Goal: Task Accomplishment & Management: Manage account settings

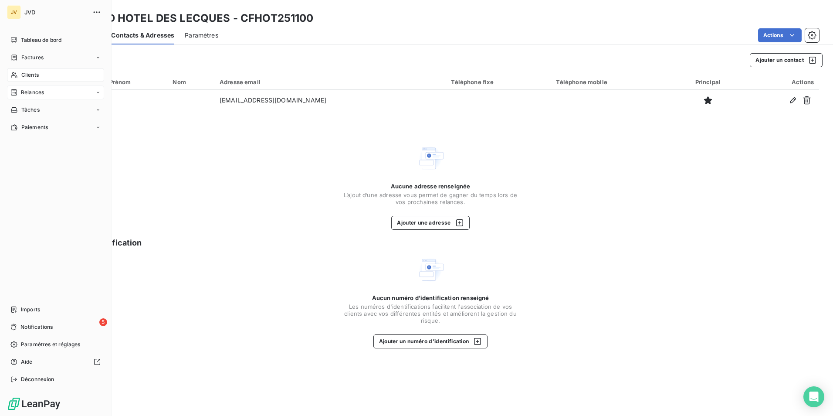
click at [34, 92] on span "Relances" at bounding box center [32, 92] width 23 height 8
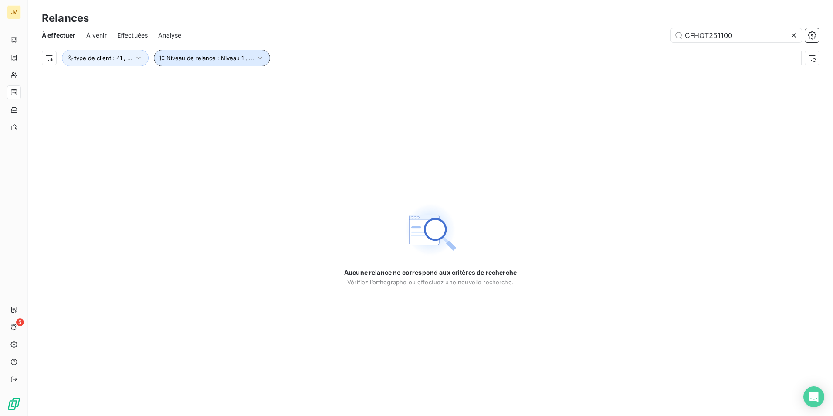
click at [235, 56] on span "Niveau de relance : Niveau 1 , ..." at bounding box center [210, 57] width 88 height 7
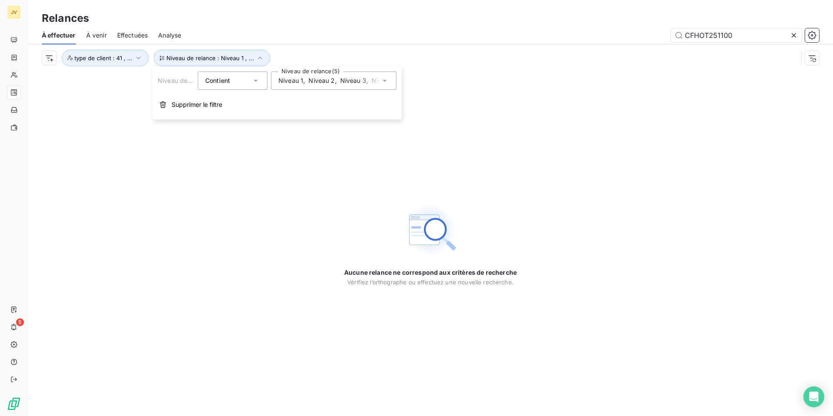
click at [367, 85] on span "," at bounding box center [368, 80] width 2 height 9
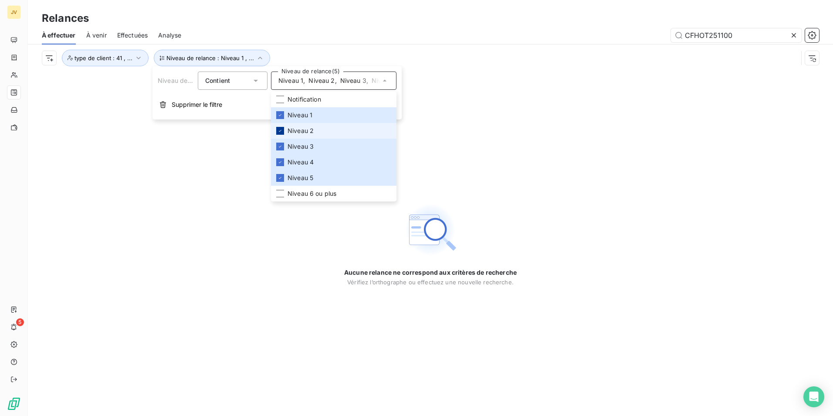
click at [282, 130] on icon at bounding box center [280, 130] width 5 height 5
click at [281, 145] on icon at bounding box center [280, 146] width 5 height 5
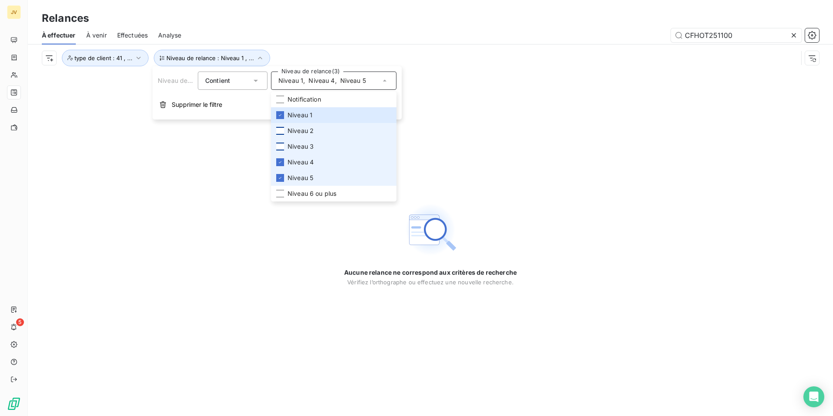
click at [279, 163] on icon at bounding box center [280, 162] width 5 height 5
drag, startPoint x: 280, startPoint y: 178, endPoint x: 294, endPoint y: 200, distance: 26.6
click at [280, 178] on icon at bounding box center [280, 178] width 3 height 2
click at [589, 163] on div "Aucune relance ne correspond aux critères de recherche [PERSON_NAME] l’orthogra…" at bounding box center [430, 243] width 805 height 344
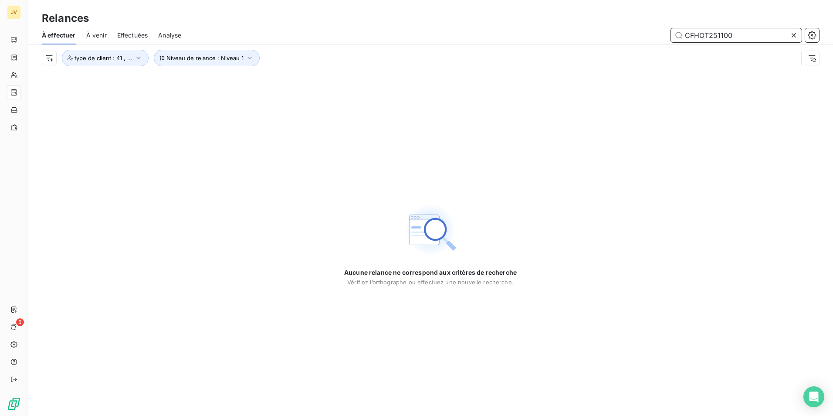
drag, startPoint x: 747, startPoint y: 34, endPoint x: 323, endPoint y: 2, distance: 426.2
click at [323, 2] on div "Relances À effectuer À venir Effectuées Analyse CFHOT251100 Niveau de relance :…" at bounding box center [430, 35] width 805 height 71
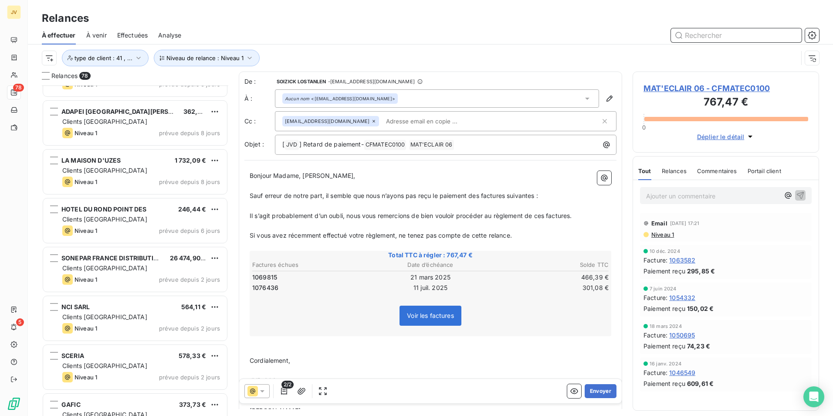
scroll to position [3478, 0]
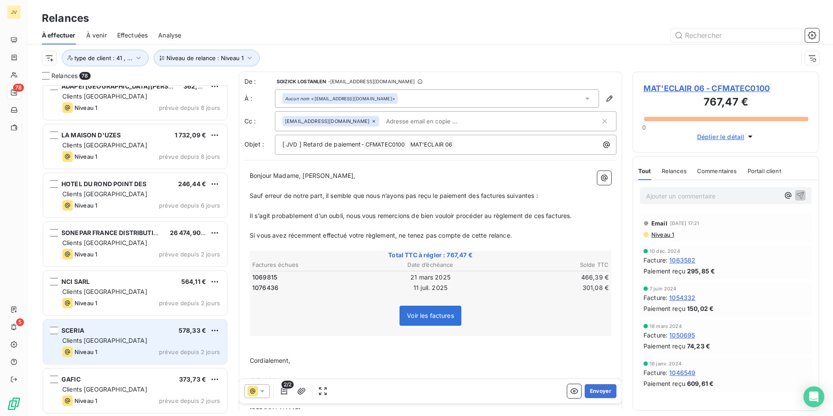
click at [117, 336] on div "Clients [GEOGRAPHIC_DATA]" at bounding box center [141, 340] width 158 height 9
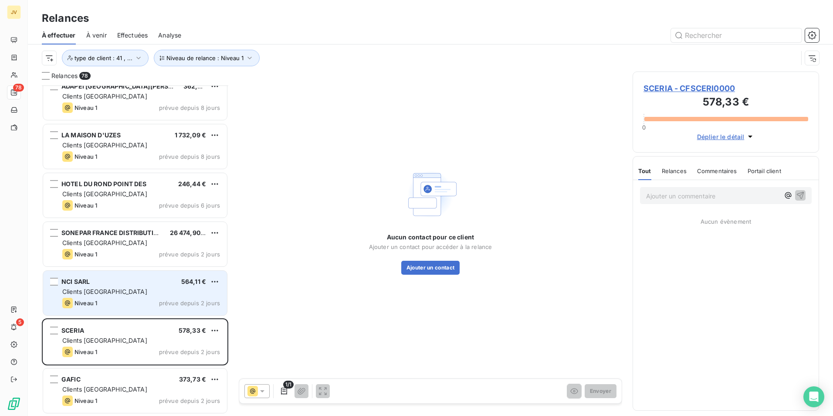
click at [116, 293] on div "Clients [GEOGRAPHIC_DATA]" at bounding box center [141, 291] width 158 height 9
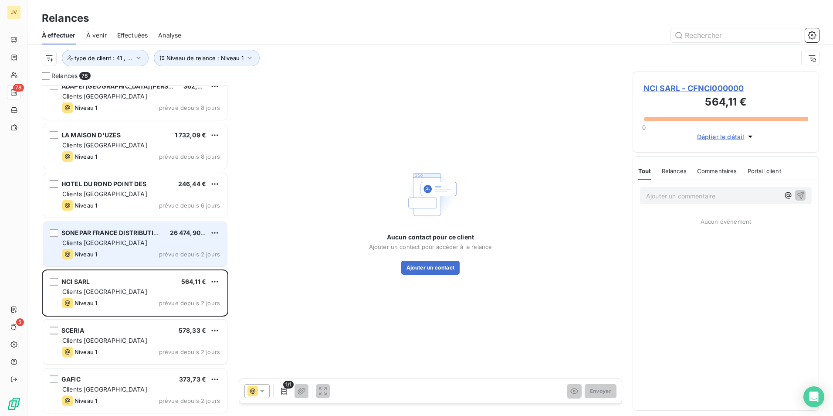
click at [117, 254] on div "Niveau 1 prévue depuis 2 jours" at bounding box center [141, 254] width 158 height 10
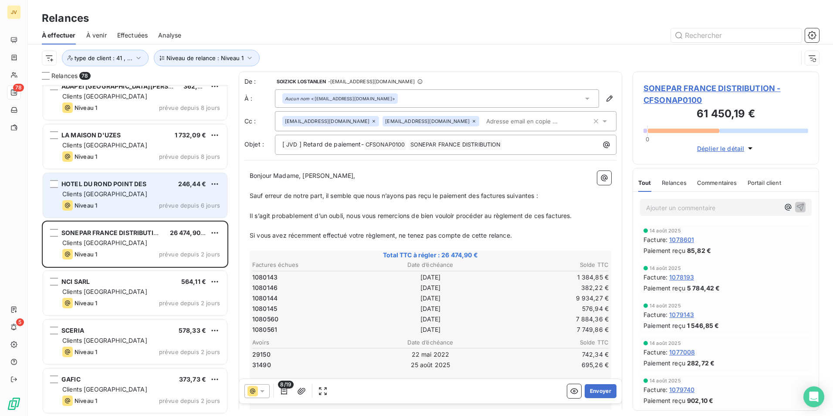
click at [127, 191] on div "Clients [GEOGRAPHIC_DATA]" at bounding box center [141, 194] width 158 height 9
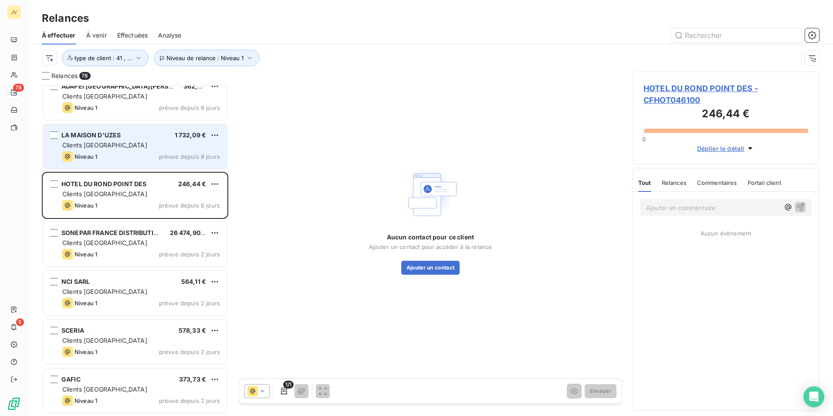
click at [146, 151] on div "LA MAISON D'UZES 1 732,09 € Clients France Niveau 1 prévue depuis 8 jours" at bounding box center [135, 146] width 184 height 44
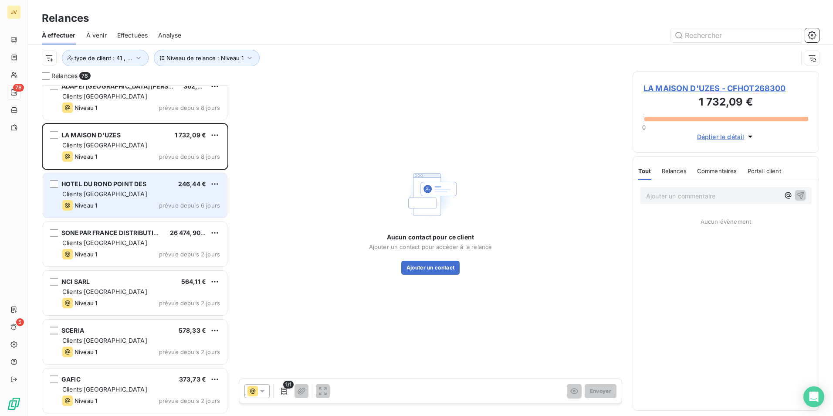
scroll to position [3434, 0]
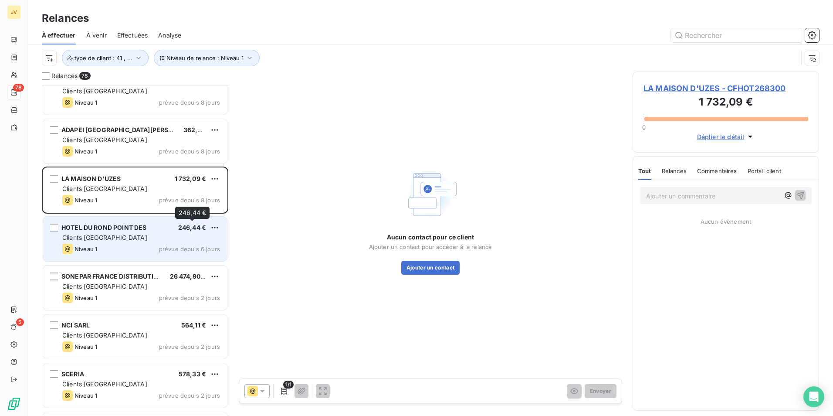
click at [173, 233] on div "Clients [GEOGRAPHIC_DATA]" at bounding box center [141, 237] width 158 height 9
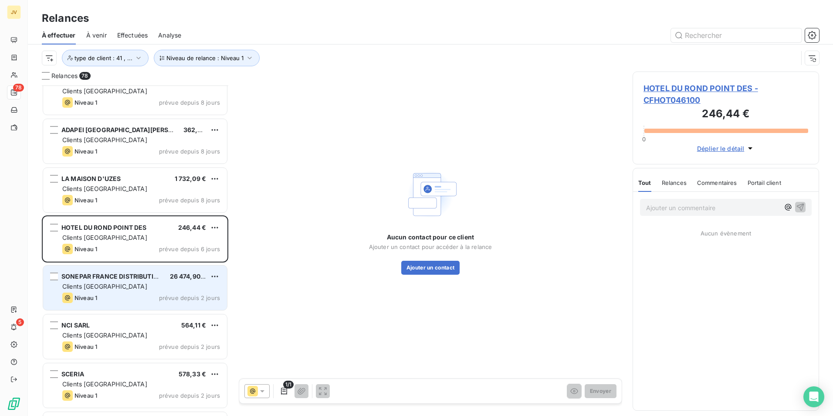
click at [137, 292] on div "Niveau 1 prévue depuis 2 jours" at bounding box center [141, 297] width 158 height 10
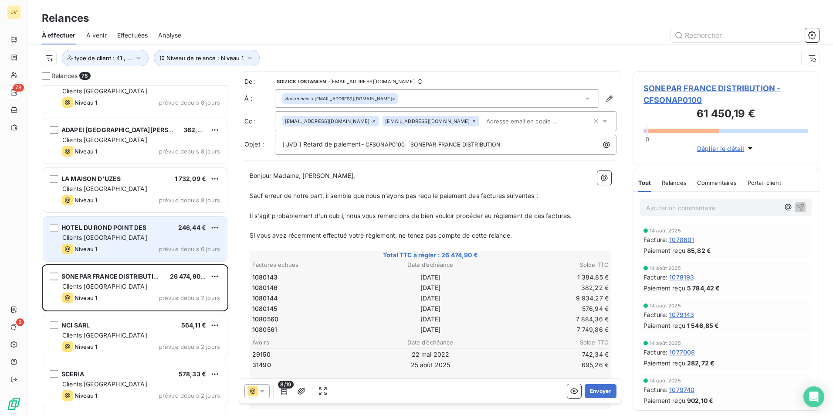
click at [155, 243] on div "HOTEL DU ROND POINT DES 246,44 € Clients France Niveau 1 prévue depuis 6 jours" at bounding box center [135, 239] width 184 height 44
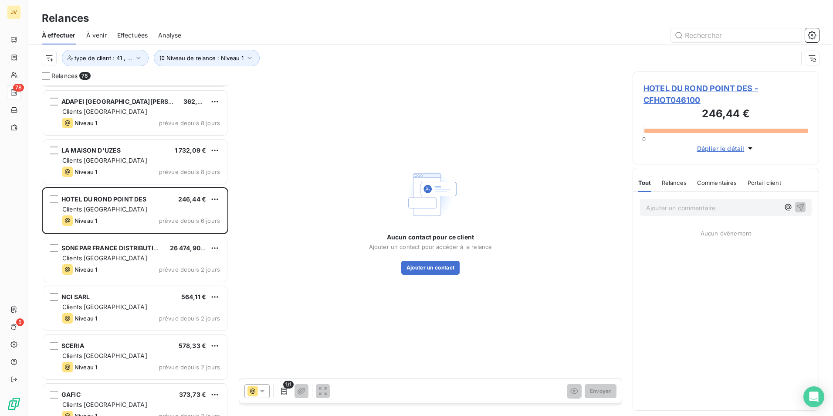
scroll to position [3478, 0]
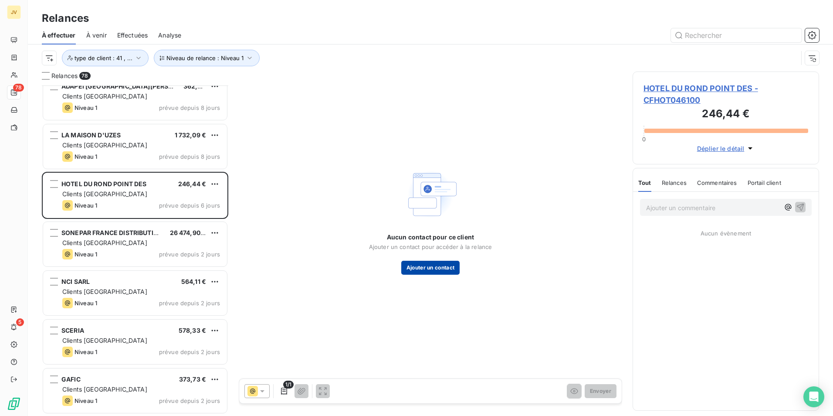
click at [431, 269] on button "Ajouter un contact" at bounding box center [430, 268] width 59 height 14
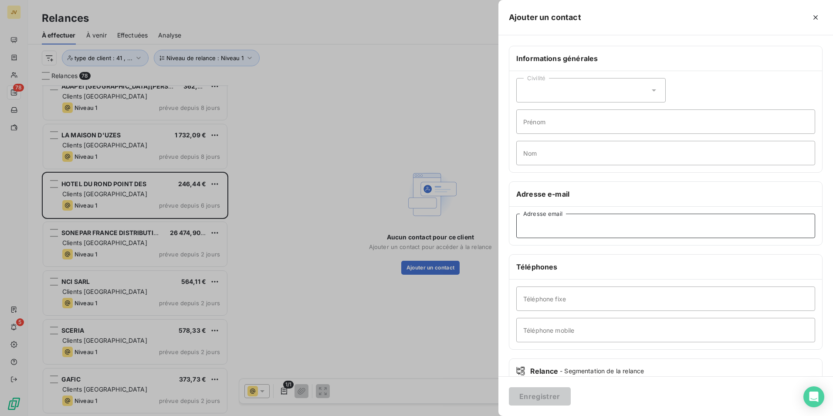
click at [588, 223] on input "Adresse email" at bounding box center [665, 226] width 299 height 24
paste input "[EMAIL_ADDRESS][DOMAIN_NAME]"
type input "[EMAIL_ADDRESS][DOMAIN_NAME]"
click at [524, 395] on button "Enregistrer" at bounding box center [540, 396] width 62 height 18
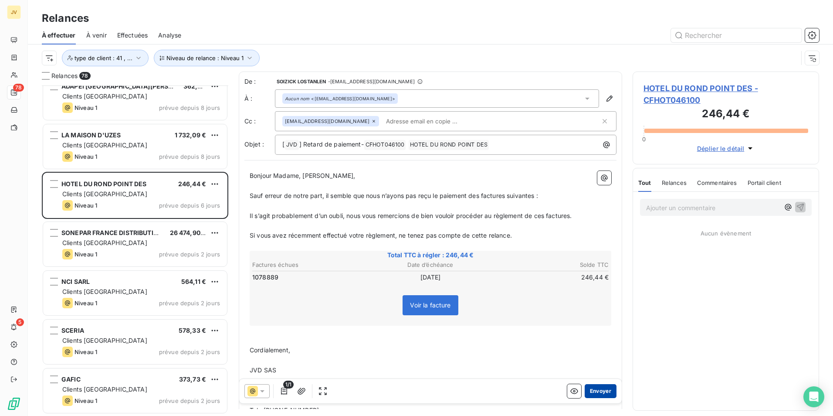
click at [597, 391] on button "Envoyer" at bounding box center [601, 391] width 32 height 14
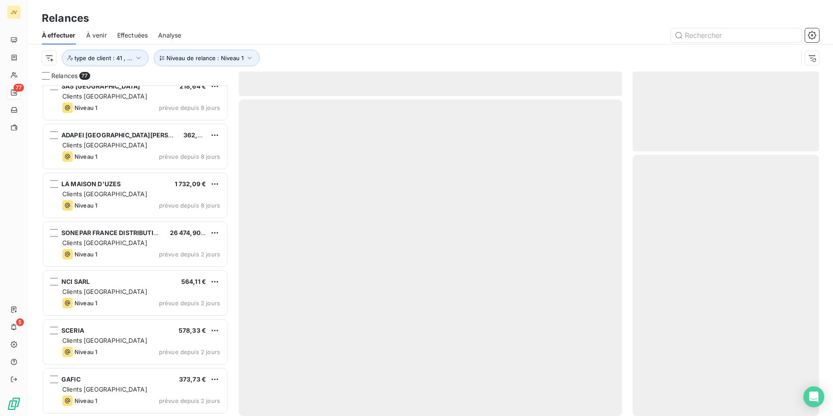
scroll to position [3428, 0]
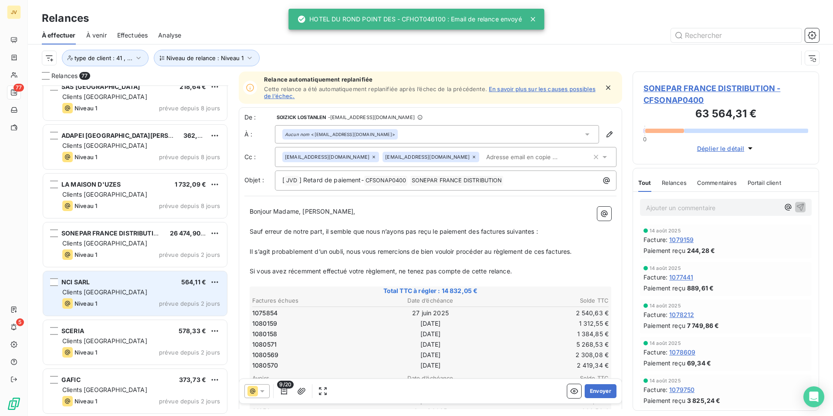
click at [146, 292] on div "Clients [GEOGRAPHIC_DATA]" at bounding box center [141, 292] width 158 height 9
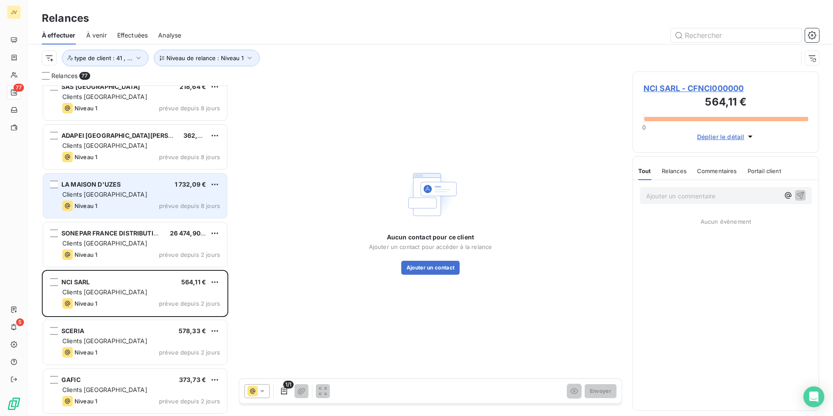
click at [129, 195] on div "Clients [GEOGRAPHIC_DATA]" at bounding box center [141, 194] width 158 height 9
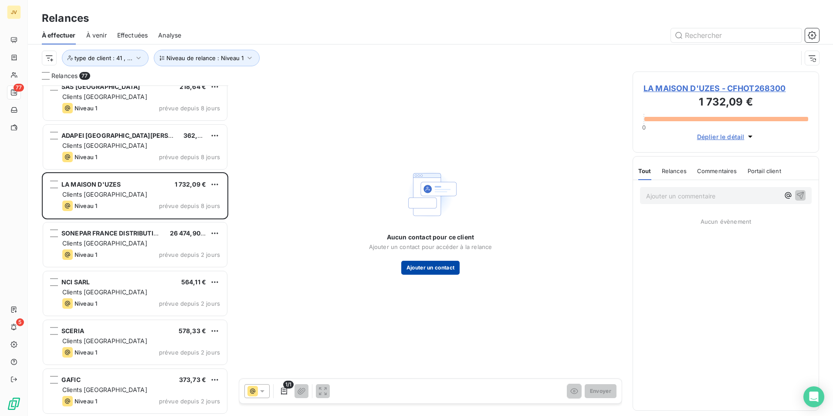
click at [421, 268] on button "Ajouter un contact" at bounding box center [430, 268] width 59 height 14
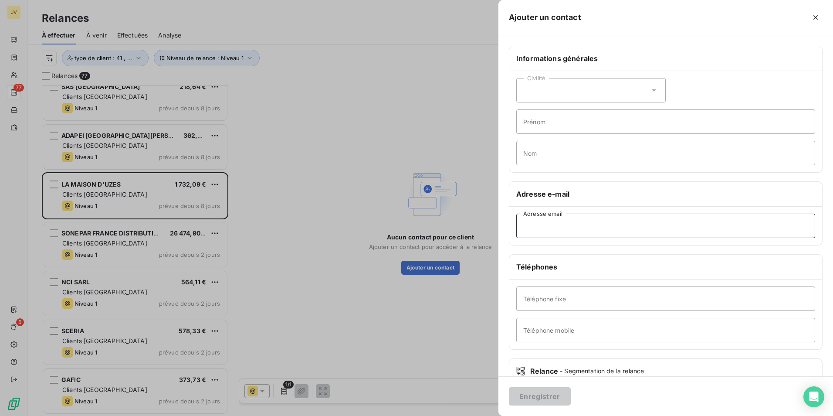
drag, startPoint x: 555, startPoint y: 214, endPoint x: 554, endPoint y: 223, distance: 8.4
click at [555, 215] on input "Adresse email" at bounding box center [665, 226] width 299 height 24
paste input "[EMAIL_ADDRESS][DOMAIN_NAME]"
type input "[EMAIL_ADDRESS][DOMAIN_NAME]"
click at [533, 390] on button "Enregistrer" at bounding box center [540, 396] width 62 height 18
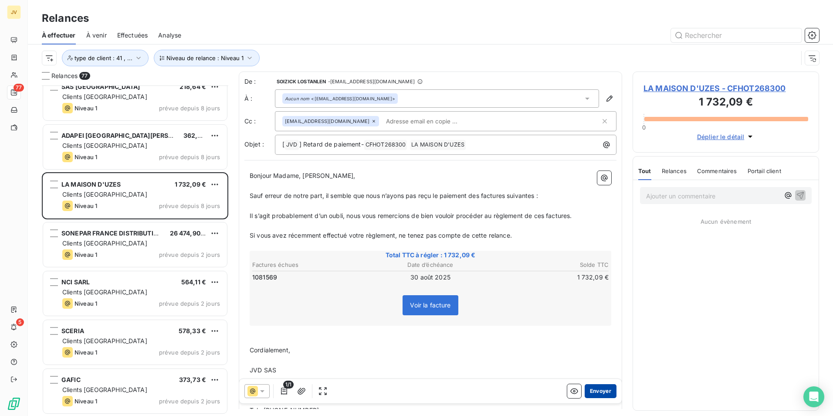
click at [597, 391] on button "Envoyer" at bounding box center [601, 391] width 32 height 14
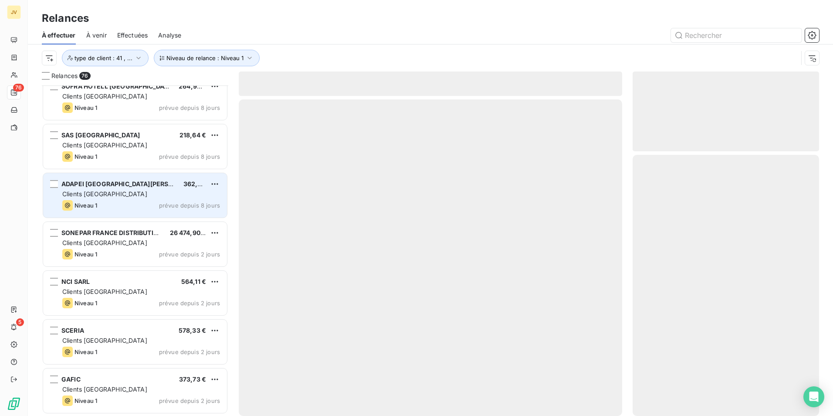
scroll to position [3380, 0]
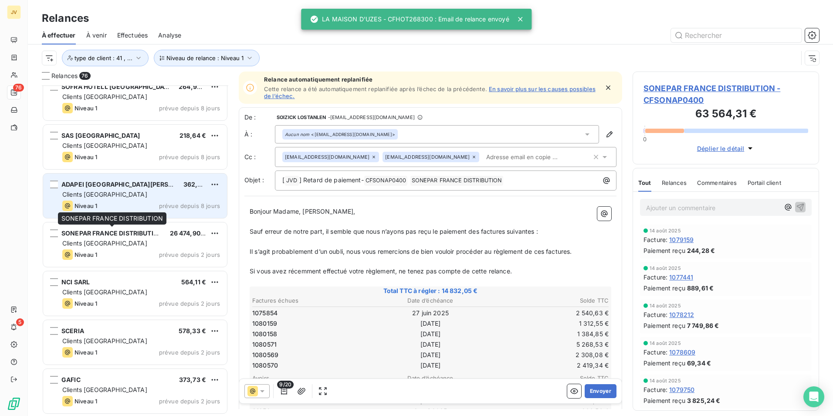
click at [150, 195] on div "Clients [GEOGRAPHIC_DATA]" at bounding box center [141, 194] width 158 height 9
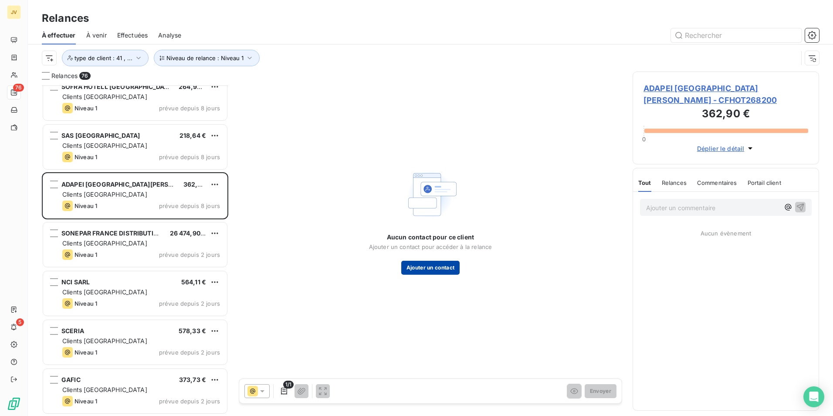
click at [435, 268] on button "Ajouter un contact" at bounding box center [430, 268] width 59 height 14
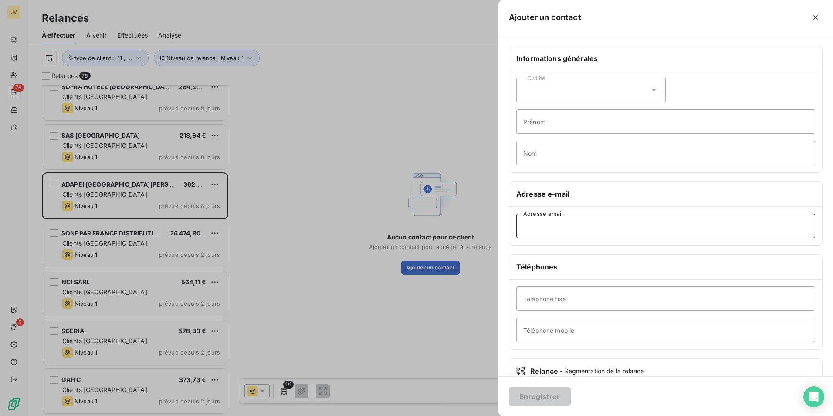
click at [560, 221] on input "Adresse email" at bounding box center [665, 226] width 299 height 24
paste input "[EMAIL_ADDRESS][DOMAIN_NAME]"
type input "[EMAIL_ADDRESS][DOMAIN_NAME]"
click at [550, 397] on button "Enregistrer" at bounding box center [540, 396] width 62 height 18
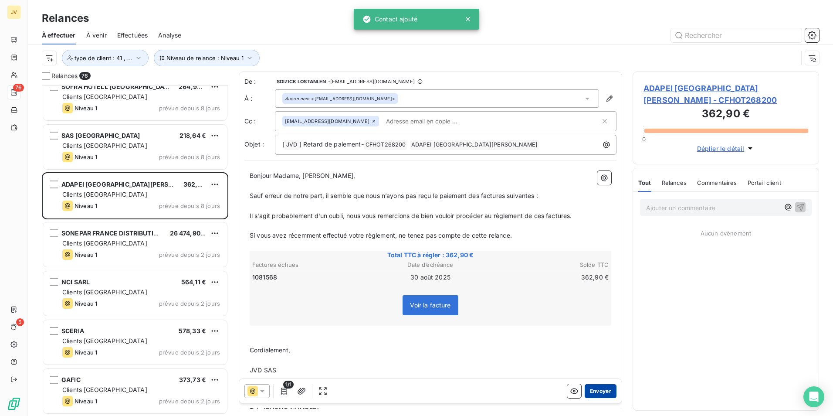
click at [598, 390] on button "Envoyer" at bounding box center [601, 391] width 32 height 14
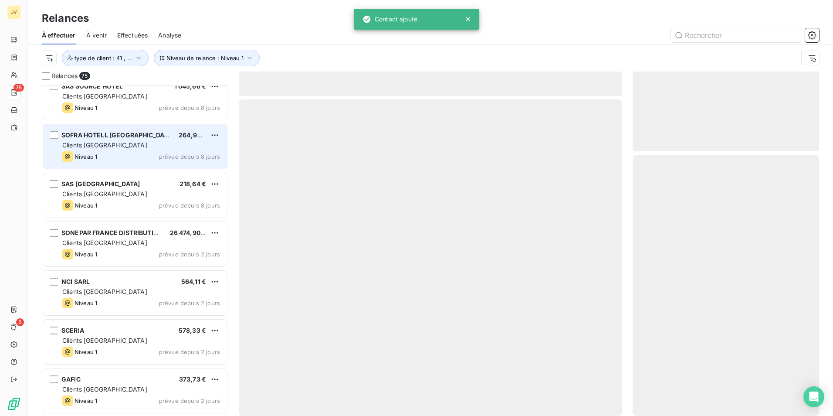
scroll to position [3331, 0]
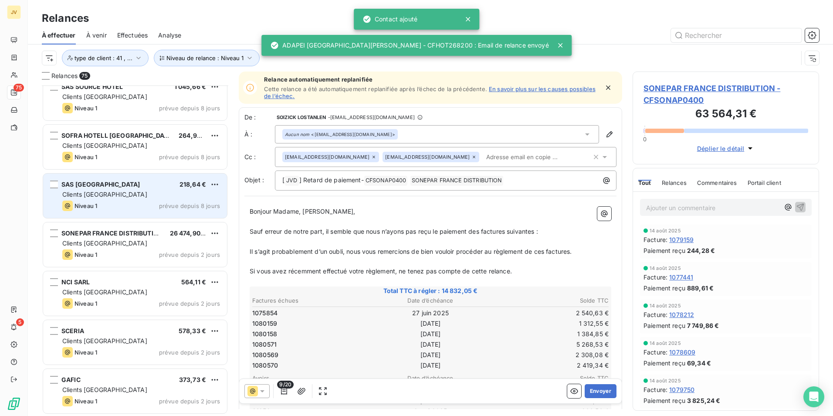
click at [129, 190] on div "Clients [GEOGRAPHIC_DATA]" at bounding box center [141, 194] width 158 height 9
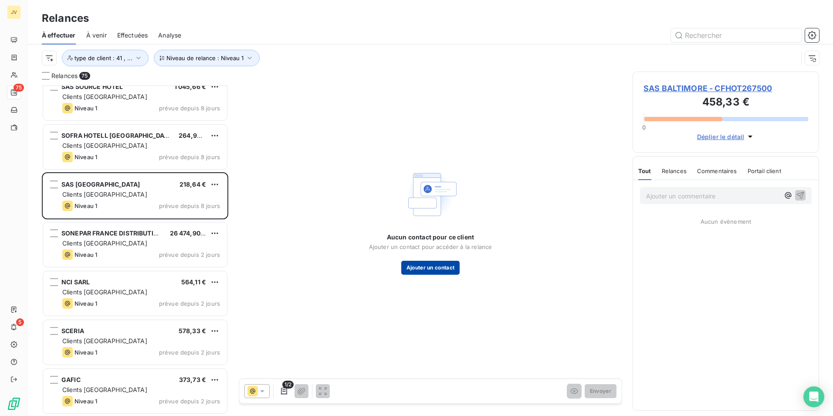
click at [446, 262] on button "Ajouter un contact" at bounding box center [430, 268] width 59 height 14
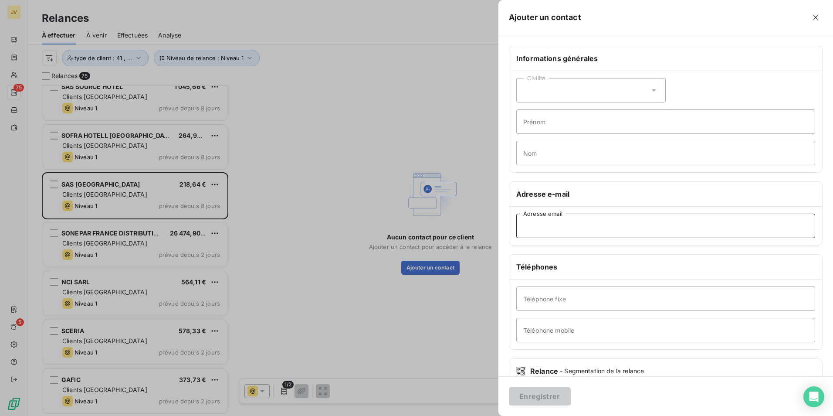
click at [584, 229] on input "Adresse email" at bounding box center [665, 226] width 299 height 24
paste input "[EMAIL_ADDRESS][DOMAIN_NAME]"
type input "[EMAIL_ADDRESS][DOMAIN_NAME]"
click at [529, 396] on button "Enregistrer" at bounding box center [540, 396] width 62 height 18
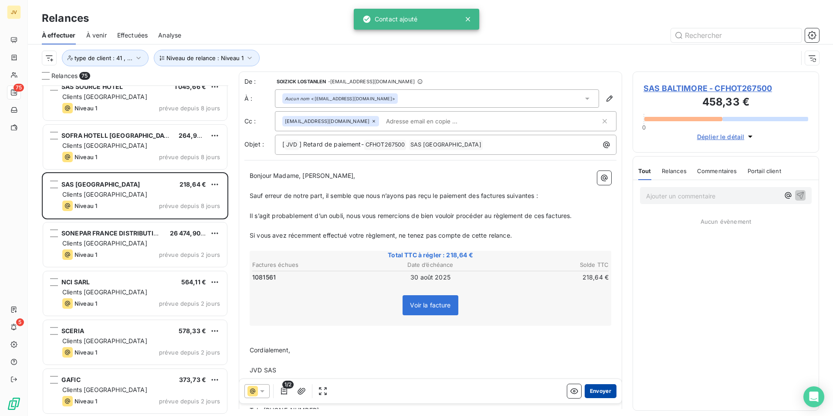
click at [597, 391] on button "Envoyer" at bounding box center [601, 391] width 32 height 14
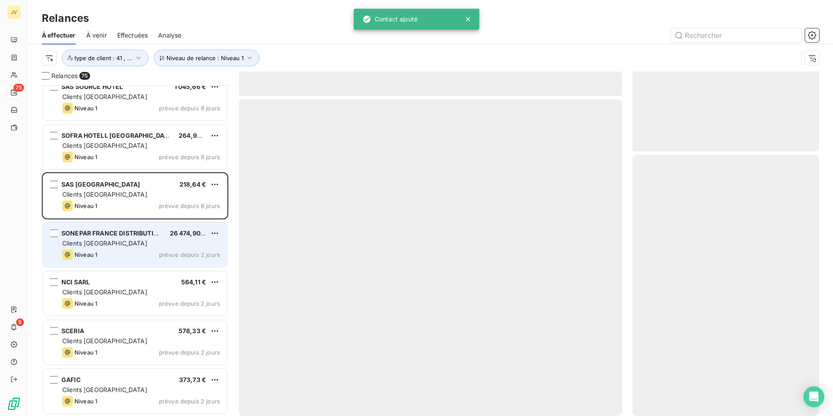
scroll to position [3282, 0]
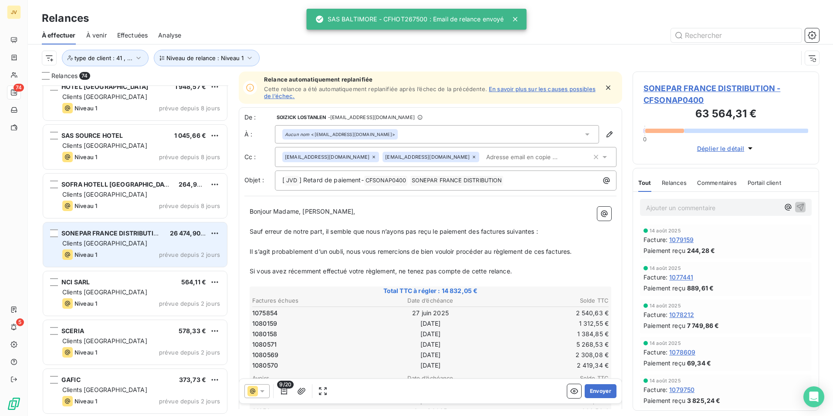
click at [153, 252] on div "Niveau 1 prévue depuis 2 jours" at bounding box center [141, 254] width 158 height 10
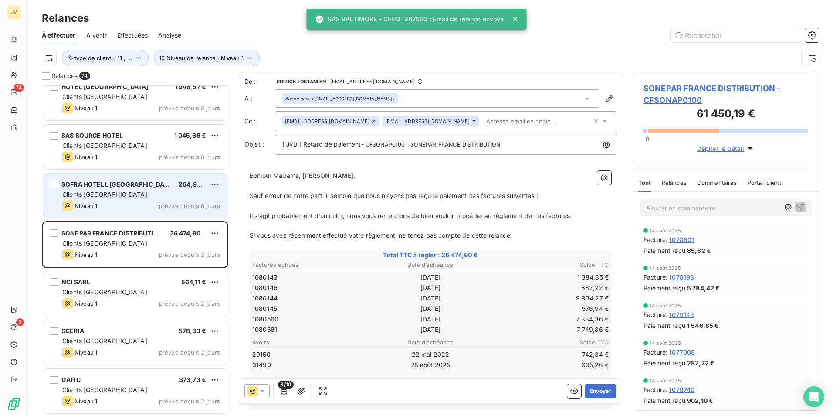
click at [137, 193] on div "Clients [GEOGRAPHIC_DATA]" at bounding box center [141, 194] width 158 height 9
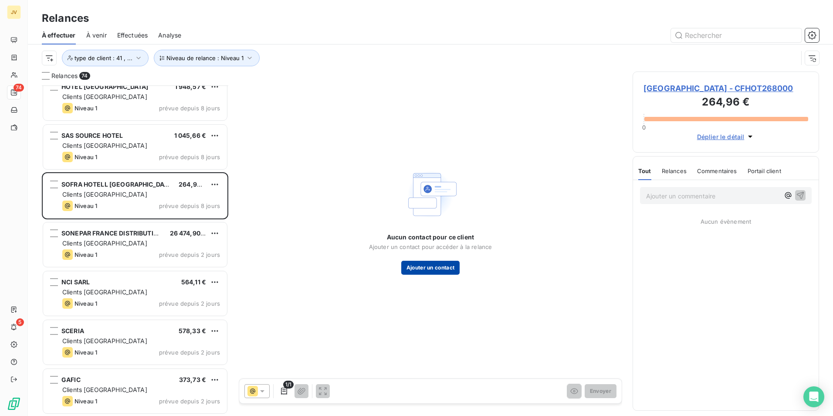
click at [441, 264] on button "Ajouter un contact" at bounding box center [430, 268] width 59 height 14
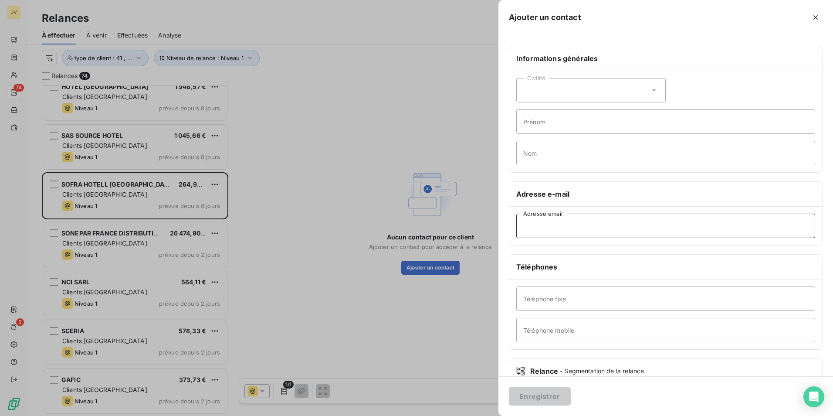
click at [562, 227] on input "Adresse email" at bounding box center [665, 226] width 299 height 24
paste input "[PERSON_NAME][EMAIL_ADDRESS][DOMAIN_NAME]"
type input "[PERSON_NAME][EMAIL_ADDRESS][DOMAIN_NAME]"
click at [540, 394] on button "Enregistrer" at bounding box center [540, 396] width 62 height 18
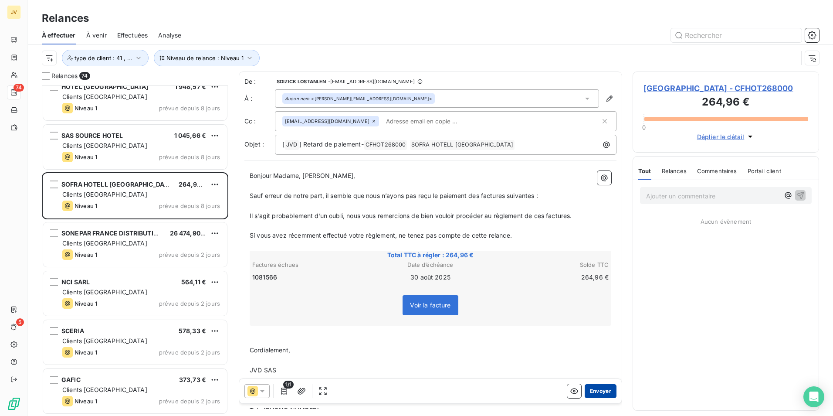
click at [590, 388] on button "Envoyer" at bounding box center [601, 391] width 32 height 14
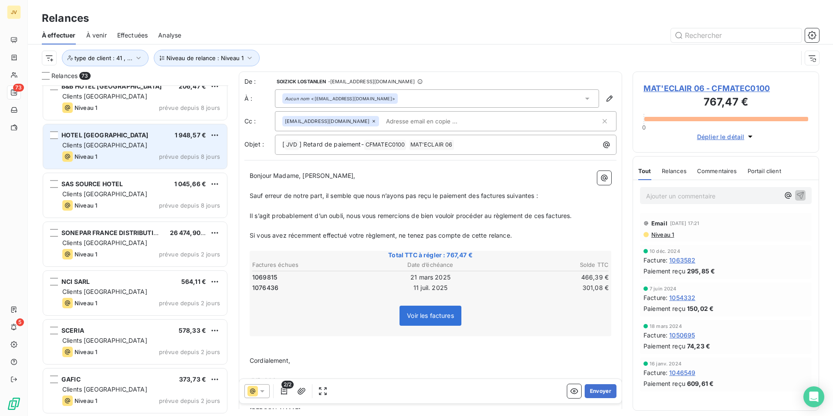
scroll to position [3233, 0]
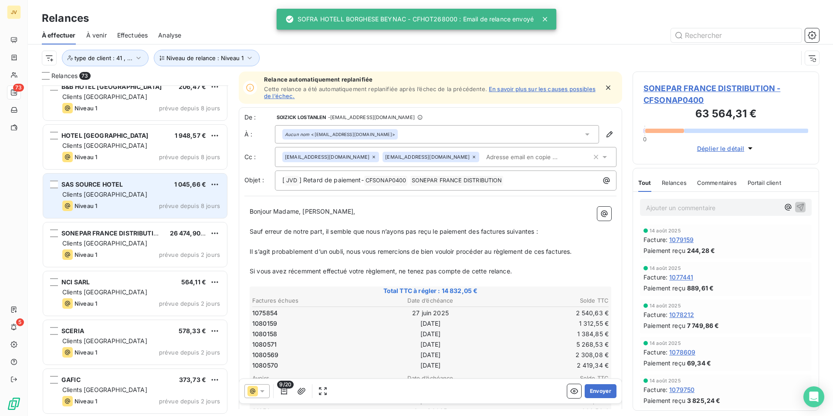
click at [116, 205] on div "Niveau 1 prévue depuis 8 jours" at bounding box center [141, 205] width 158 height 10
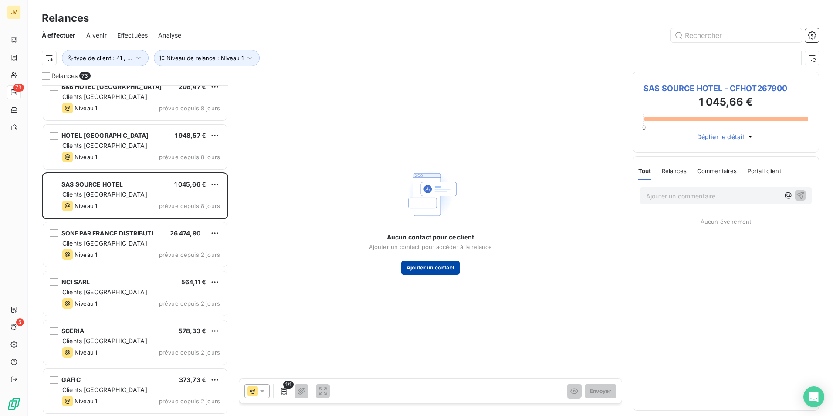
click at [441, 268] on button "Ajouter un contact" at bounding box center [430, 268] width 59 height 14
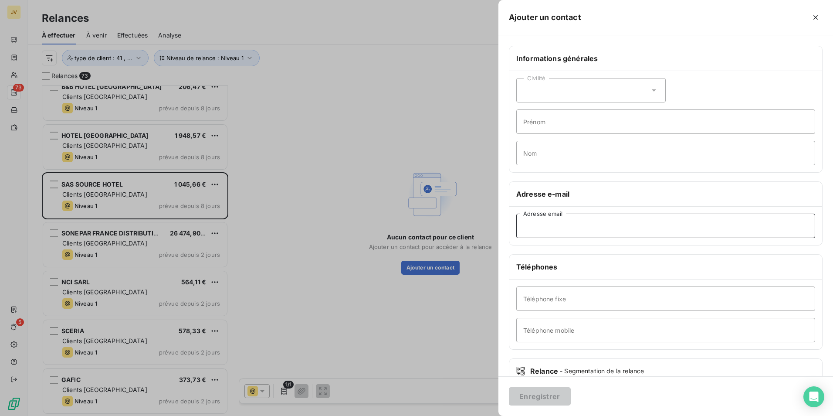
click at [598, 228] on input "Adresse email" at bounding box center [665, 226] width 299 height 24
paste input "[EMAIL_ADDRESS][DOMAIN_NAME]"
type input "[EMAIL_ADDRESS][DOMAIN_NAME]"
click at [552, 395] on button "Enregistrer" at bounding box center [540, 396] width 62 height 18
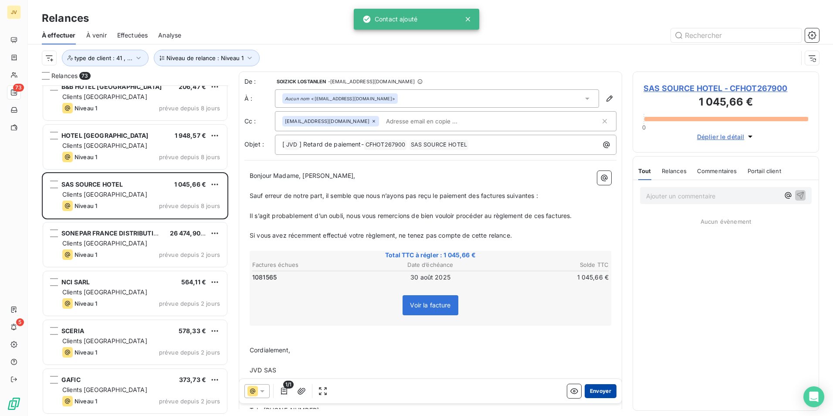
click at [597, 391] on button "Envoyer" at bounding box center [601, 391] width 32 height 14
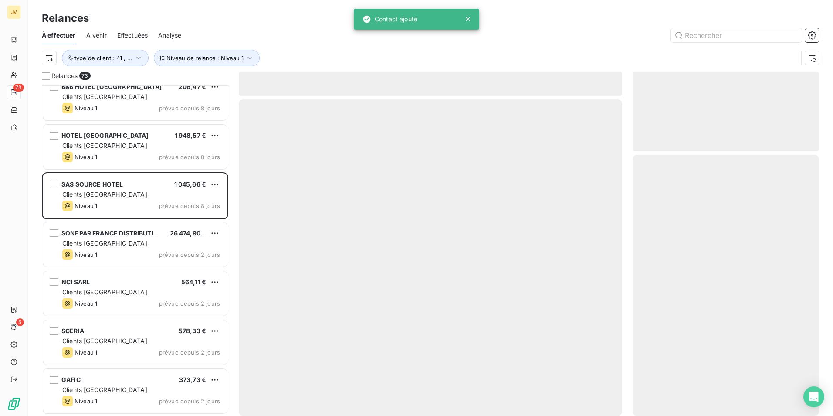
scroll to position [3184, 0]
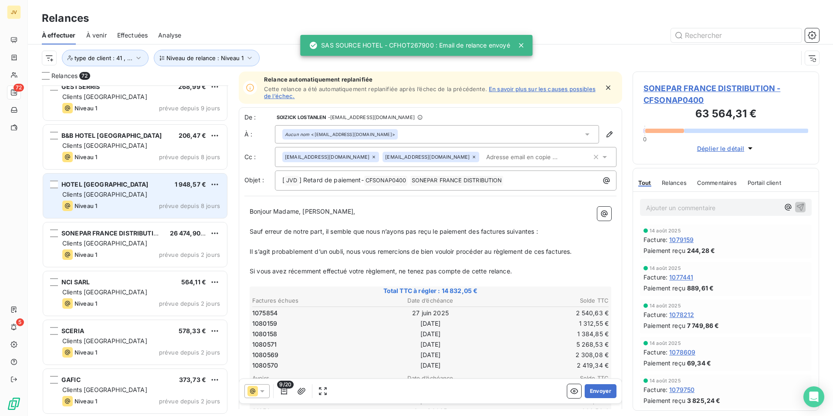
click at [146, 200] on div "HOTEL PARIS II 1 948,57 € Clients France Niveau 1 prévue depuis 8 jours" at bounding box center [135, 195] width 184 height 44
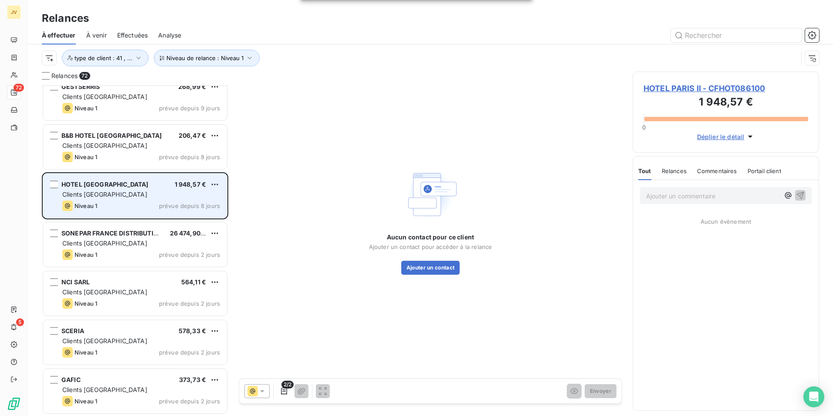
click at [130, 199] on div "HOTEL PARIS II 1 948,57 € Clients France Niveau 1 prévue depuis 8 jours" at bounding box center [135, 195] width 184 height 44
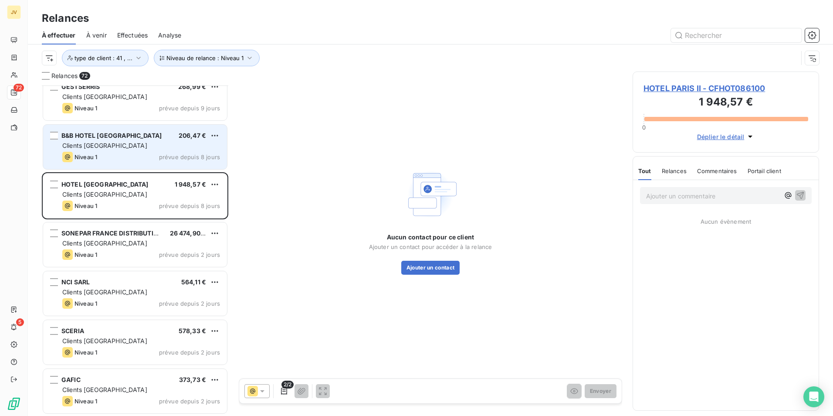
click at [125, 146] on div "Clients [GEOGRAPHIC_DATA]" at bounding box center [141, 145] width 158 height 9
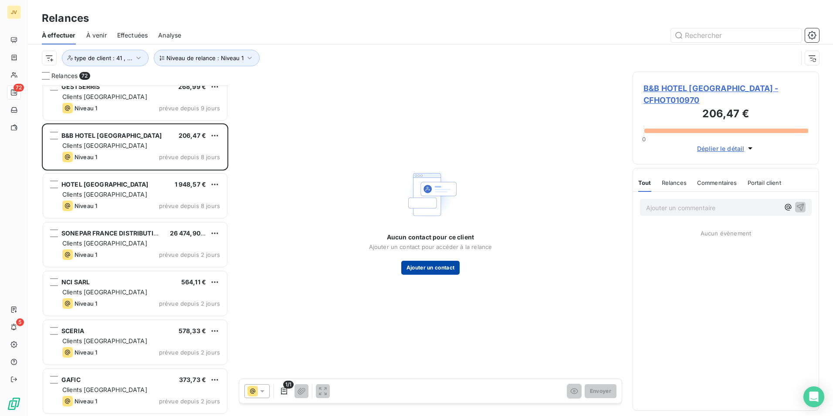
click at [446, 265] on button "Ajouter un contact" at bounding box center [430, 268] width 59 height 14
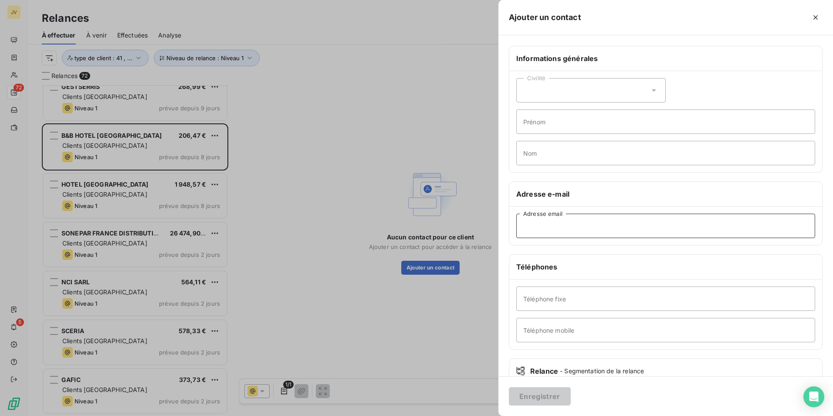
click at [565, 231] on input "Adresse email" at bounding box center [665, 226] width 299 height 24
paste input "[EMAIL_ADDRESS][DOMAIN_NAME]"
type input "[EMAIL_ADDRESS][DOMAIN_NAME]"
click at [548, 393] on button "Enregistrer" at bounding box center [540, 396] width 62 height 18
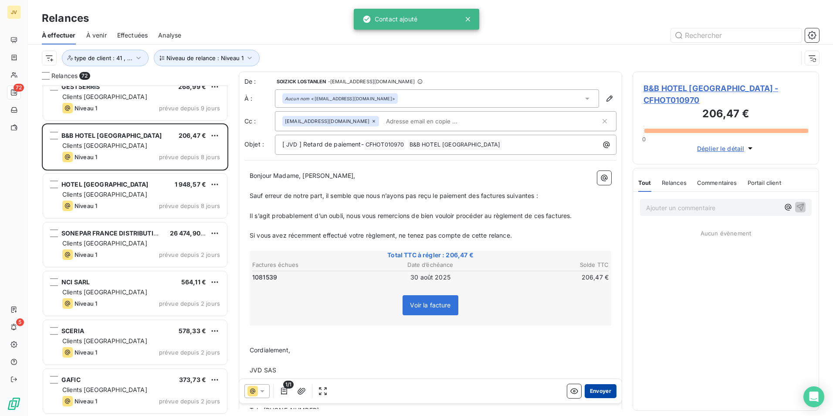
click at [598, 388] on button "Envoyer" at bounding box center [601, 391] width 32 height 14
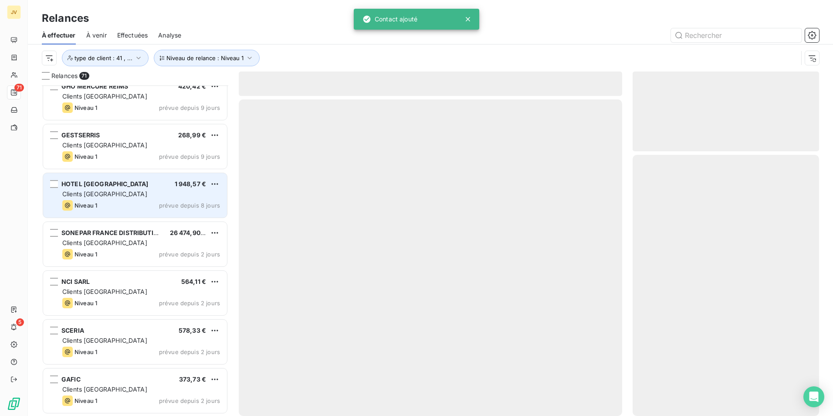
scroll to position [3135, 0]
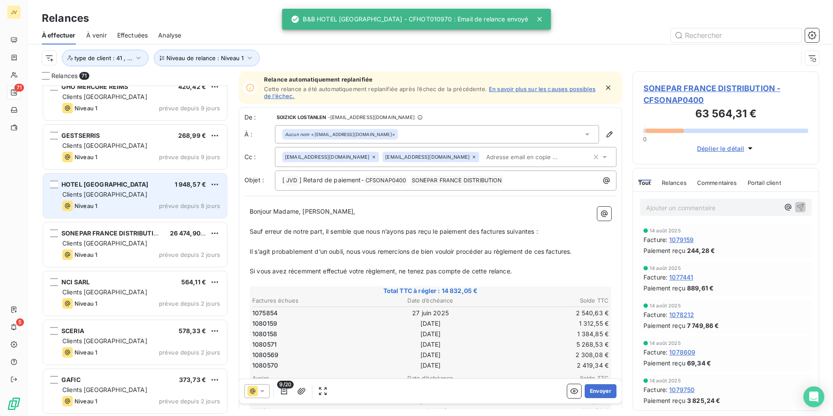
click at [151, 194] on div "Clients [GEOGRAPHIC_DATA]" at bounding box center [141, 194] width 158 height 9
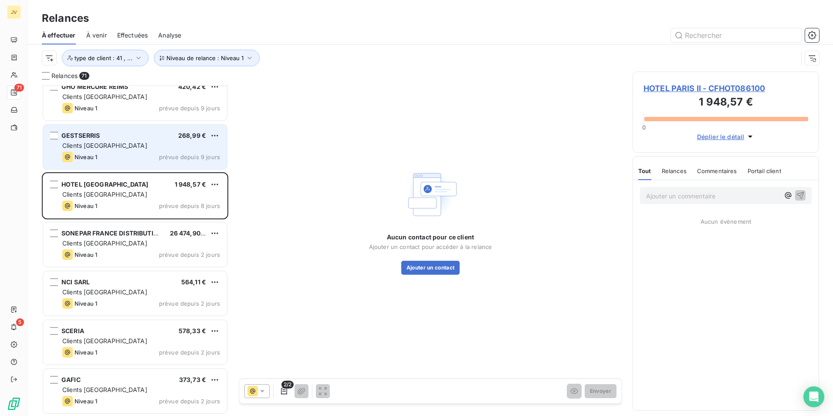
click at [146, 158] on div "Niveau 1 prévue depuis 9 jours" at bounding box center [141, 157] width 158 height 10
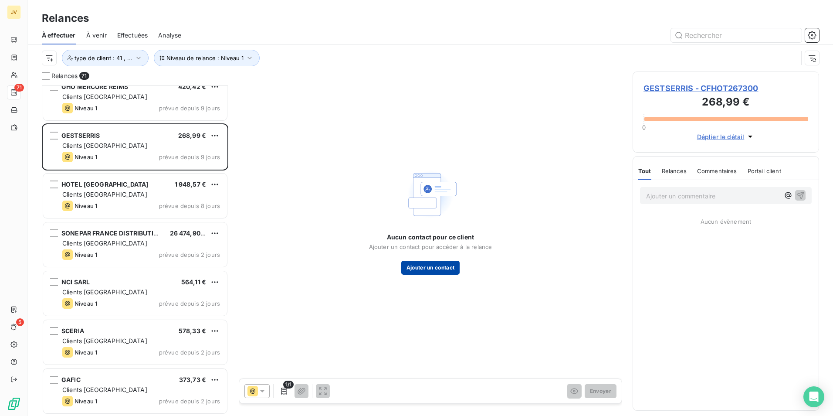
click at [436, 266] on button "Ajouter un contact" at bounding box center [430, 268] width 59 height 14
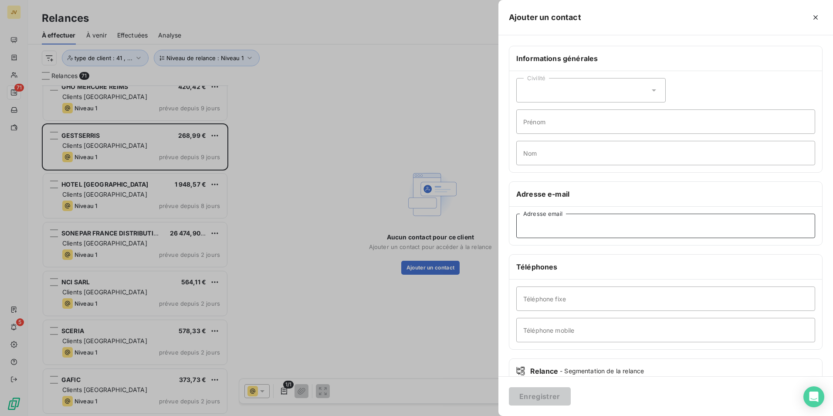
drag, startPoint x: 574, startPoint y: 232, endPoint x: 594, endPoint y: 228, distance: 20.2
click at [574, 231] on input "Adresse email" at bounding box center [665, 226] width 299 height 24
paste input "[DOMAIN_NAME][EMAIL_ADDRESS][DOMAIN_NAME]"
type input "[DOMAIN_NAME][EMAIL_ADDRESS][DOMAIN_NAME]"
click at [540, 397] on button "Enregistrer" at bounding box center [540, 396] width 62 height 18
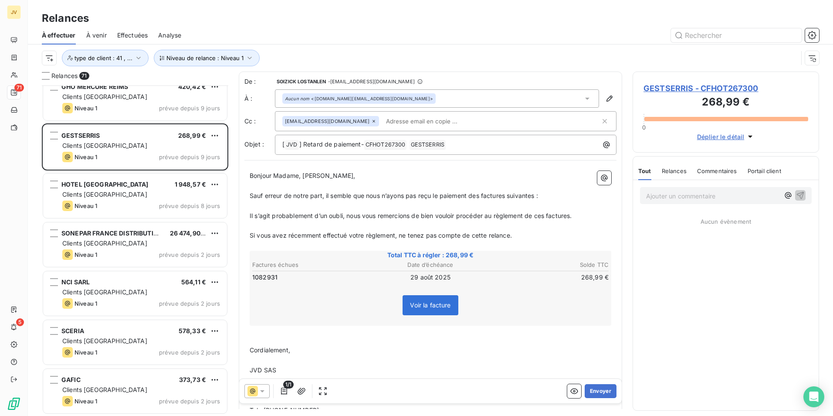
drag, startPoint x: 591, startPoint y: 387, endPoint x: 584, endPoint y: 380, distance: 8.9
click at [590, 382] on div "1/1 Envoyer" at bounding box center [430, 391] width 383 height 24
click at [592, 391] on button "Envoyer" at bounding box center [601, 391] width 32 height 14
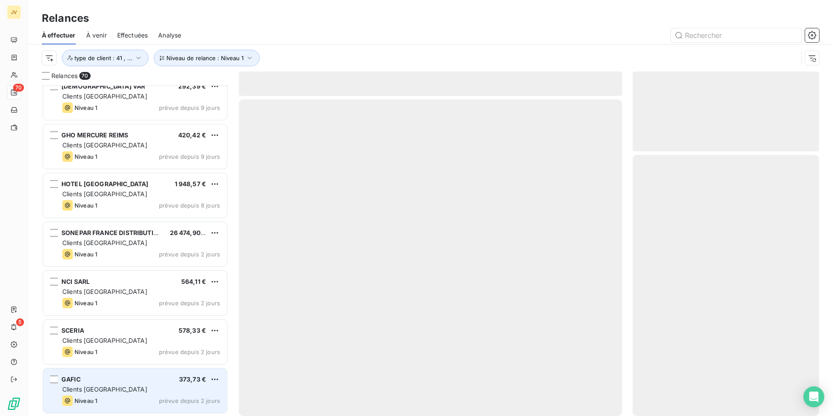
scroll to position [3087, 0]
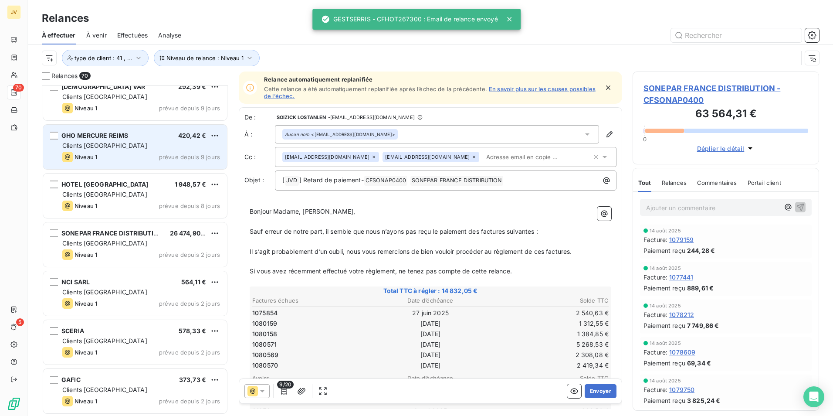
click at [145, 146] on div "Clients [GEOGRAPHIC_DATA]" at bounding box center [141, 145] width 158 height 9
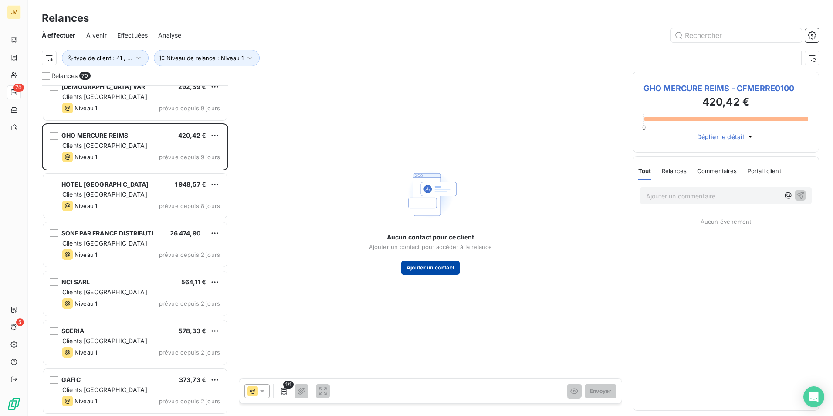
click at [424, 269] on button "Ajouter un contact" at bounding box center [430, 268] width 59 height 14
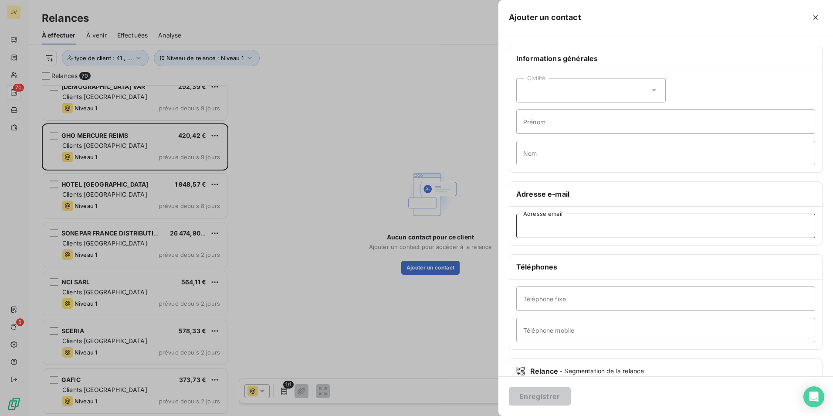
click at [569, 231] on input "Adresse email" at bounding box center [665, 226] width 299 height 24
paste input "[EMAIL_ADDRESS][DOMAIN_NAME]"
type input "[EMAIL_ADDRESS][DOMAIN_NAME]"
click at [546, 391] on button "Enregistrer" at bounding box center [540, 396] width 62 height 18
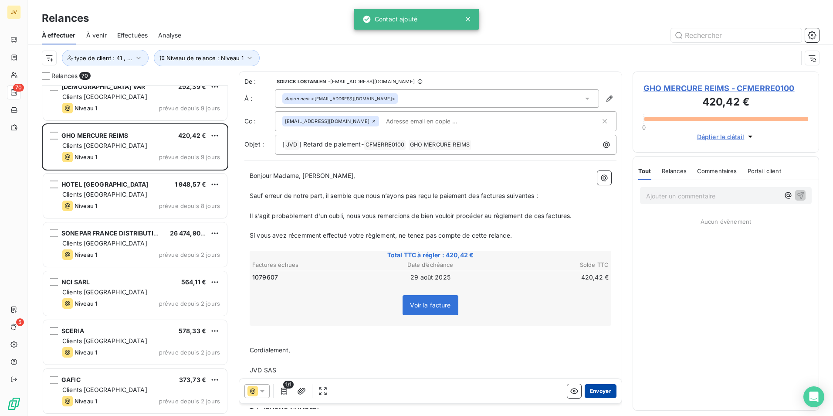
click at [598, 389] on button "Envoyer" at bounding box center [601, 391] width 32 height 14
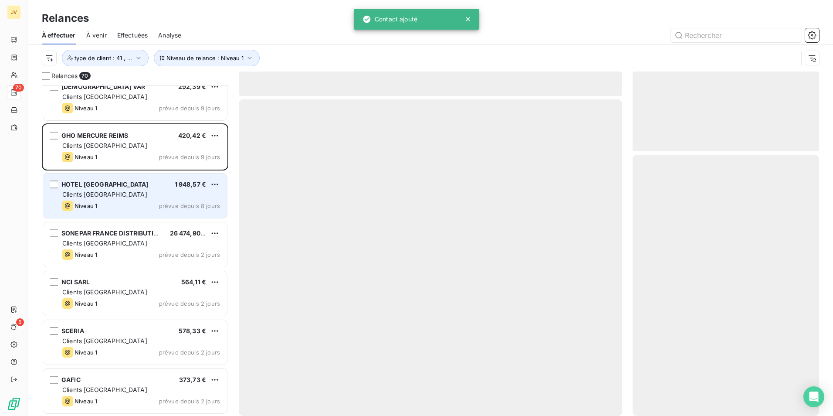
scroll to position [3038, 0]
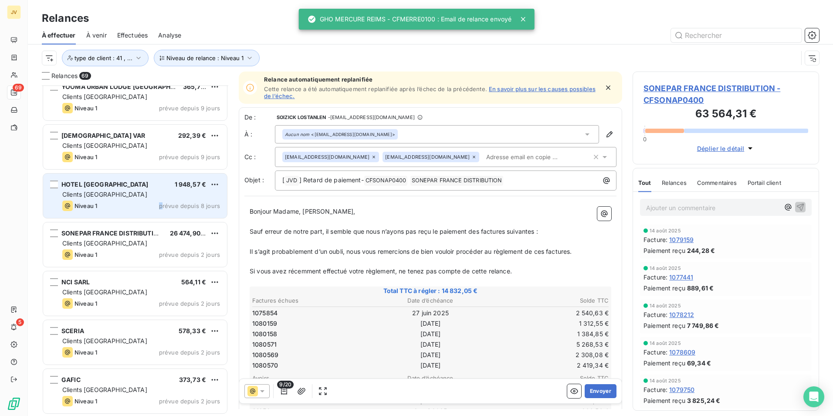
click at [162, 205] on span "prévue depuis 8 jours" at bounding box center [189, 205] width 61 height 7
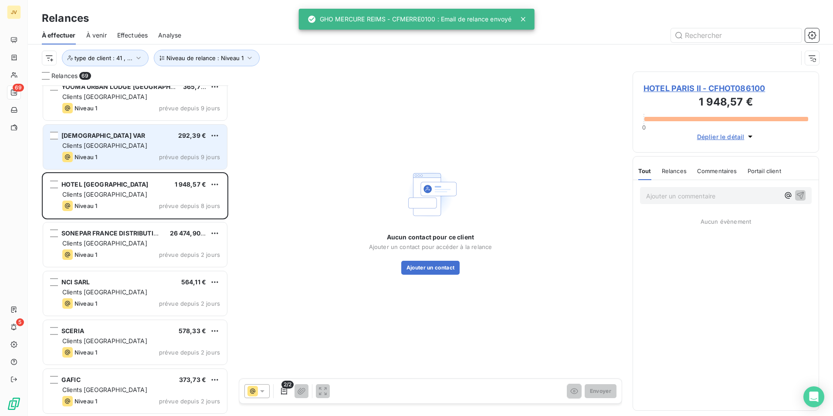
drag, startPoint x: 163, startPoint y: 205, endPoint x: 148, endPoint y: 150, distance: 57.0
click at [143, 148] on div "PASTOR VAR 292,39 € Clients France Niveau 1 prévue depuis 9 jours" at bounding box center [135, 147] width 184 height 44
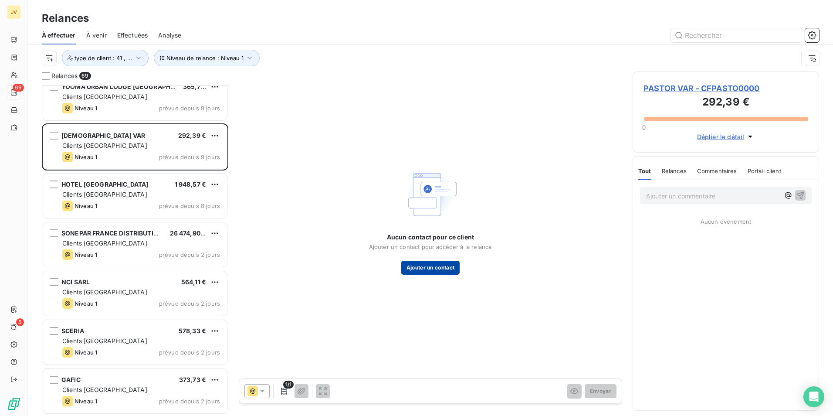
click at [407, 263] on button "Ajouter un contact" at bounding box center [430, 268] width 59 height 14
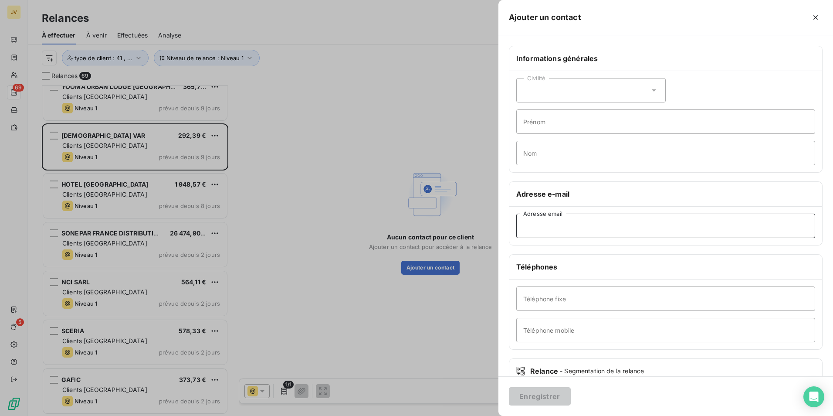
click at [575, 227] on input "Adresse email" at bounding box center [665, 226] width 299 height 24
paste input "[EMAIL_ADDRESS][DOMAIN_NAME]"
type input "[EMAIL_ADDRESS][DOMAIN_NAME]"
click at [535, 393] on button "Enregistrer" at bounding box center [540, 396] width 62 height 18
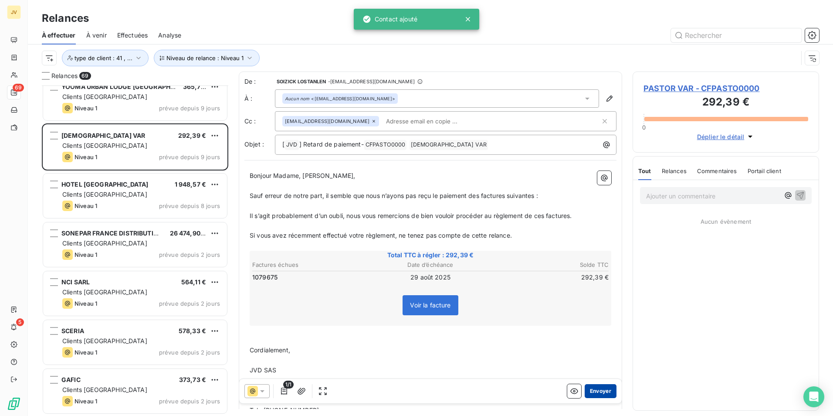
click at [601, 390] on button "Envoyer" at bounding box center [601, 391] width 32 height 14
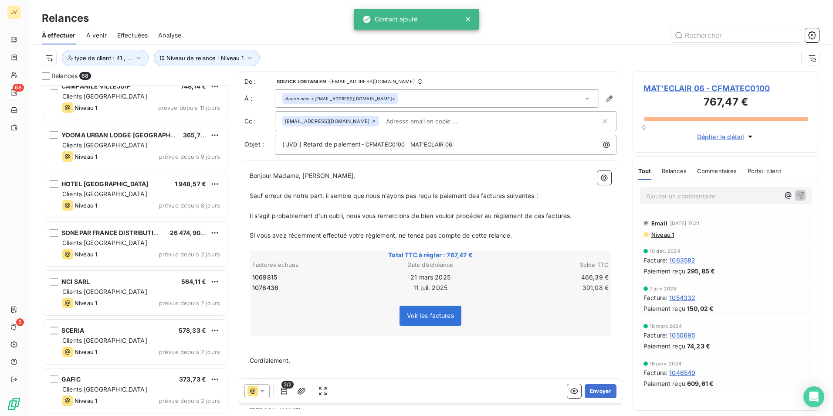
scroll to position [2989, 0]
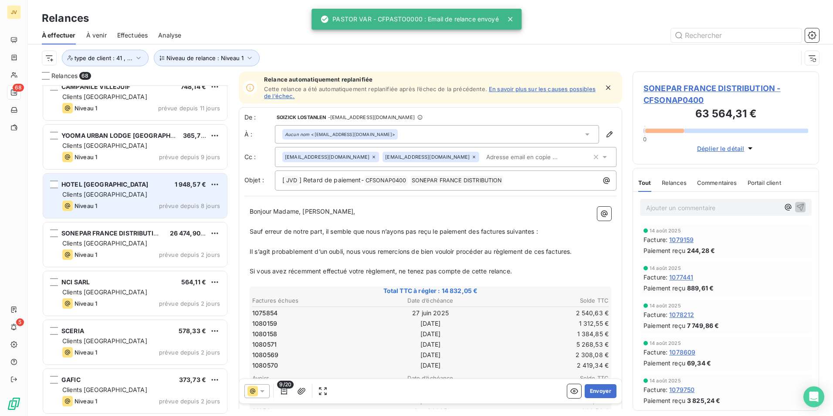
click at [174, 198] on div "Clients [GEOGRAPHIC_DATA]" at bounding box center [141, 194] width 158 height 9
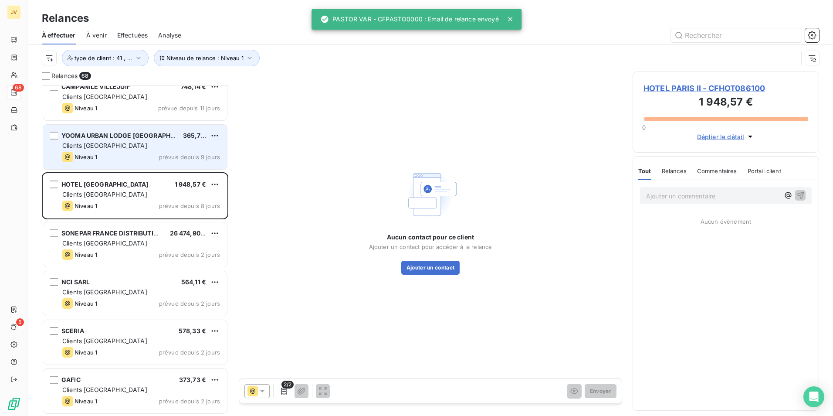
click at [148, 149] on div "Clients [GEOGRAPHIC_DATA]" at bounding box center [141, 145] width 158 height 9
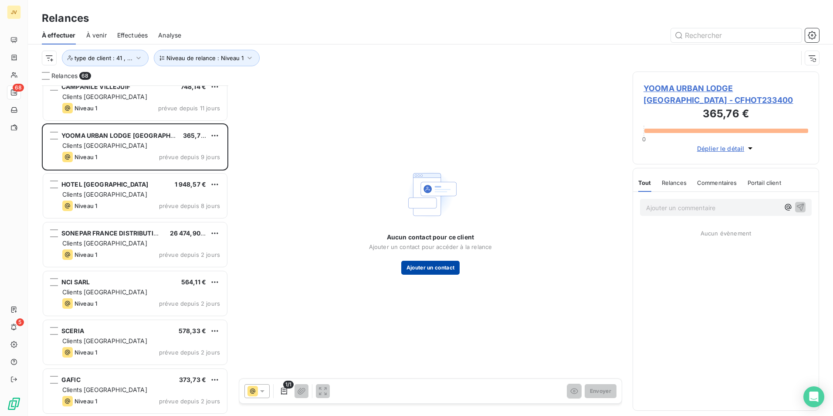
click at [423, 263] on button "Ajouter un contact" at bounding box center [430, 268] width 59 height 14
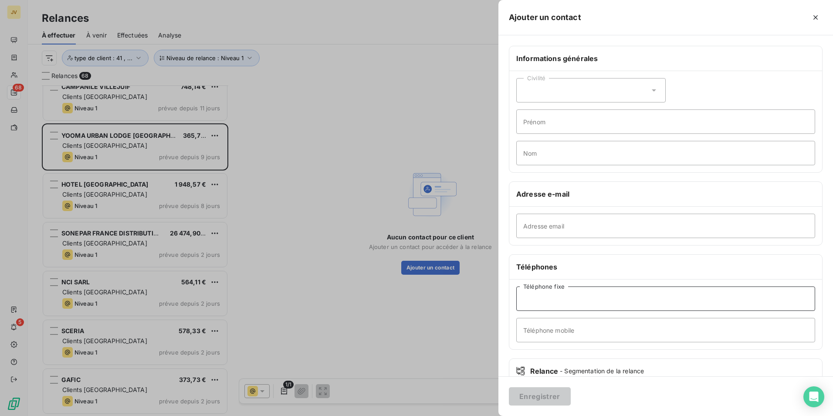
click at [595, 290] on input "Téléphone fixe" at bounding box center [665, 298] width 299 height 24
click at [525, 226] on input "Adresse email" at bounding box center [665, 226] width 299 height 24
paste input "[EMAIL_ADDRESS][DOMAIN_NAME]"
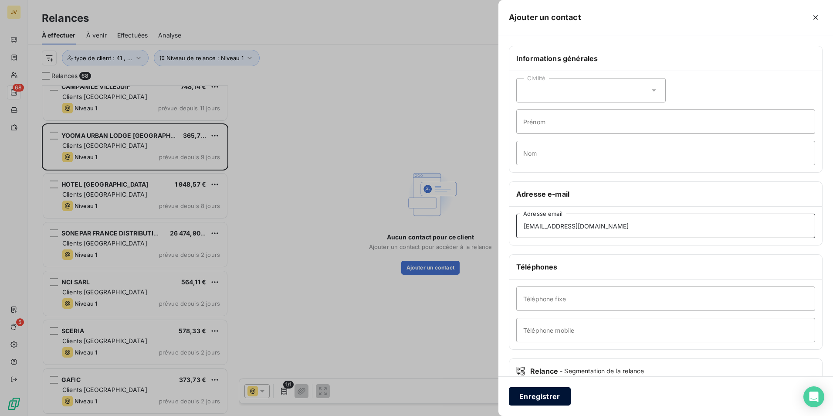
type input "[EMAIL_ADDRESS][DOMAIN_NAME]"
click at [527, 397] on button "Enregistrer" at bounding box center [540, 396] width 62 height 18
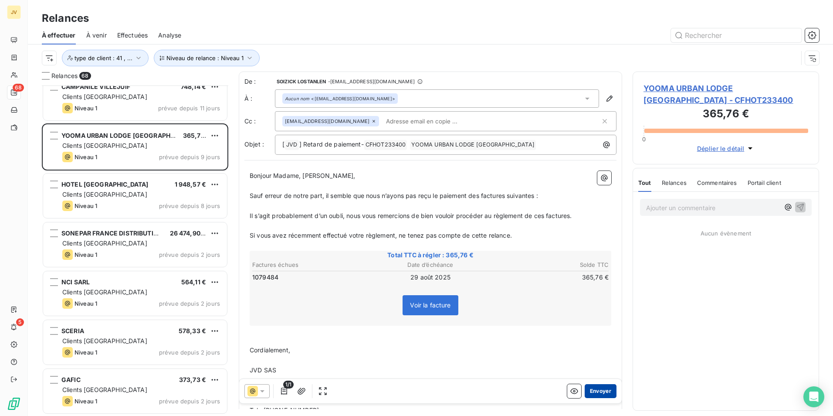
click at [597, 387] on button "Envoyer" at bounding box center [601, 391] width 32 height 14
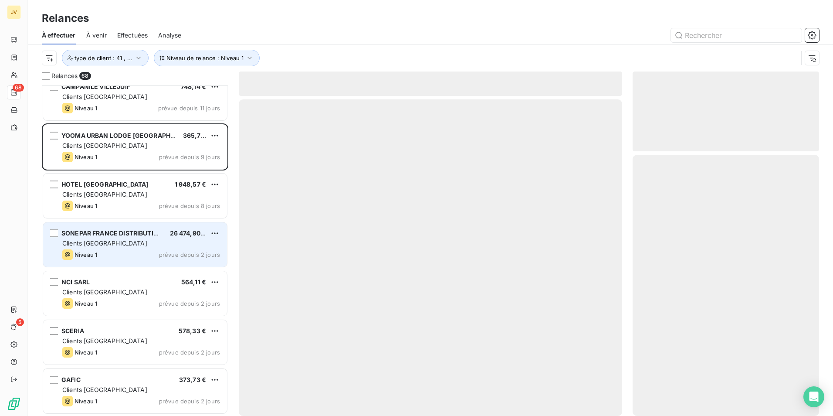
scroll to position [2940, 0]
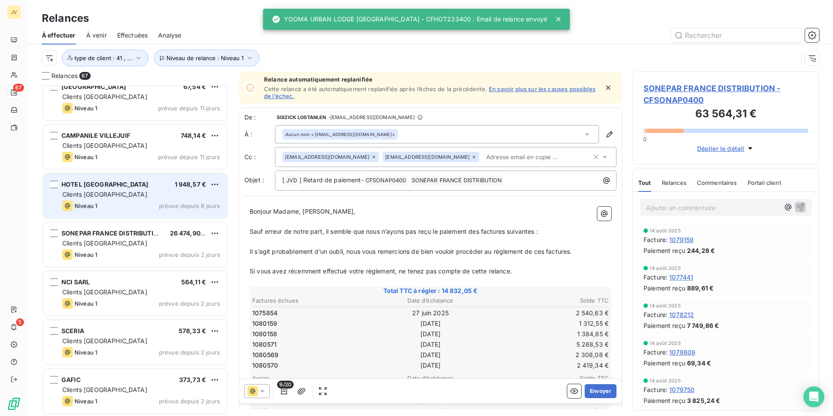
click at [129, 195] on div "Clients [GEOGRAPHIC_DATA]" at bounding box center [141, 194] width 158 height 9
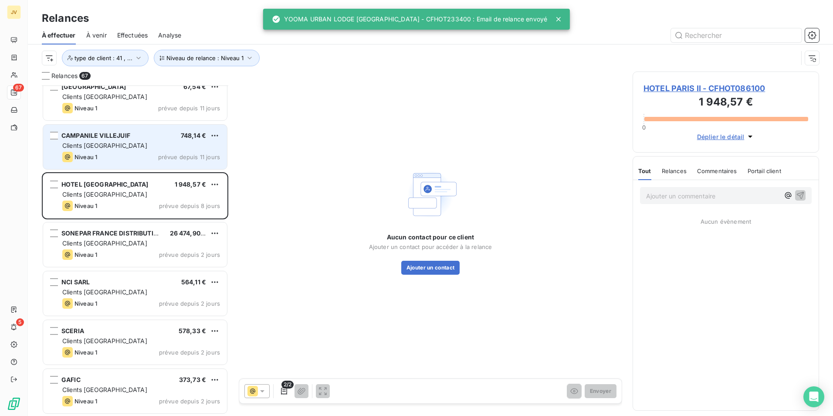
click at [121, 151] on div "CAMPANILE VILLEJUIF 748,14 € Clients France Niveau 1 prévue depuis 11 jours" at bounding box center [135, 147] width 184 height 44
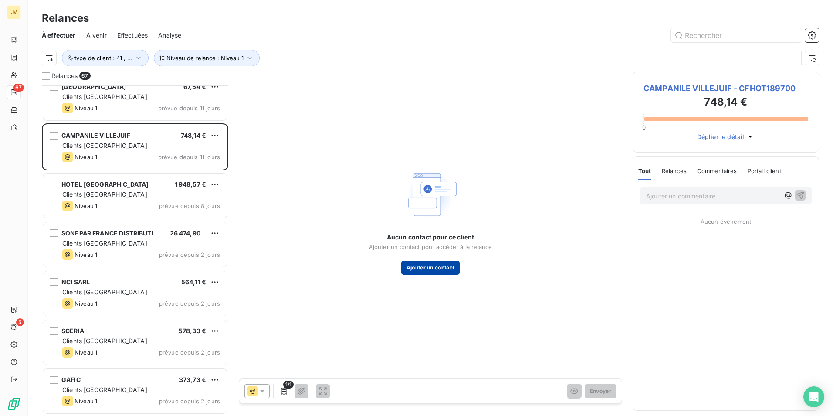
click at [437, 271] on button "Ajouter un contact" at bounding box center [430, 268] width 59 height 14
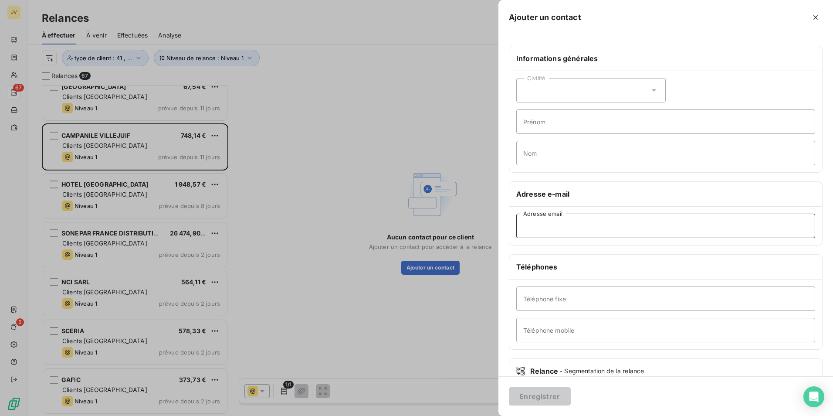
click at [566, 231] on input "Adresse email" at bounding box center [665, 226] width 299 height 24
paste input "[EMAIL_ADDRESS][DOMAIN_NAME]"
type input "[EMAIL_ADDRESS][DOMAIN_NAME]"
click at [547, 392] on button "Enregistrer" at bounding box center [540, 396] width 62 height 18
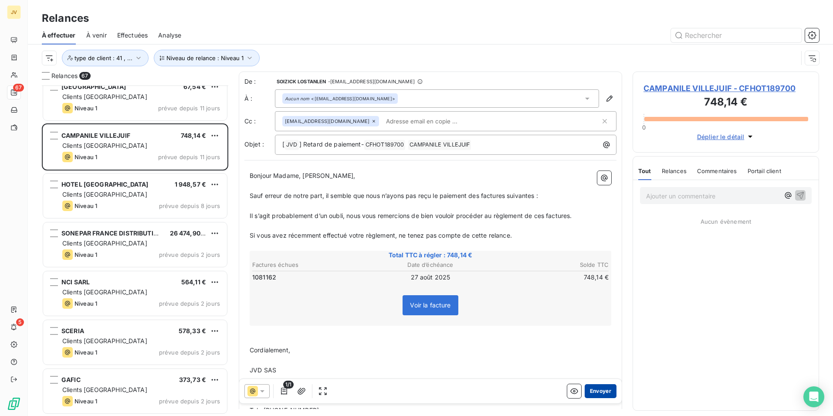
click at [596, 388] on button "Envoyer" at bounding box center [601, 391] width 32 height 14
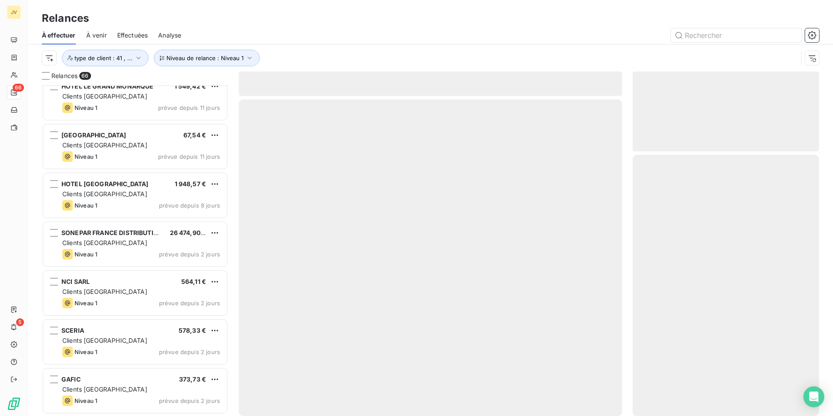
scroll to position [2891, 0]
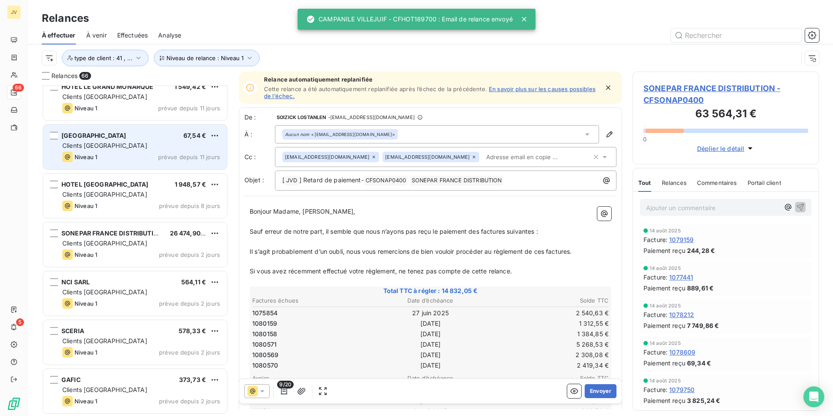
click at [143, 149] on div "Clients [GEOGRAPHIC_DATA]" at bounding box center [141, 145] width 158 height 9
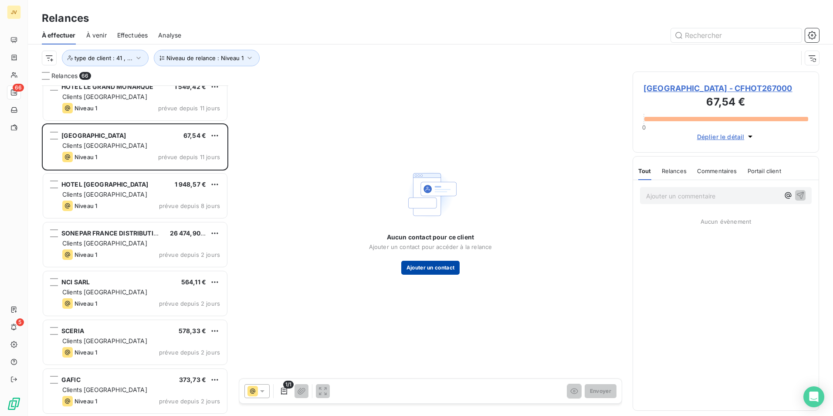
click at [438, 266] on button "Ajouter un contact" at bounding box center [430, 268] width 59 height 14
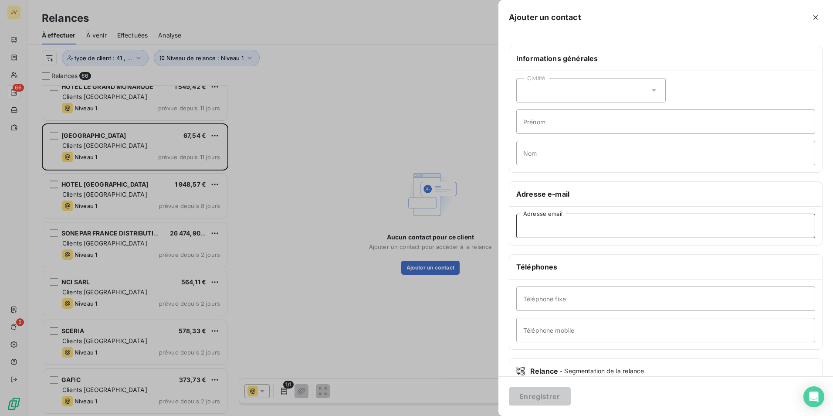
click at [578, 229] on input "Adresse email" at bounding box center [665, 226] width 299 height 24
paste input "[EMAIL_ADDRESS][DOMAIN_NAME]"
type input "[EMAIL_ADDRESS][DOMAIN_NAME]"
click at [533, 398] on button "Enregistrer" at bounding box center [540, 396] width 62 height 18
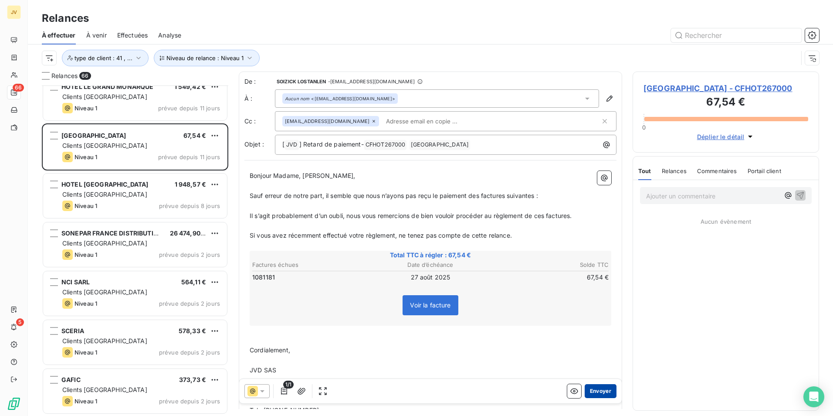
click at [594, 390] on button "Envoyer" at bounding box center [601, 391] width 32 height 14
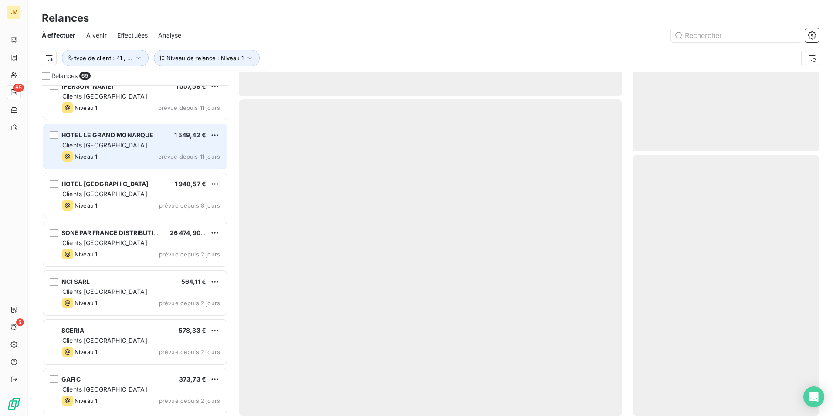
scroll to position [2843, 0]
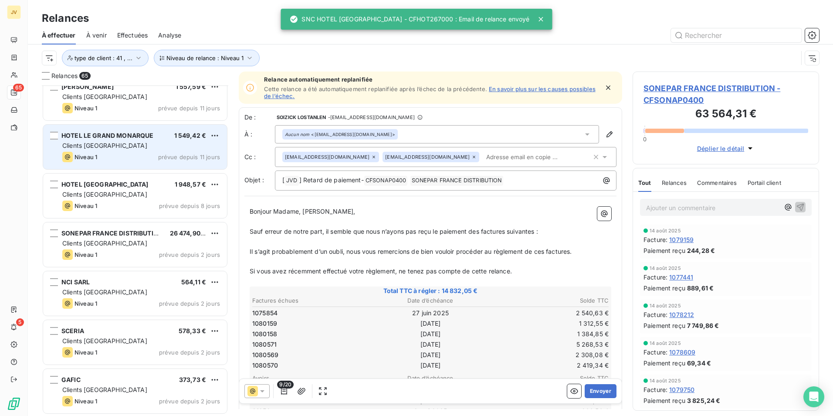
click at [131, 154] on div "Niveau 1 prévue depuis 11 jours" at bounding box center [141, 157] width 158 height 10
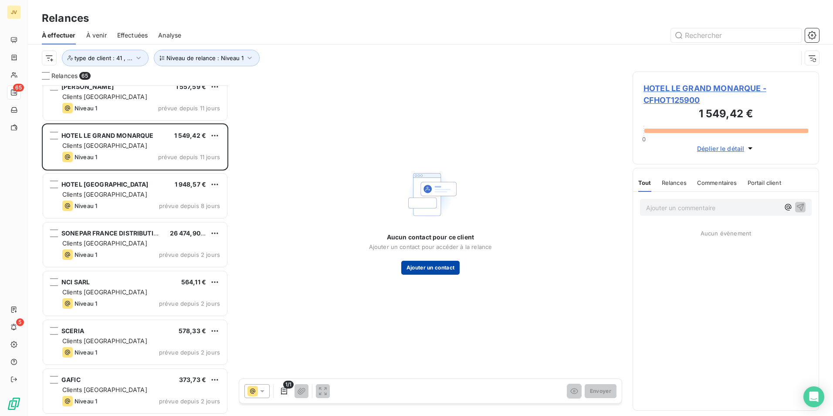
click at [451, 264] on button "Ajouter un contact" at bounding box center [430, 268] width 59 height 14
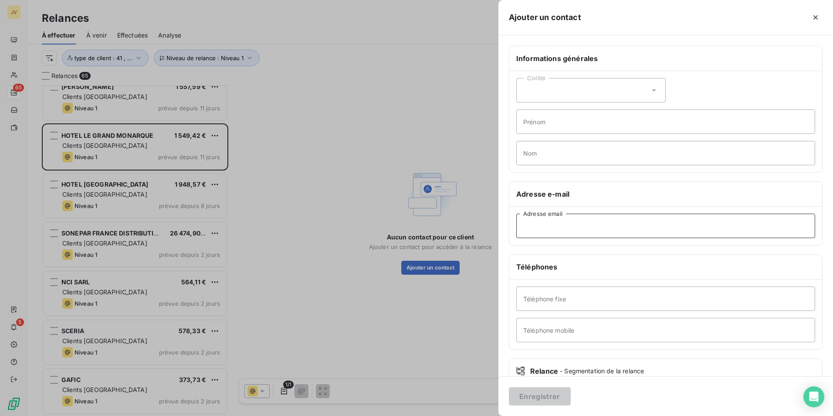
click at [594, 221] on input "Adresse email" at bounding box center [665, 226] width 299 height 24
paste input "[EMAIL_ADDRESS][DOMAIN_NAME]"
type input "[EMAIL_ADDRESS][DOMAIN_NAME]"
click at [529, 394] on button "Enregistrer" at bounding box center [540, 396] width 62 height 18
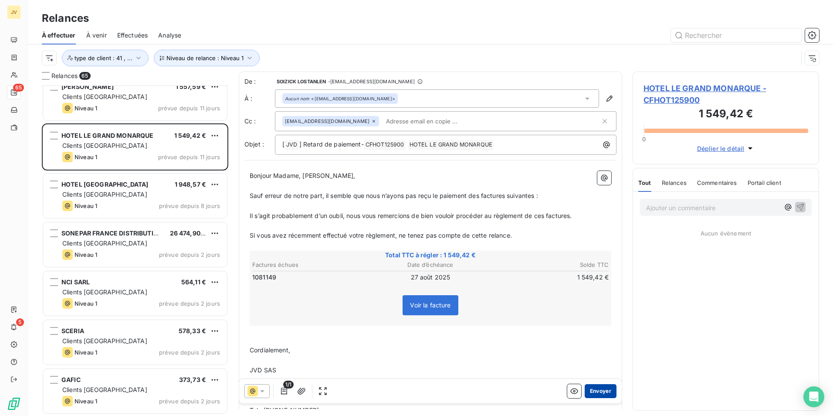
click at [590, 389] on button "Envoyer" at bounding box center [601, 391] width 32 height 14
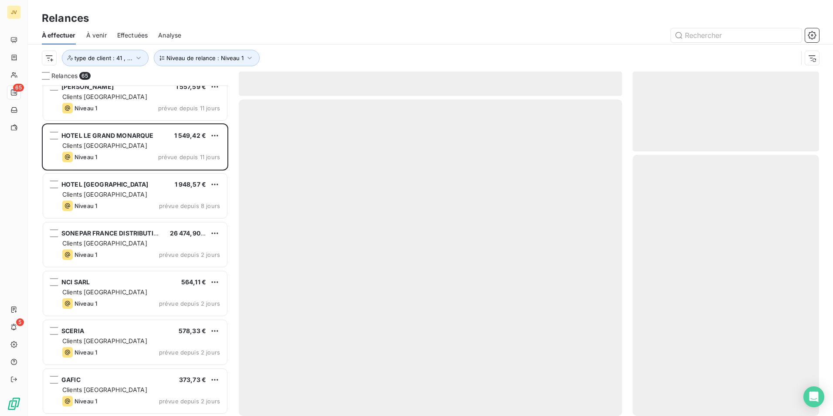
scroll to position [2794, 0]
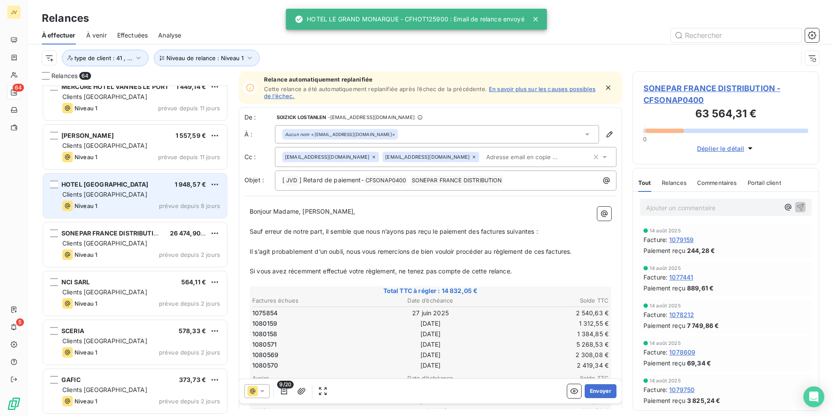
click at [118, 185] on div "HOTEL PARIS II 1 948,57 €" at bounding box center [141, 184] width 158 height 8
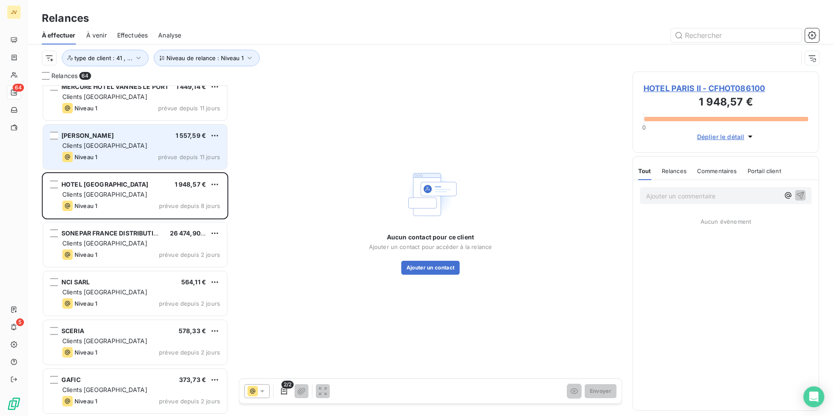
click at [119, 149] on div "[PERSON_NAME] 1 557,59 € Clients France Niveau 1 prévue depuis 11 jours" at bounding box center [135, 147] width 184 height 44
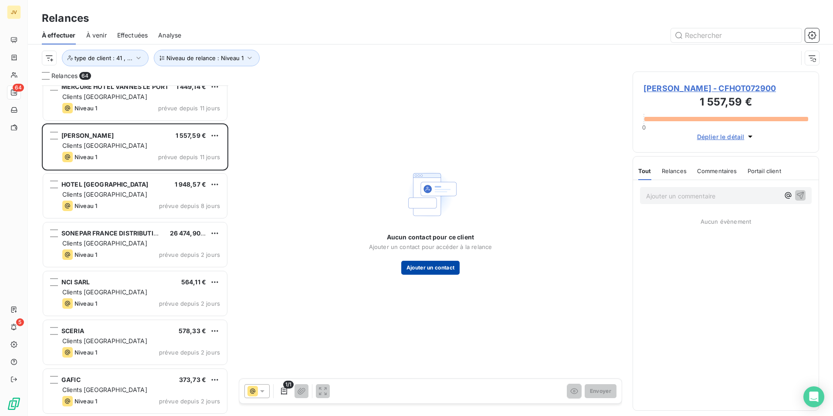
click at [443, 263] on button "Ajouter un contact" at bounding box center [430, 268] width 59 height 14
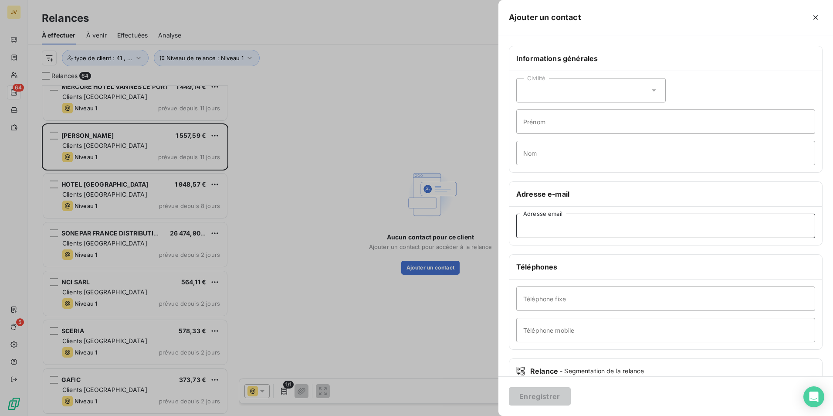
click at [598, 230] on input "Adresse email" at bounding box center [665, 226] width 299 height 24
paste input "[EMAIL_ADDRESS][DOMAIN_NAME]"
type input "[EMAIL_ADDRESS][DOMAIN_NAME]"
click at [533, 397] on button "Enregistrer" at bounding box center [540, 396] width 62 height 18
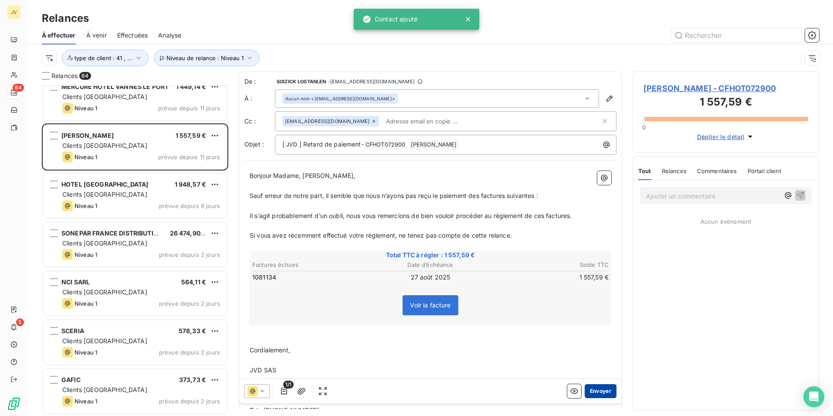
click at [600, 390] on button "Envoyer" at bounding box center [601, 391] width 32 height 14
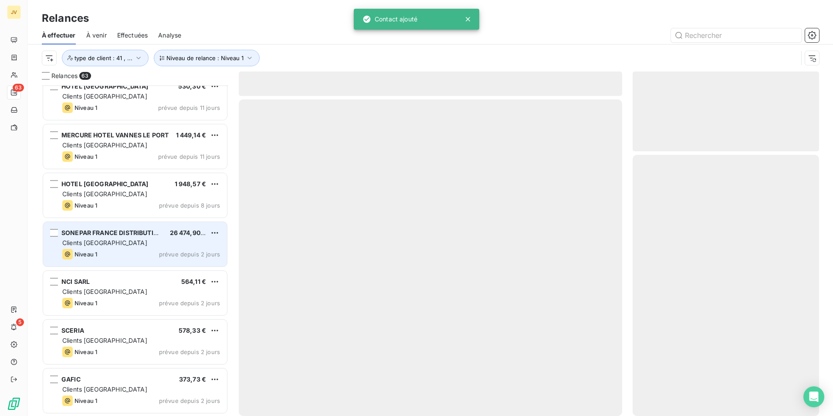
scroll to position [2745, 0]
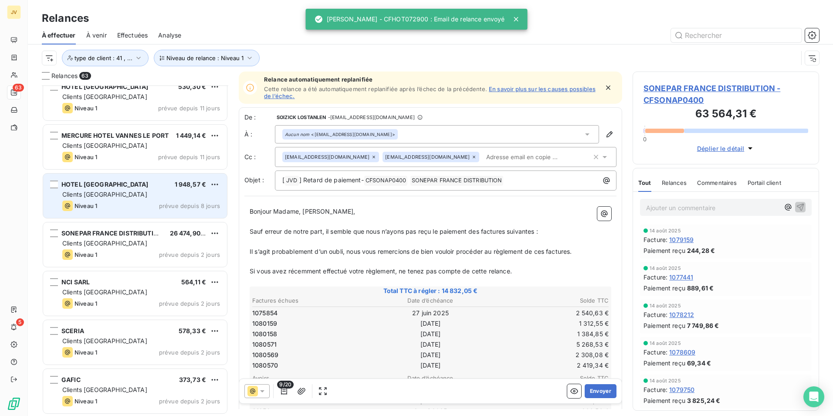
click at [145, 190] on div "Clients [GEOGRAPHIC_DATA]" at bounding box center [141, 194] width 158 height 9
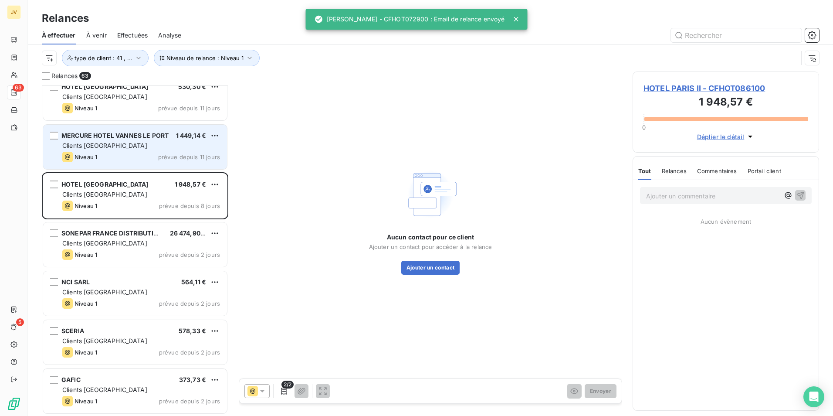
click at [138, 148] on div "Clients [GEOGRAPHIC_DATA]" at bounding box center [141, 145] width 158 height 9
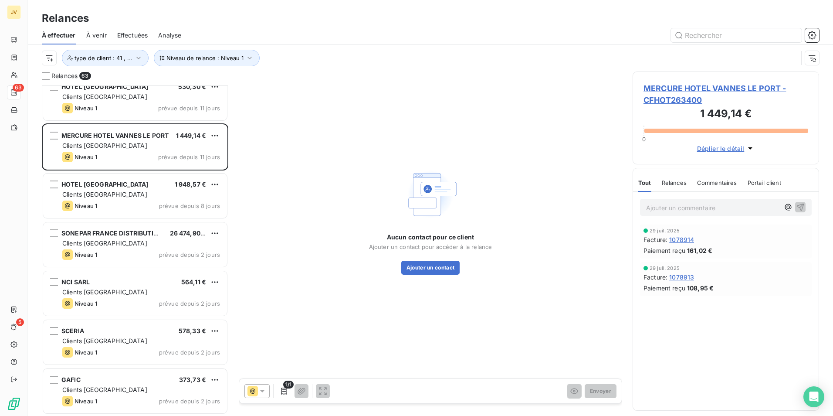
click at [444, 259] on div "Aucun contact pour ce client Ajouter un contact pour accéder à la relance Ajout…" at bounding box center [430, 254] width 123 height 42
click at [424, 272] on button "Ajouter un contact" at bounding box center [430, 268] width 59 height 14
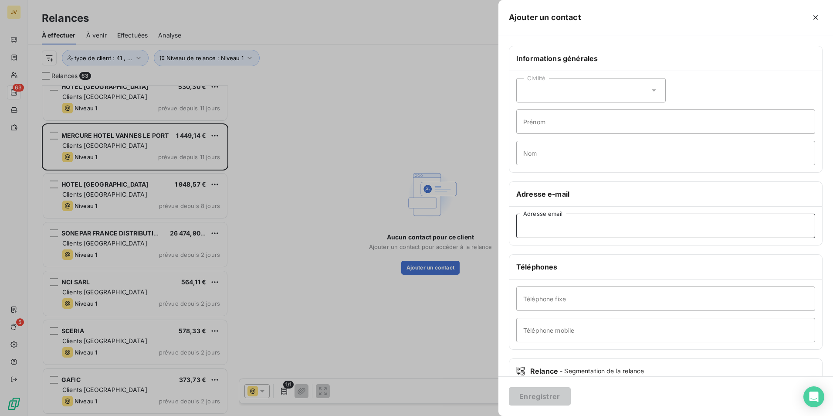
click at [576, 229] on input "Adresse email" at bounding box center [665, 226] width 299 height 24
paste input "[EMAIL_ADDRESS][DOMAIN_NAME]"
type input "[EMAIL_ADDRESS][DOMAIN_NAME]"
drag, startPoint x: 547, startPoint y: 394, endPoint x: 492, endPoint y: 343, distance: 74.6
click at [547, 395] on button "Enregistrer" at bounding box center [540, 396] width 62 height 18
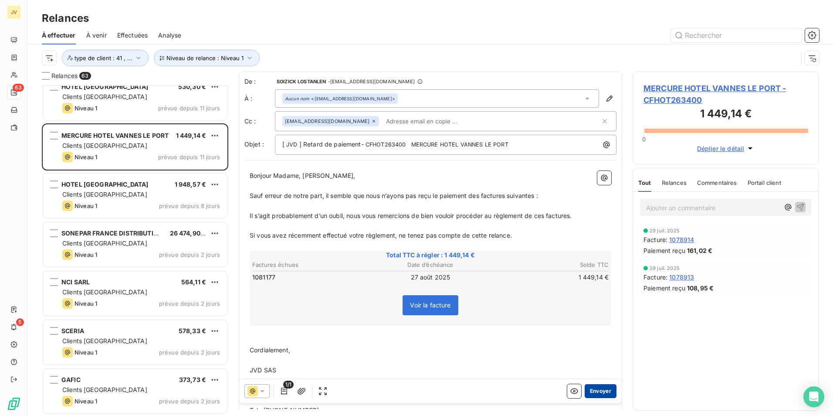
click at [594, 391] on button "Envoyer" at bounding box center [601, 391] width 32 height 14
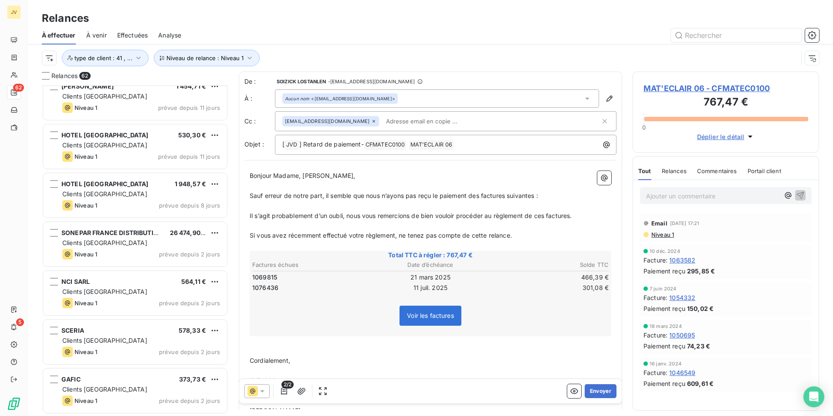
scroll to position [2696, 0]
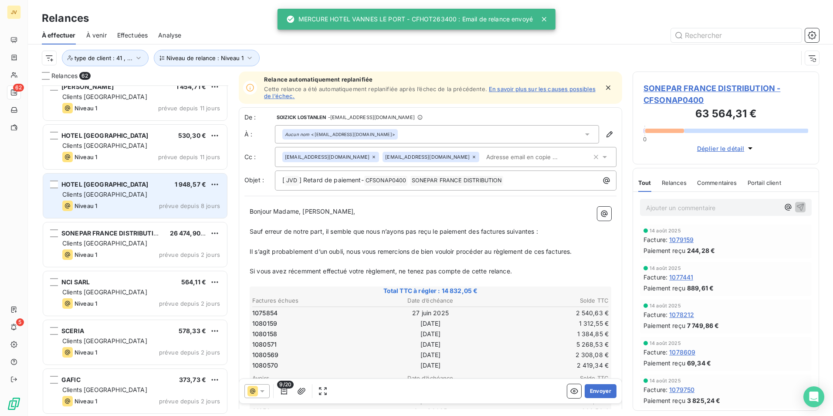
click at [145, 207] on div "Niveau 1 prévue depuis 8 jours" at bounding box center [141, 205] width 158 height 10
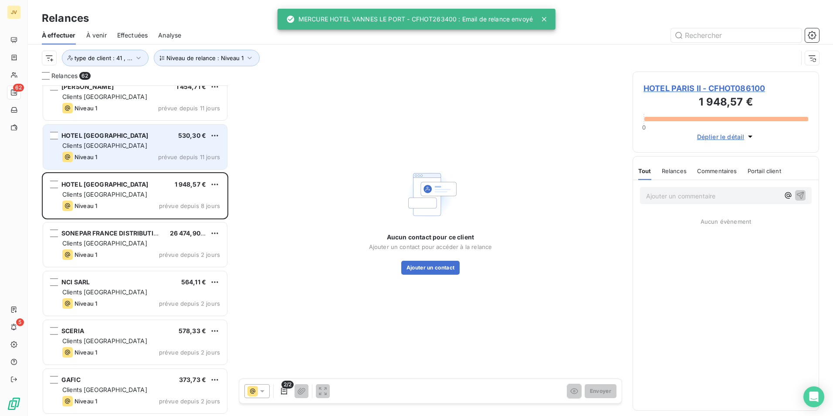
click at [146, 150] on div "HOTEL EUROPE 530,30 € Clients [GEOGRAPHIC_DATA] Niveau 1 prévue depuis 11 jours" at bounding box center [135, 147] width 184 height 44
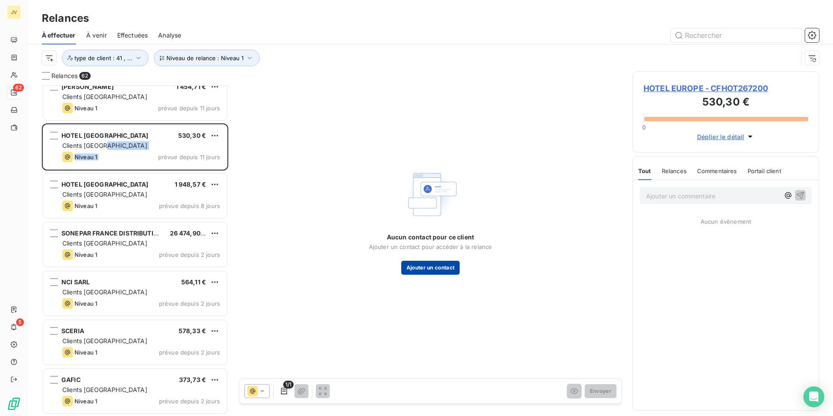
click at [441, 273] on button "Ajouter un contact" at bounding box center [430, 268] width 59 height 14
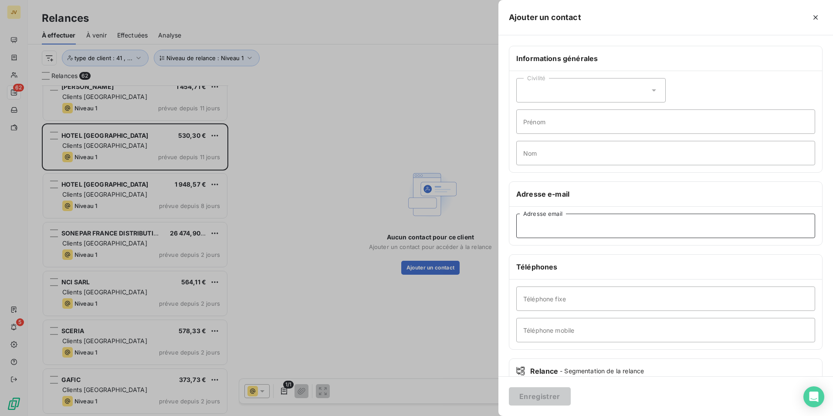
click at [606, 232] on input "Adresse email" at bounding box center [665, 226] width 299 height 24
paste input "[EMAIL_ADDRESS][DOMAIN_NAME]"
type input "[EMAIL_ADDRESS][DOMAIN_NAME]"
click at [541, 391] on button "Enregistrer" at bounding box center [540, 396] width 62 height 18
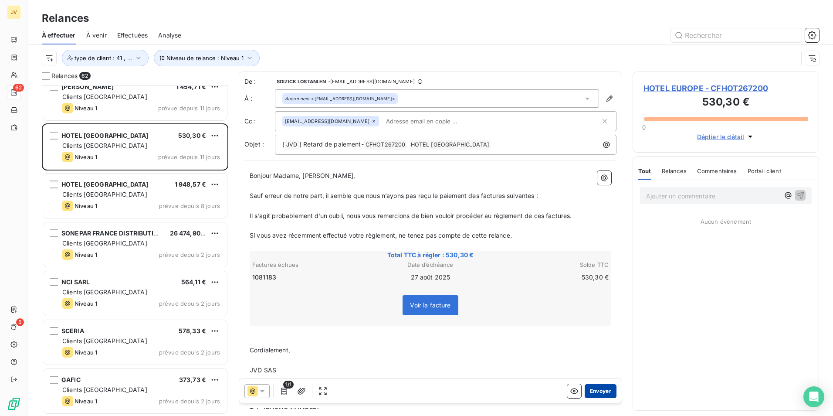
click at [595, 389] on button "Envoyer" at bounding box center [601, 391] width 32 height 14
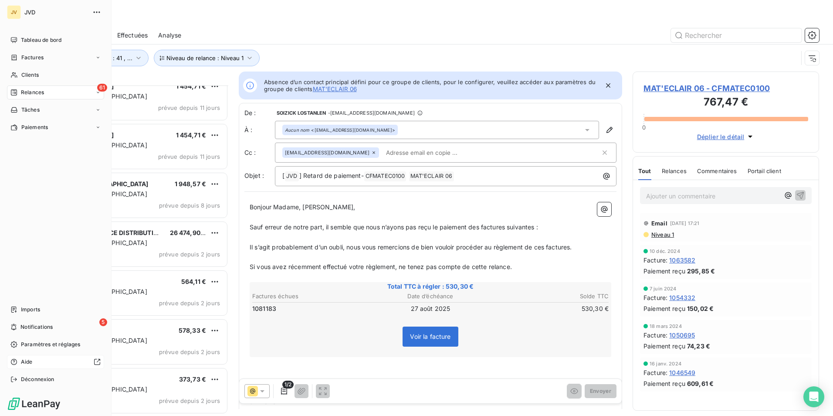
scroll to position [2647, 0]
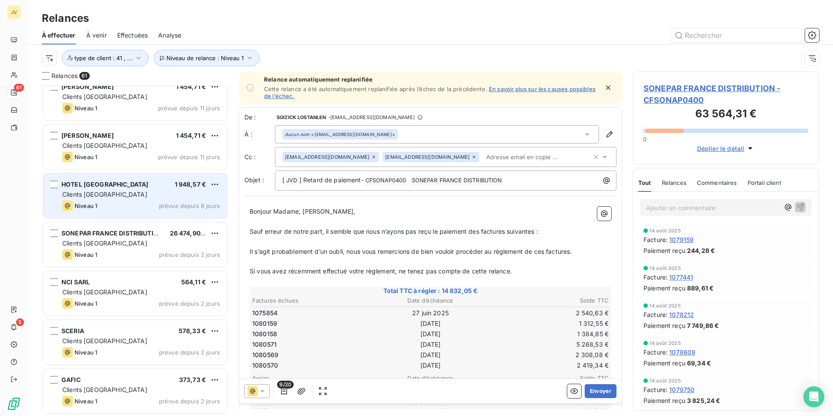
click at [128, 198] on div "Clients [GEOGRAPHIC_DATA]" at bounding box center [141, 194] width 158 height 9
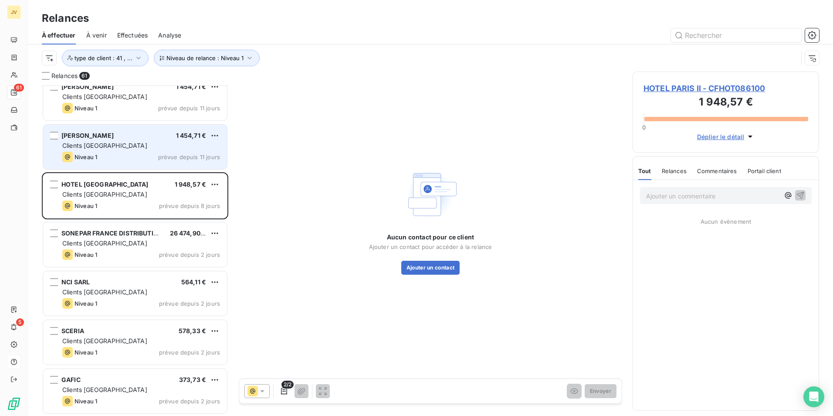
click at [122, 154] on div "Niveau 1 prévue depuis 11 jours" at bounding box center [141, 157] width 158 height 10
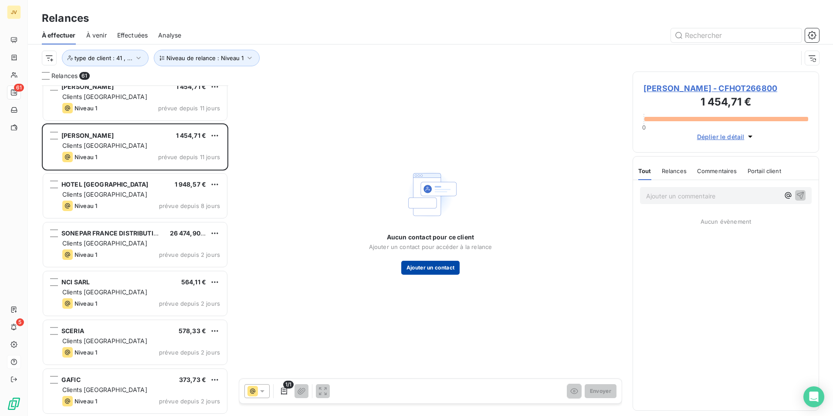
click at [438, 266] on button "Ajouter un contact" at bounding box center [430, 268] width 59 height 14
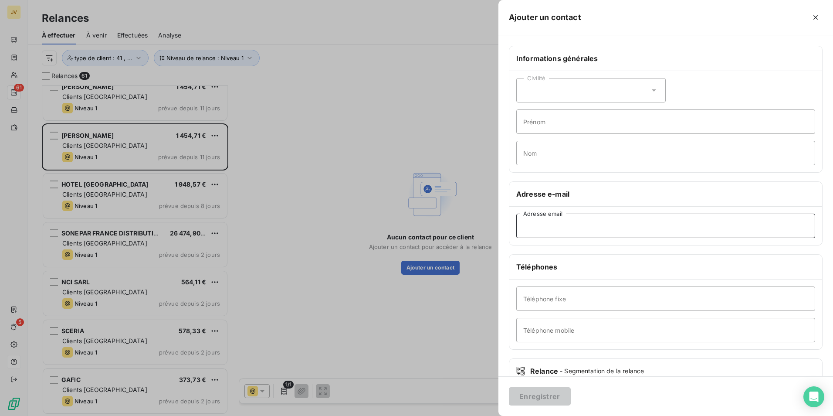
click at [580, 220] on input "Adresse email" at bounding box center [665, 226] width 299 height 24
paste input "[EMAIL_ADDRESS][DOMAIN_NAME]"
type input "[EMAIL_ADDRESS][DOMAIN_NAME]"
click at [551, 399] on button "Enregistrer" at bounding box center [540, 396] width 62 height 18
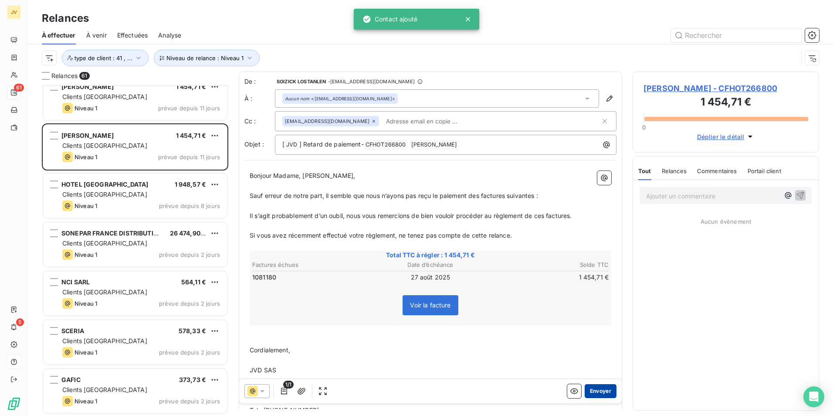
click at [596, 385] on button "Envoyer" at bounding box center [601, 391] width 32 height 14
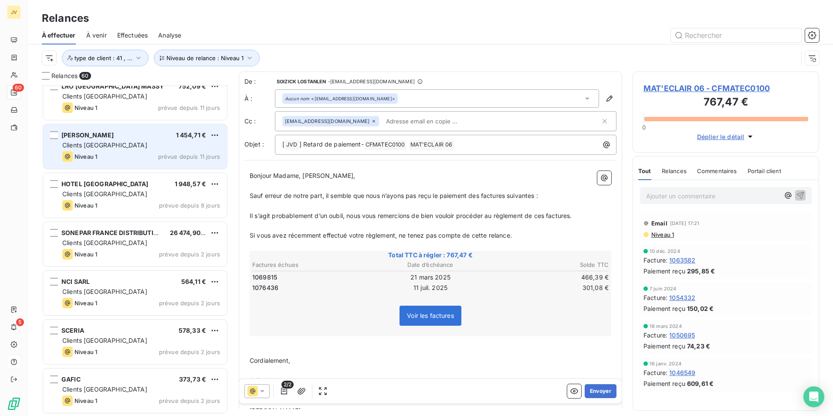
scroll to position [2598, 0]
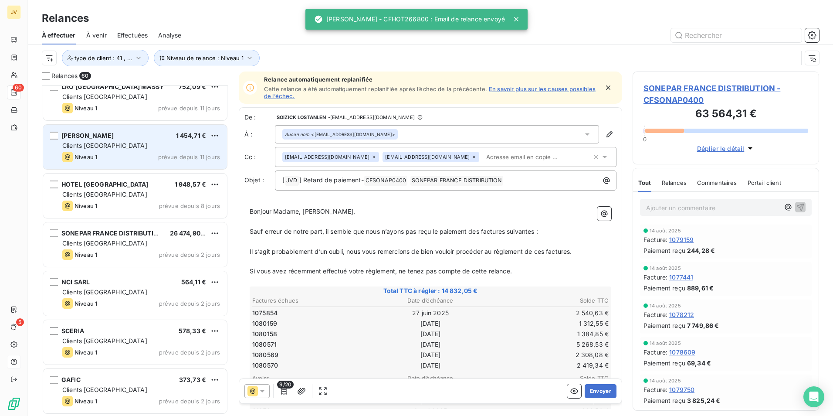
click at [118, 152] on div "Niveau 1 prévue depuis 11 jours" at bounding box center [141, 157] width 158 height 10
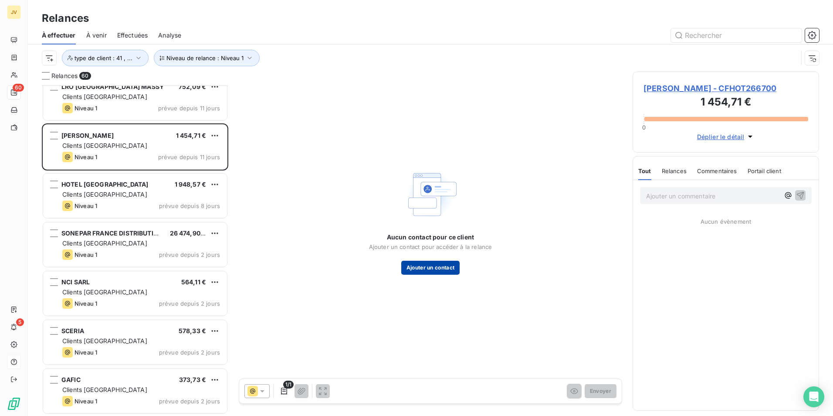
click at [436, 267] on button "Ajouter un contact" at bounding box center [430, 268] width 59 height 14
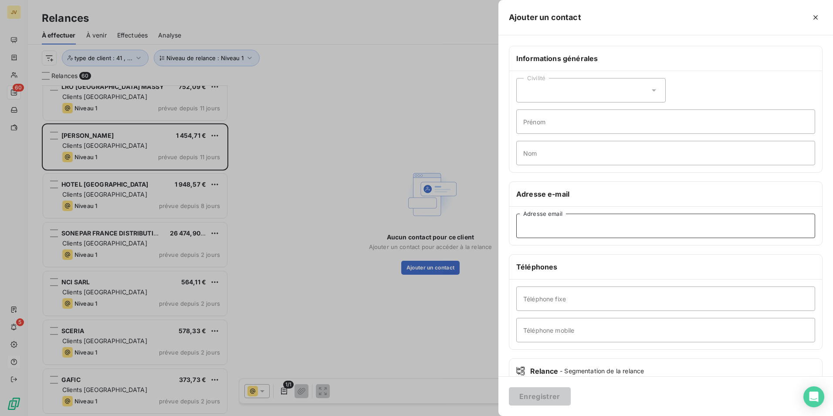
click at [626, 235] on input "Adresse email" at bounding box center [665, 226] width 299 height 24
paste input "[EMAIL_ADDRESS][DOMAIN_NAME]"
type input "[EMAIL_ADDRESS][DOMAIN_NAME]"
click at [532, 393] on button "Enregistrer" at bounding box center [540, 396] width 62 height 18
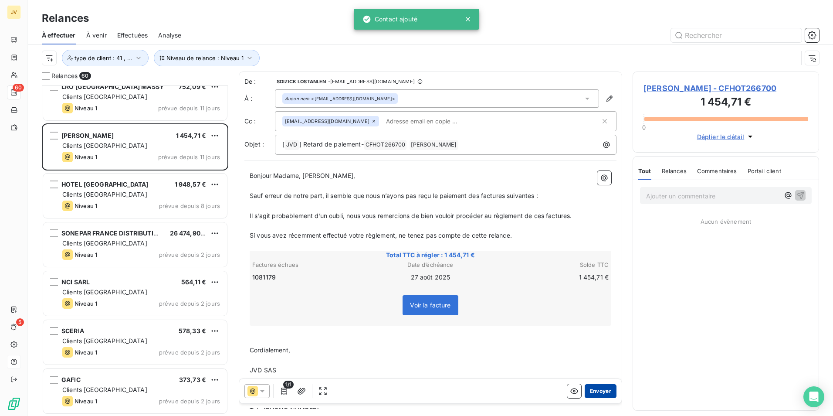
click at [600, 392] on button "Envoyer" at bounding box center [601, 391] width 32 height 14
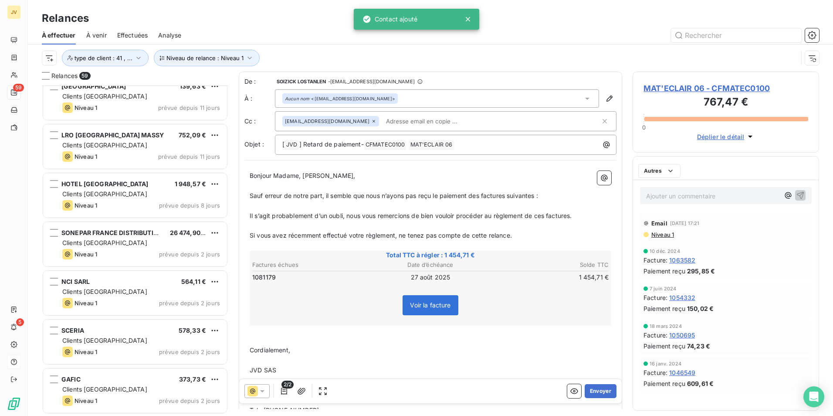
scroll to position [2550, 0]
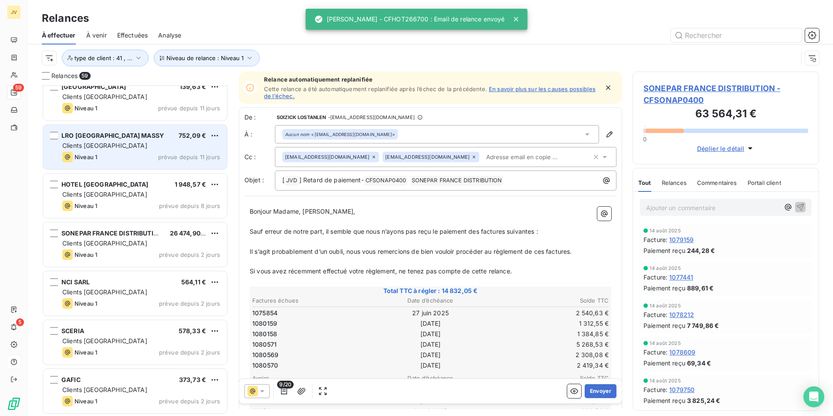
click at [137, 146] on div "Clients [GEOGRAPHIC_DATA]" at bounding box center [141, 145] width 158 height 9
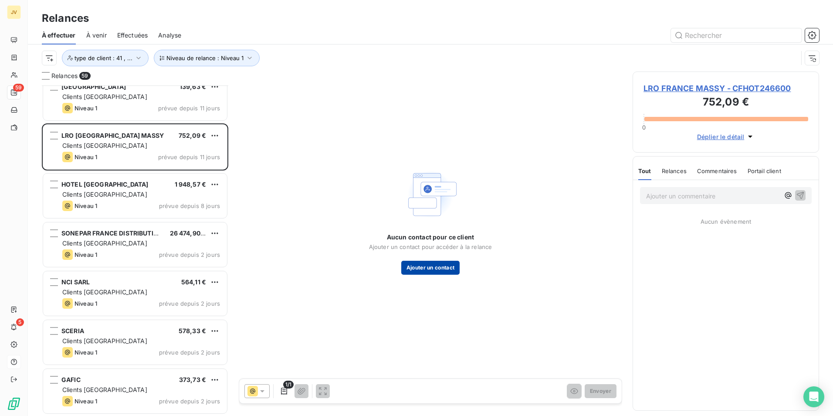
click at [430, 270] on button "Ajouter un contact" at bounding box center [430, 268] width 59 height 14
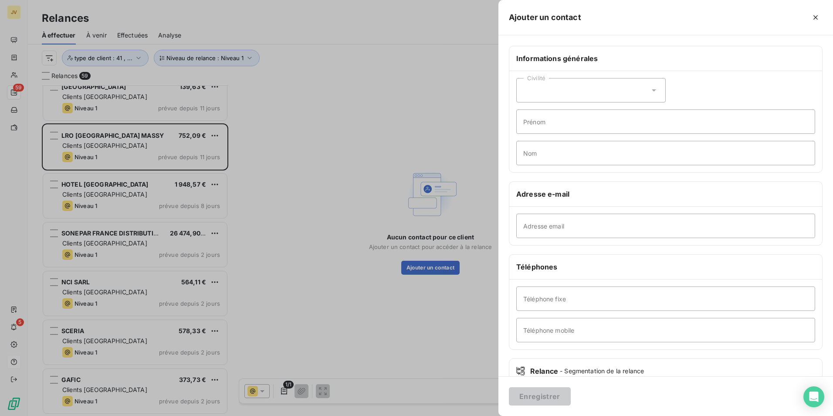
click at [553, 239] on div "Adresse email" at bounding box center [665, 226] width 313 height 38
click at [552, 230] on input "Adresse email" at bounding box center [665, 226] width 299 height 24
paste input "[EMAIL_ADDRESS][DOMAIN_NAME]"
type input "[EMAIL_ADDRESS][DOMAIN_NAME]"
click at [538, 393] on button "Enregistrer" at bounding box center [540, 396] width 62 height 18
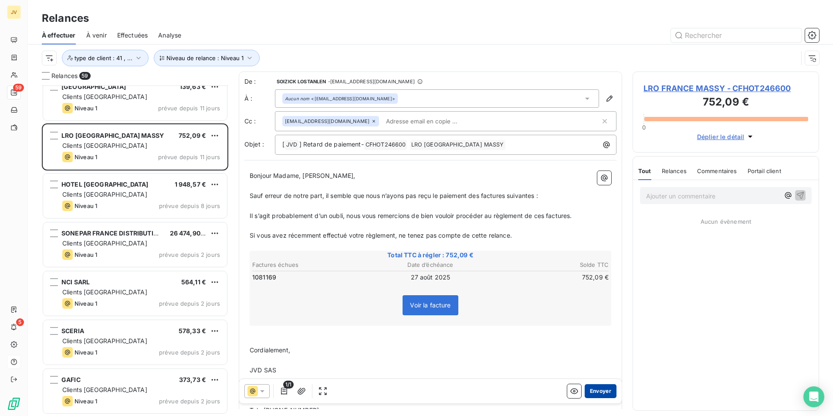
click at [599, 392] on button "Envoyer" at bounding box center [601, 391] width 32 height 14
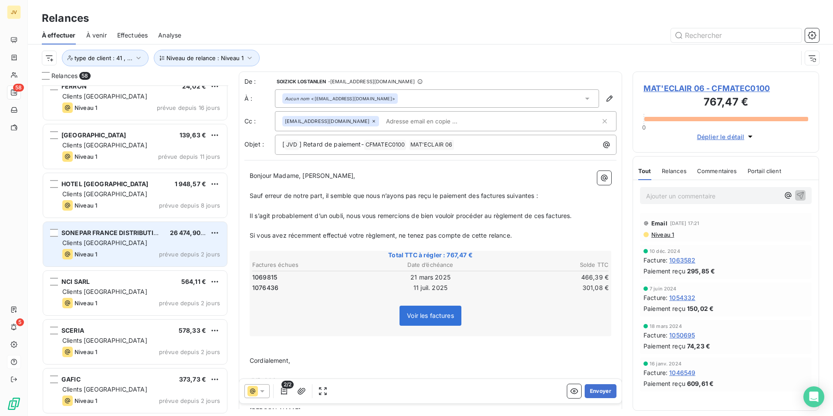
scroll to position [2501, 0]
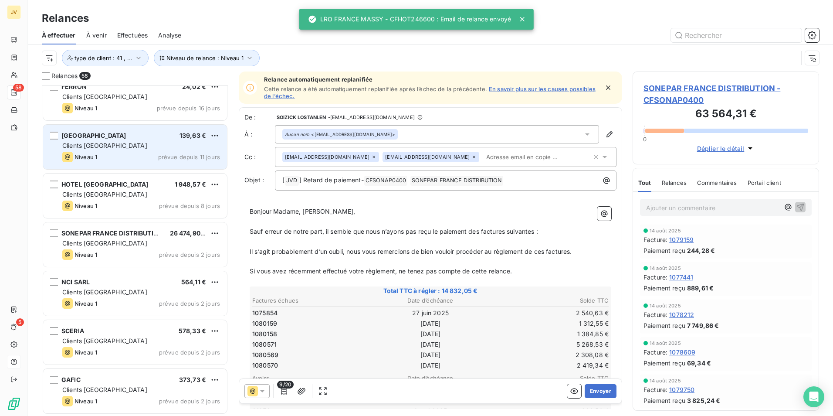
click at [173, 153] on div "Niveau 1 prévue depuis 11 jours" at bounding box center [141, 157] width 158 height 10
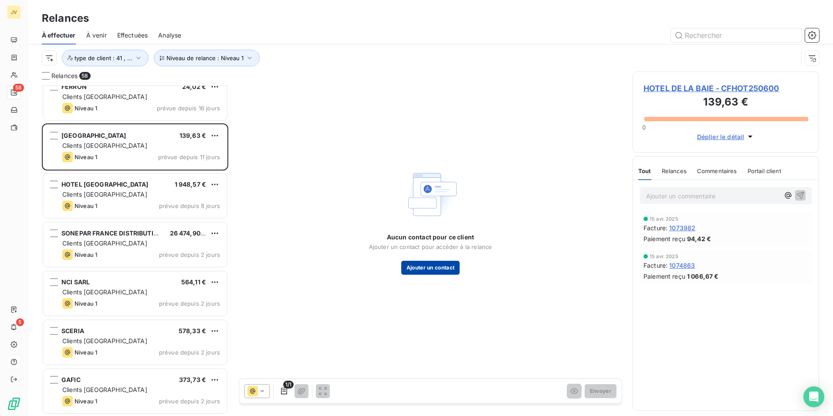
click at [418, 264] on button "Ajouter un contact" at bounding box center [430, 268] width 59 height 14
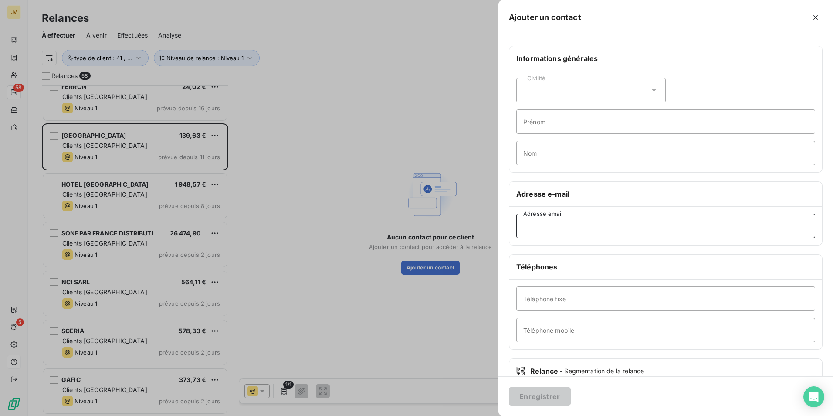
click at [565, 228] on input "Adresse email" at bounding box center [665, 226] width 299 height 24
paste input "[EMAIL_ADDRESS][DOMAIN_NAME]"
type input "[EMAIL_ADDRESS][DOMAIN_NAME]"
click at [537, 390] on button "Enregistrer" at bounding box center [540, 396] width 62 height 18
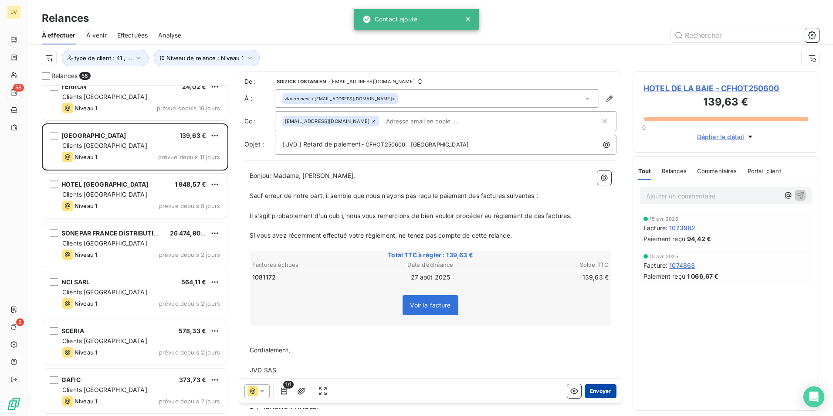
click at [601, 391] on button "Envoyer" at bounding box center [601, 391] width 32 height 14
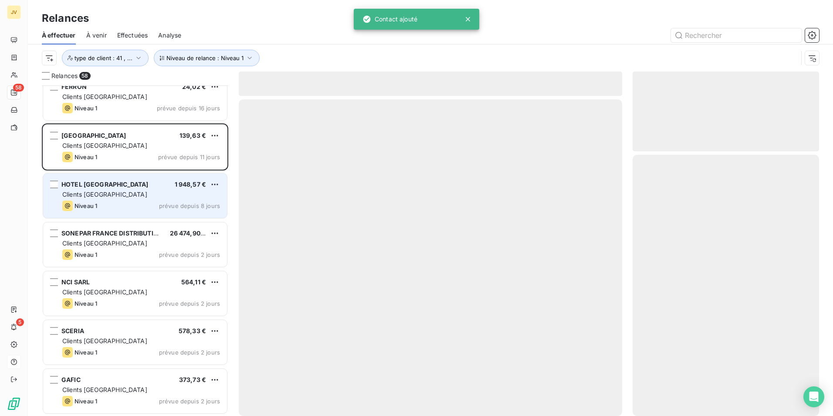
scroll to position [2452, 0]
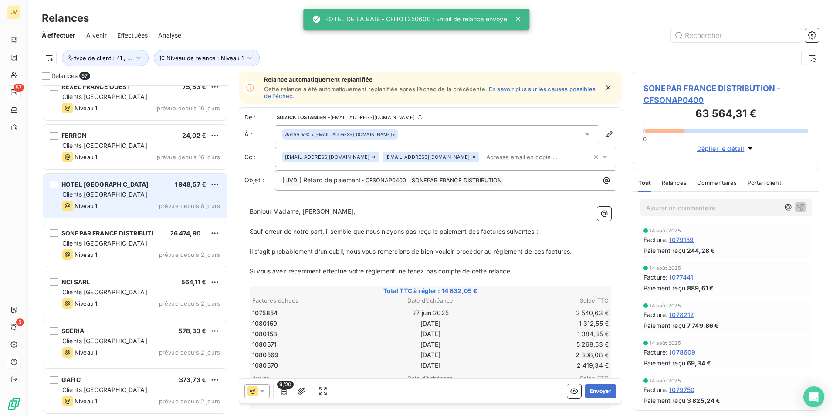
click at [146, 201] on div "Niveau 1 prévue depuis 8 jours" at bounding box center [141, 205] width 158 height 10
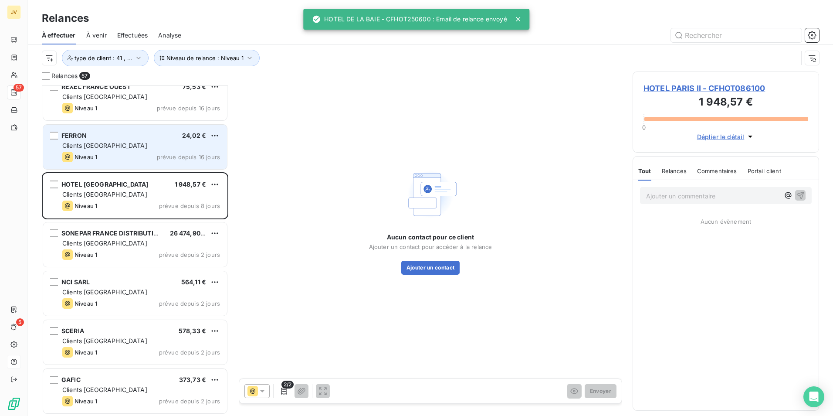
click at [125, 152] on div "Niveau 1 prévue depuis 16 jours" at bounding box center [141, 157] width 158 height 10
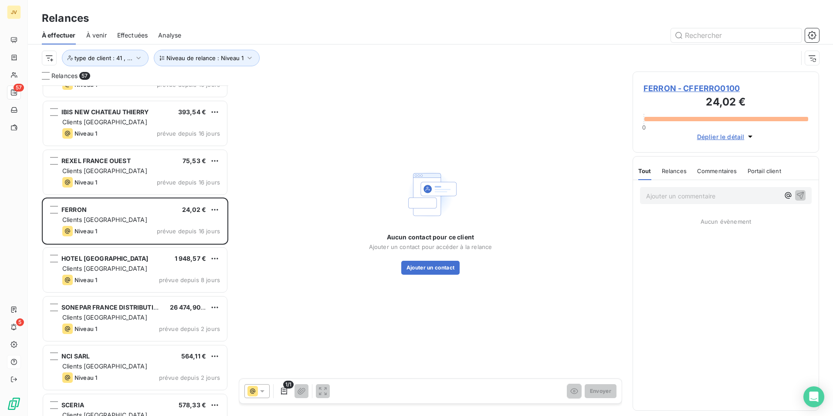
scroll to position [2321, 0]
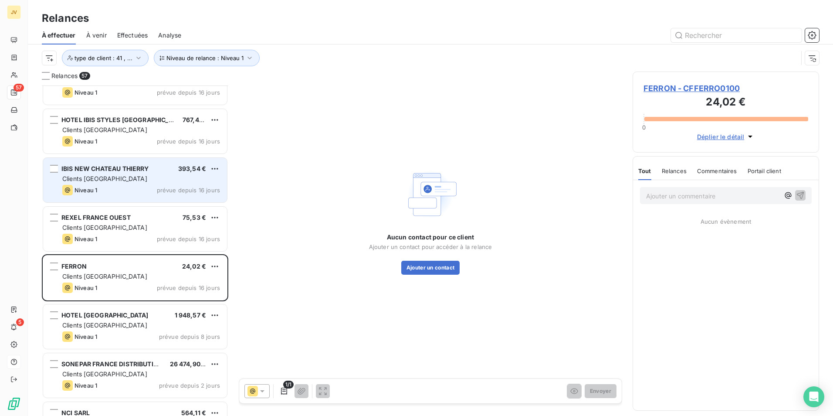
click at [136, 190] on div "Niveau 1 prévue depuis 16 jours" at bounding box center [141, 190] width 158 height 10
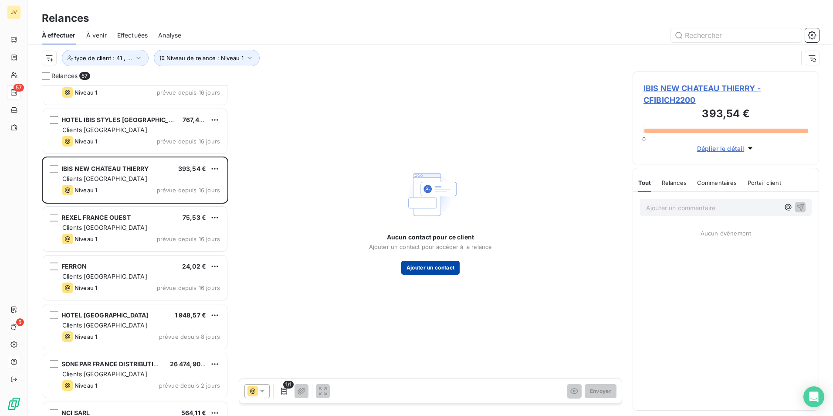
click at [435, 264] on button "Ajouter un contact" at bounding box center [430, 268] width 59 height 14
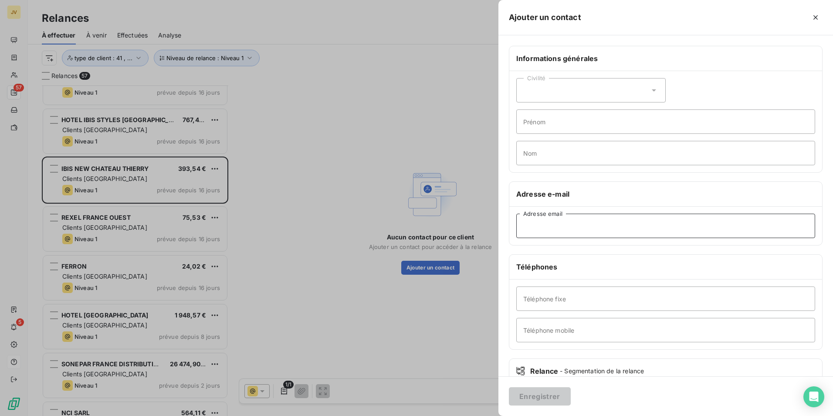
click at [567, 228] on input "Adresse email" at bounding box center [665, 226] width 299 height 24
paste input "[EMAIL_ADDRESS][DOMAIN_NAME]"
type input "[EMAIL_ADDRESS][DOMAIN_NAME]"
click at [540, 395] on button "Enregistrer" at bounding box center [540, 396] width 62 height 18
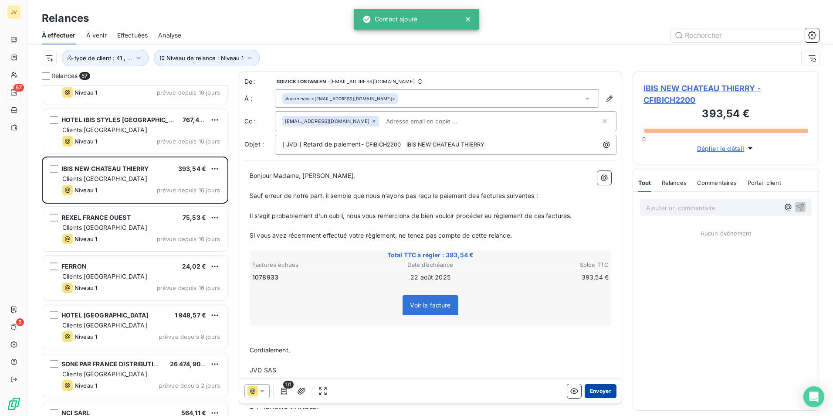
click at [598, 391] on button "Envoyer" at bounding box center [601, 391] width 32 height 14
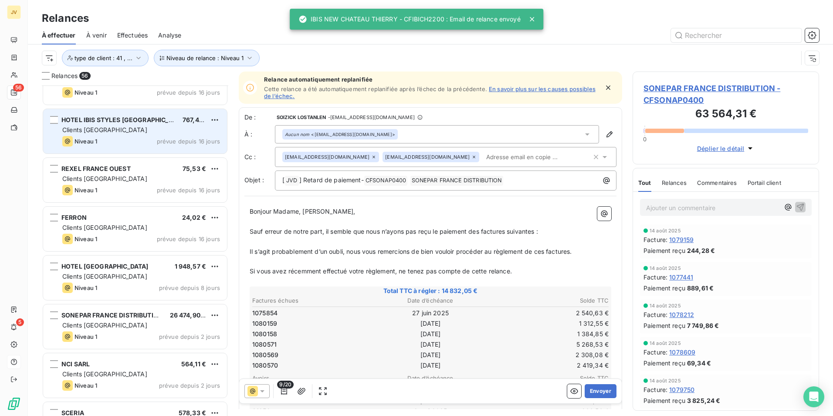
click at [149, 133] on div "Clients [GEOGRAPHIC_DATA]" at bounding box center [141, 130] width 158 height 9
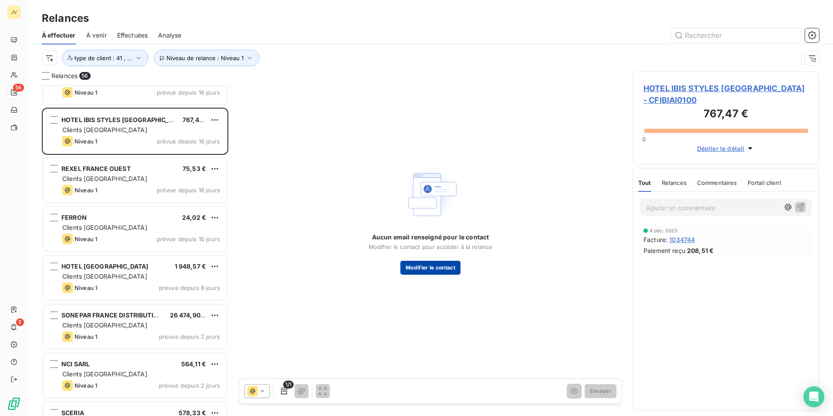
click at [445, 263] on button "Modifier le contact" at bounding box center [431, 268] width 60 height 14
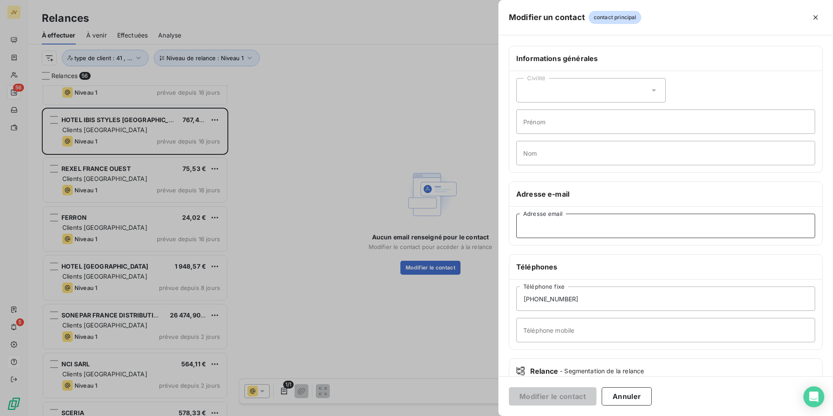
click at [588, 231] on input "Adresse email" at bounding box center [665, 226] width 299 height 24
paste input "[EMAIL_ADDRESS][DOMAIN_NAME]"
type input "[EMAIL_ADDRESS][DOMAIN_NAME]"
click at [560, 391] on button "Modifier le contact" at bounding box center [553, 396] width 88 height 18
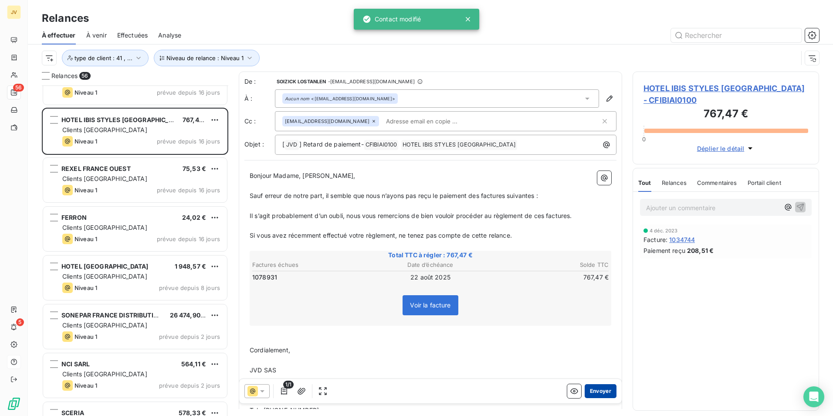
click at [598, 391] on button "Envoyer" at bounding box center [601, 391] width 32 height 14
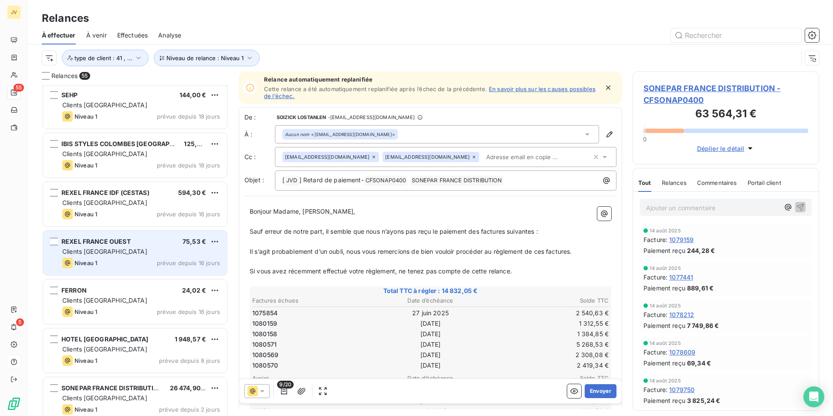
scroll to position [2191, 0]
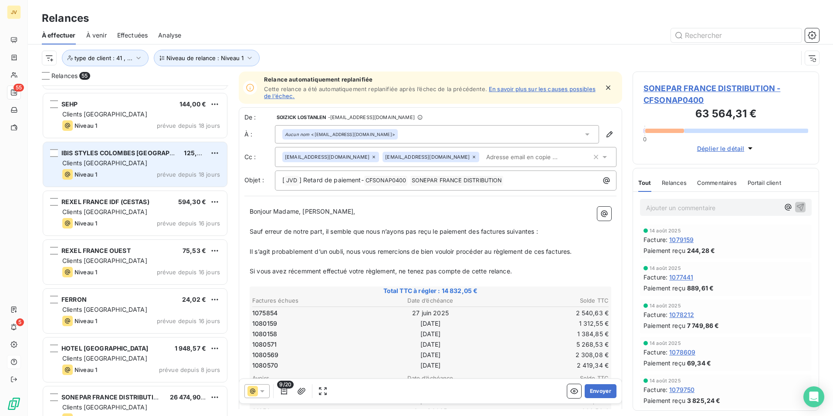
click at [146, 163] on div "Clients [GEOGRAPHIC_DATA]" at bounding box center [141, 163] width 158 height 9
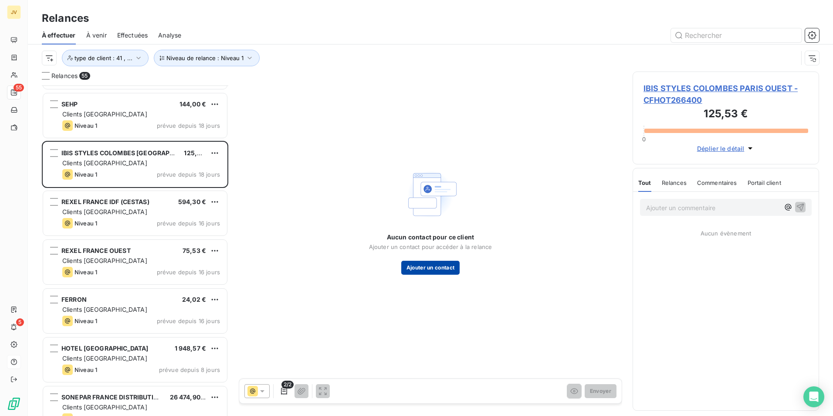
click at [448, 266] on button "Ajouter un contact" at bounding box center [430, 268] width 59 height 14
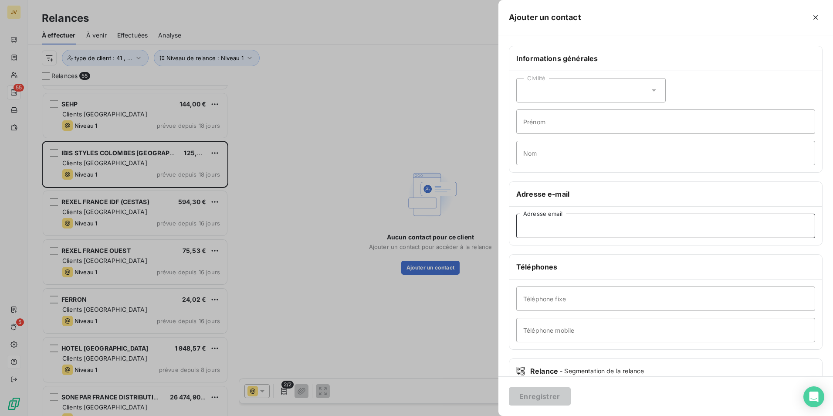
click at [559, 231] on input "Adresse email" at bounding box center [665, 226] width 299 height 24
paste input "[EMAIL_ADDRESS][DOMAIN_NAME]"
type input "[EMAIL_ADDRESS][DOMAIN_NAME]"
click at [540, 396] on button "Enregistrer" at bounding box center [540, 396] width 62 height 18
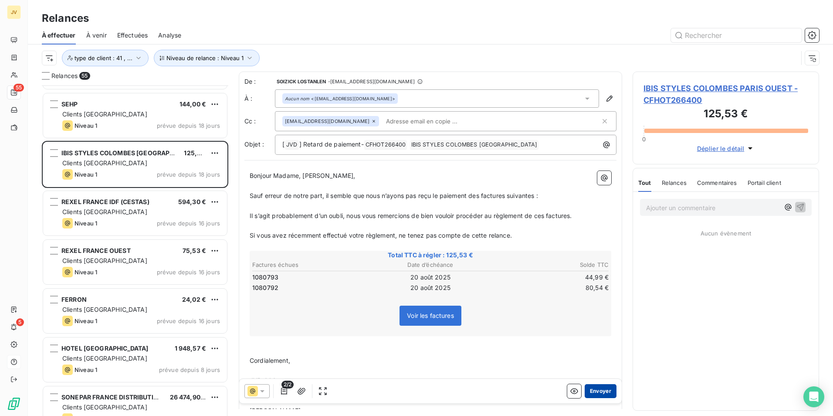
click at [598, 389] on button "Envoyer" at bounding box center [601, 391] width 32 height 14
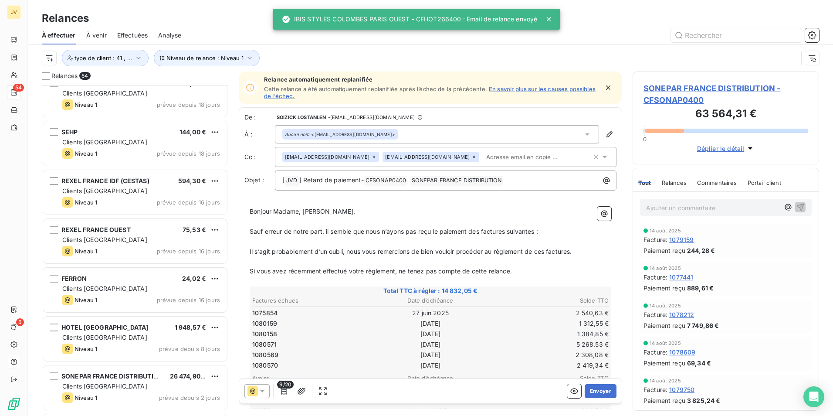
scroll to position [2147, 0]
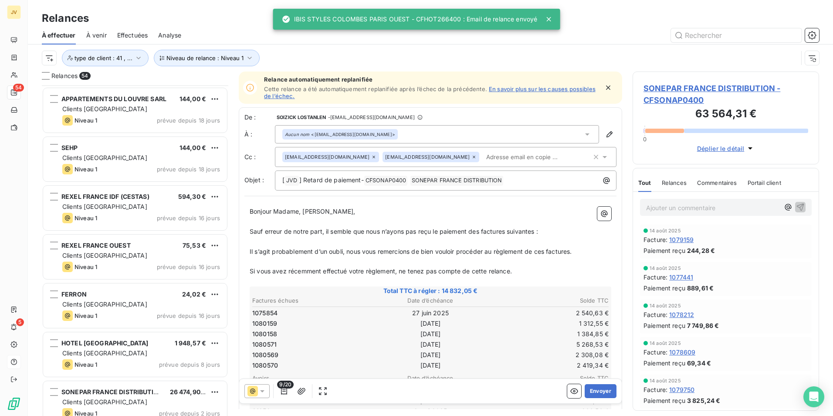
click at [139, 157] on div "Clients [GEOGRAPHIC_DATA]" at bounding box center [141, 157] width 158 height 9
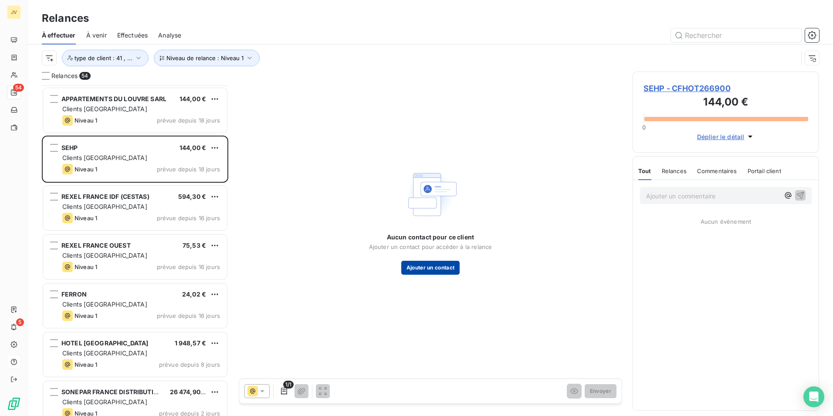
click at [435, 268] on button "Ajouter un contact" at bounding box center [430, 268] width 59 height 14
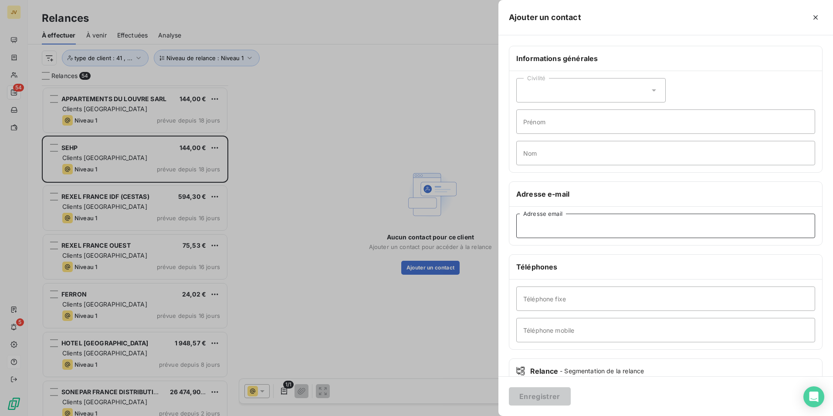
click at [574, 224] on input "Adresse email" at bounding box center [665, 226] width 299 height 24
paste input "[EMAIL_ADDRESS][DOMAIN_NAME]"
type input "[EMAIL_ADDRESS][DOMAIN_NAME]"
click at [542, 394] on button "Enregistrer" at bounding box center [540, 396] width 62 height 18
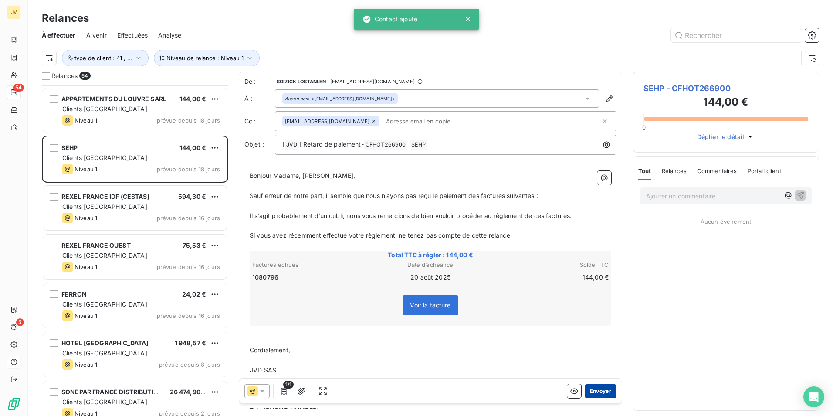
click at [603, 388] on button "Envoyer" at bounding box center [601, 391] width 32 height 14
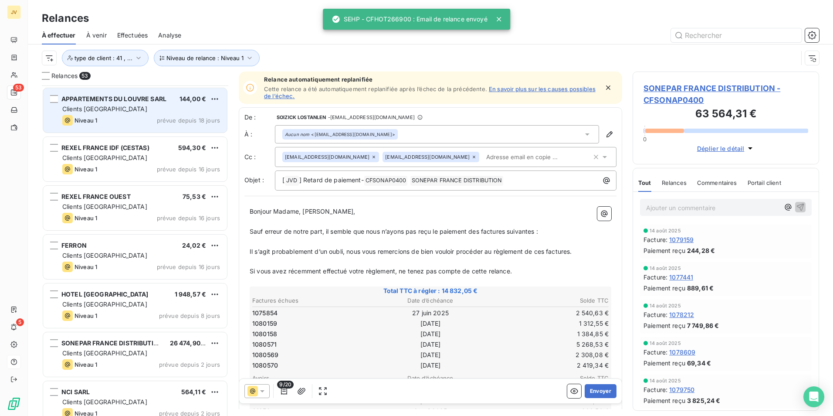
click at [161, 106] on div "Clients [GEOGRAPHIC_DATA]" at bounding box center [141, 109] width 158 height 9
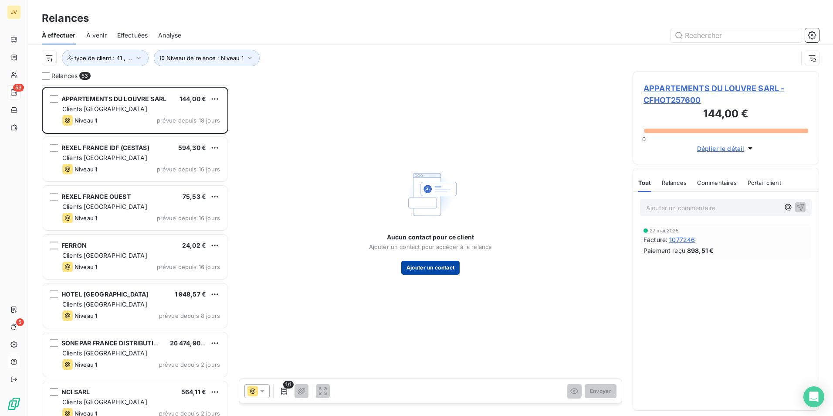
click at [448, 263] on button "Ajouter un contact" at bounding box center [430, 268] width 59 height 14
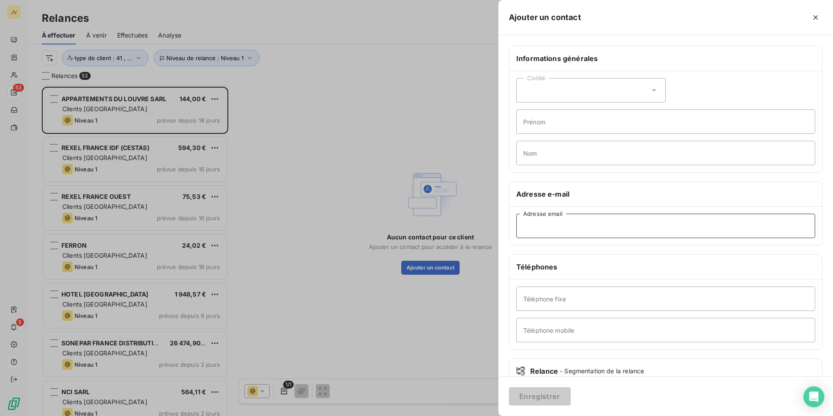
click at [560, 226] on input "Adresse email" at bounding box center [665, 226] width 299 height 24
paste input "[EMAIL_ADDRESS][DOMAIN_NAME]"
drag, startPoint x: 597, startPoint y: 222, endPoint x: 601, endPoint y: 225, distance: 5.0
click at [597, 222] on input "[EMAIL_ADDRESS][DOMAIN_NAME]" at bounding box center [665, 226] width 299 height 24
drag, startPoint x: 572, startPoint y: 226, endPoint x: 296, endPoint y: 206, distance: 276.6
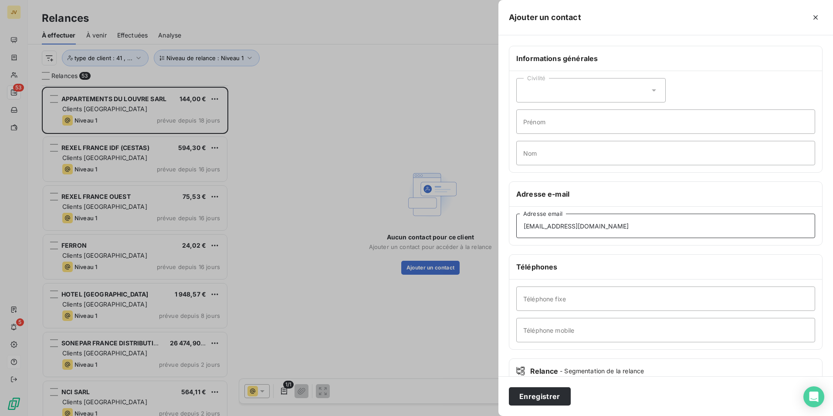
click at [299, 415] on div "Ajouter un contact Informations générales Civilité Prénom Nom Adresse e-mail [E…" at bounding box center [416, 416] width 833 height 0
type input "[EMAIL_ADDRESS][DOMAIN_NAME]"
click at [575, 151] on input "Nom" at bounding box center [665, 153] width 299 height 24
paste input "[EMAIL_ADDRESS][DOMAIN_NAME]"
type input "[EMAIL_ADDRESS][DOMAIN_NAME]"
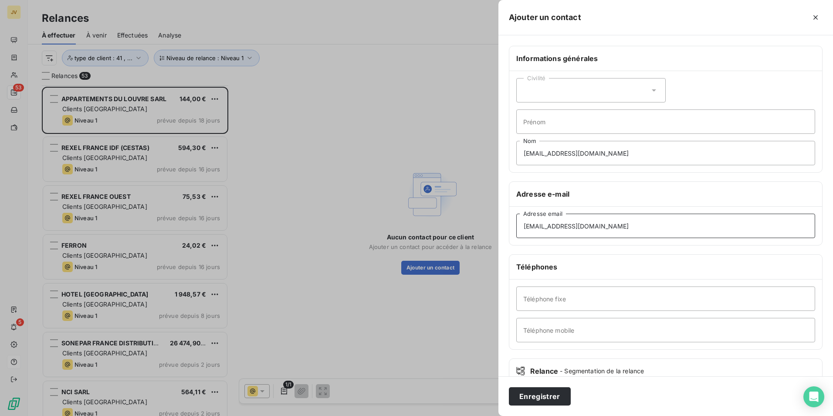
drag, startPoint x: 652, startPoint y: 225, endPoint x: 139, endPoint y: 169, distance: 515.7
click at [139, 415] on div "Ajouter un contact Informations générales Civilité Prénom [EMAIL_ADDRESS][DOMAI…" at bounding box center [416, 416] width 833 height 0
type input "[EMAIL_ADDRESS][DOMAIN_NAME]"
drag, startPoint x: 658, startPoint y: 150, endPoint x: 249, endPoint y: 159, distance: 409.4
click at [249, 415] on div "Ajouter un contact Informations générales Civilité Prénom [EMAIL_ADDRESS][DOMAI…" at bounding box center [416, 416] width 833 height 0
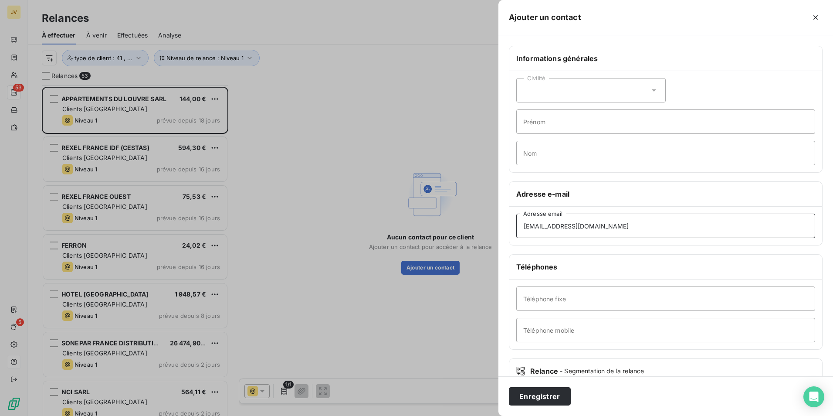
drag, startPoint x: 459, startPoint y: 227, endPoint x: 36, endPoint y: 224, distance: 423.2
click at [121, 415] on div "Ajouter un contact Informations générales Civilité Prénom Nom Adresse e-mail [E…" at bounding box center [416, 416] width 833 height 0
click at [531, 390] on button "Enregistrer" at bounding box center [540, 396] width 62 height 18
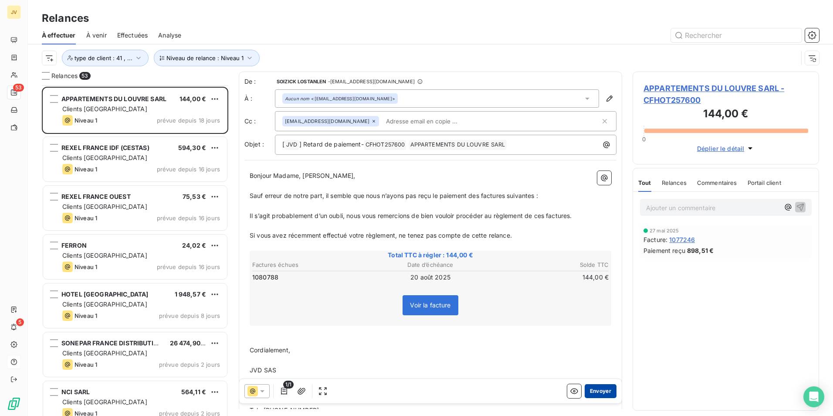
click at [597, 387] on button "Envoyer" at bounding box center [601, 391] width 32 height 14
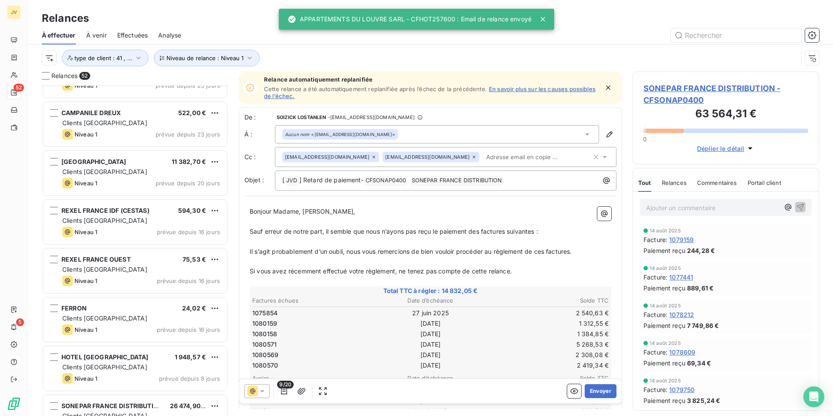
scroll to position [2016, 0]
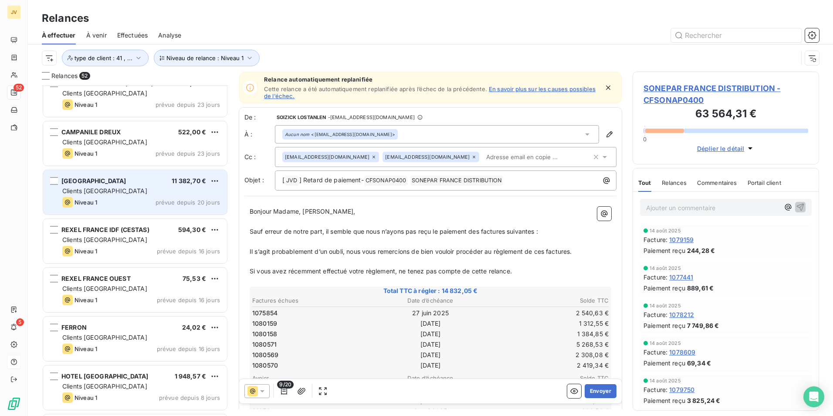
click at [151, 192] on div "Clients [GEOGRAPHIC_DATA]" at bounding box center [141, 191] width 158 height 9
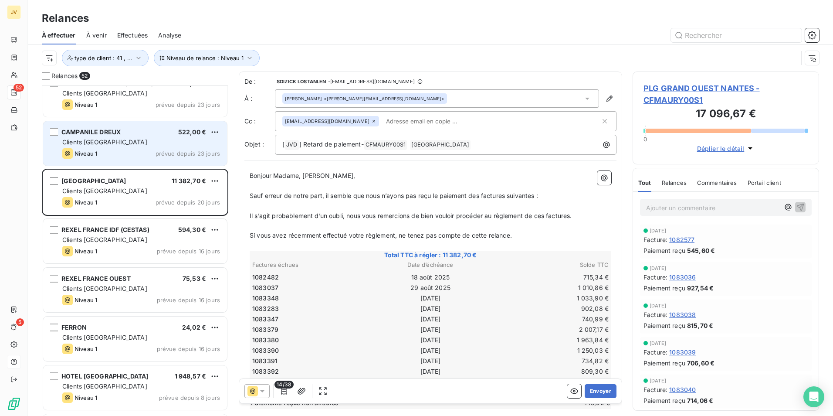
click at [128, 146] on div "Clients [GEOGRAPHIC_DATA]" at bounding box center [141, 142] width 158 height 9
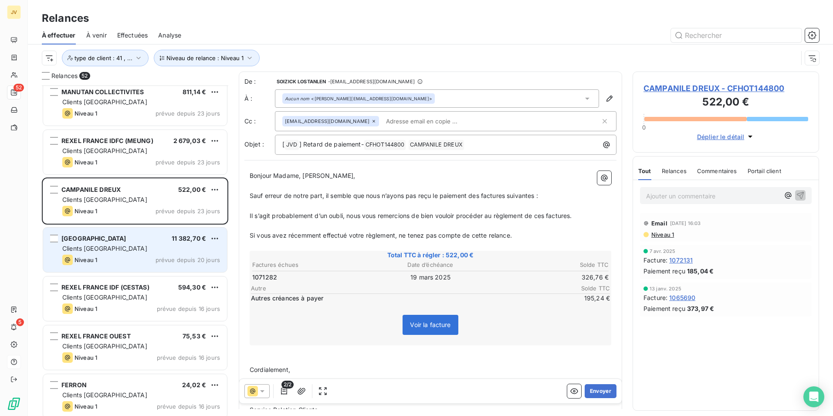
scroll to position [1885, 0]
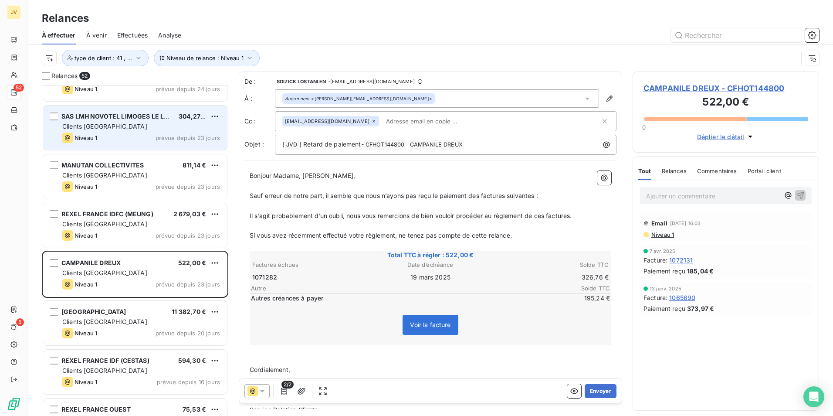
click at [147, 139] on div "Niveau 1 prévue depuis 23 jours" at bounding box center [141, 137] width 158 height 10
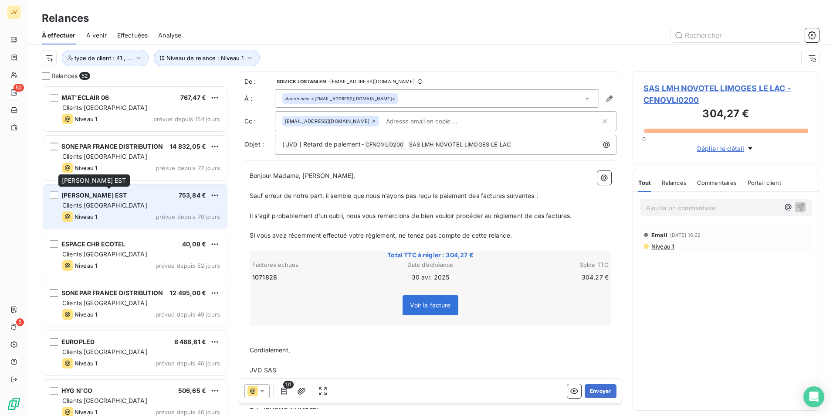
click at [113, 195] on span "[PERSON_NAME] EST" at bounding box center [94, 194] width 66 height 7
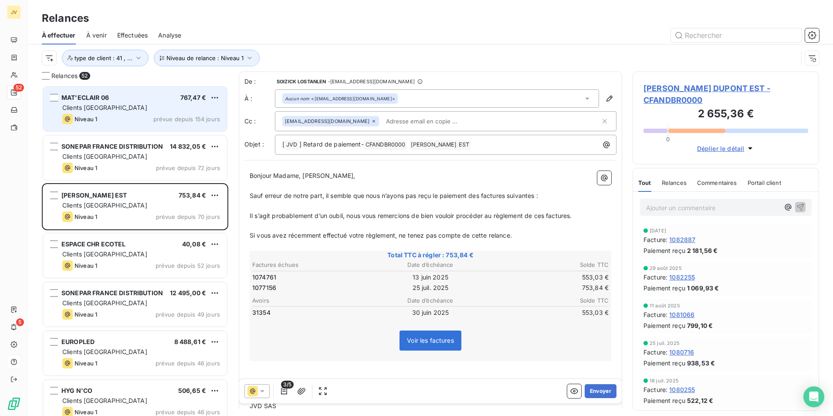
click at [114, 115] on div "Niveau 1 prévue depuis 154 jours" at bounding box center [141, 119] width 158 height 10
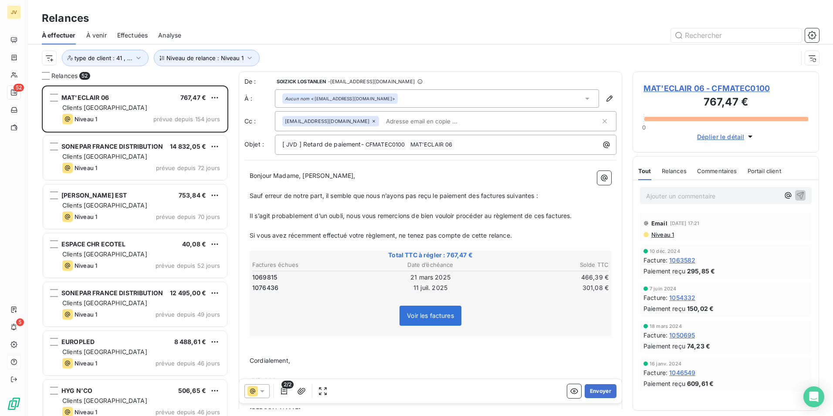
click at [675, 169] on span "Relances" at bounding box center [674, 170] width 25 height 7
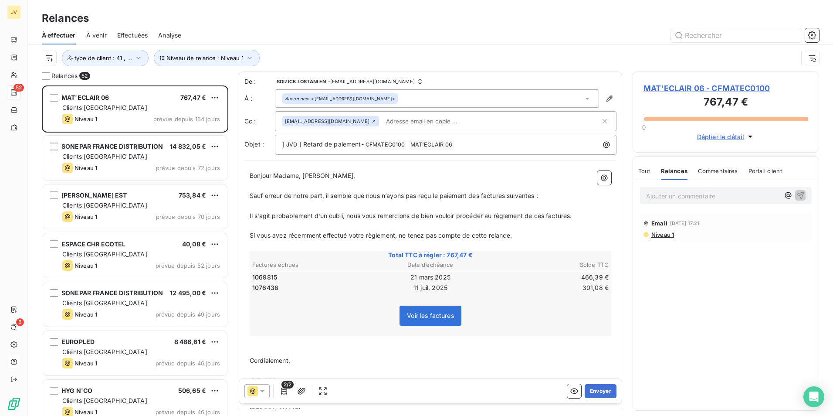
click at [671, 233] on span "Niveau 1" at bounding box center [663, 234] width 24 height 7
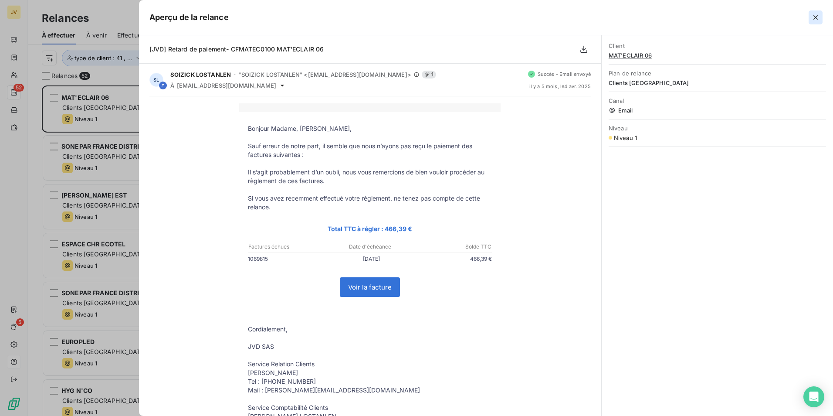
click at [809, 17] on button "button" at bounding box center [816, 17] width 14 height 14
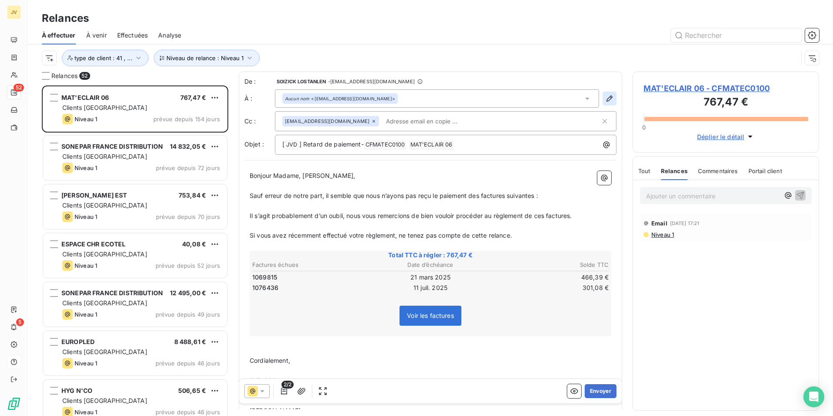
click at [605, 98] on icon "button" at bounding box center [609, 98] width 9 height 9
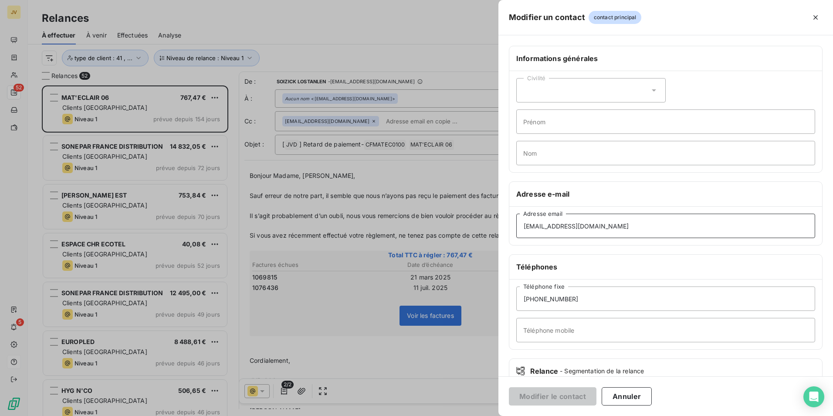
drag, startPoint x: 610, startPoint y: 228, endPoint x: 222, endPoint y: 264, distance: 390.0
click at [304, 415] on div "Modifier un contact contact principal Informations générales Civilité Prénom No…" at bounding box center [416, 416] width 833 height 0
click at [815, 17] on icon "button" at bounding box center [816, 17] width 9 height 9
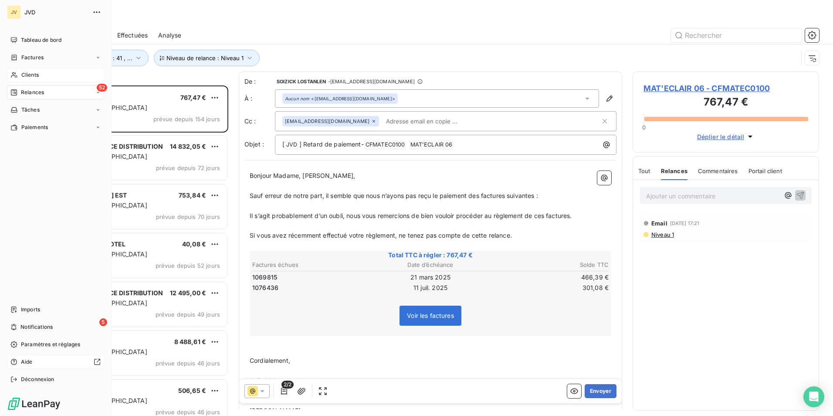
click at [29, 77] on span "Clients" at bounding box center [29, 75] width 17 height 8
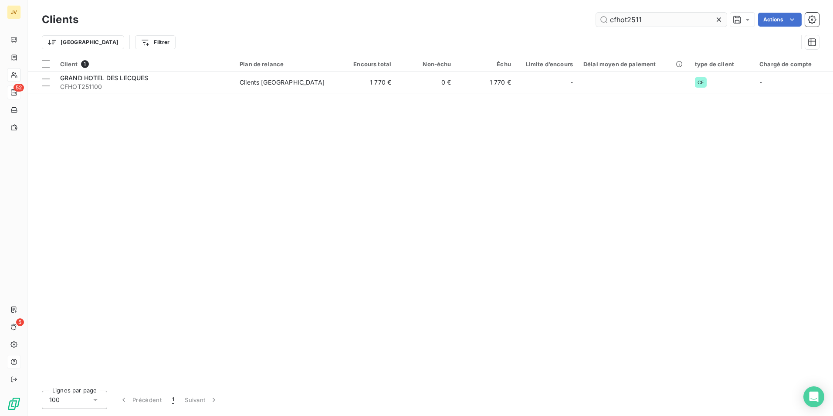
drag, startPoint x: 644, startPoint y: 21, endPoint x: 630, endPoint y: 17, distance: 14.9
click at [630, 17] on input "cfhot2511" at bounding box center [661, 20] width 131 height 14
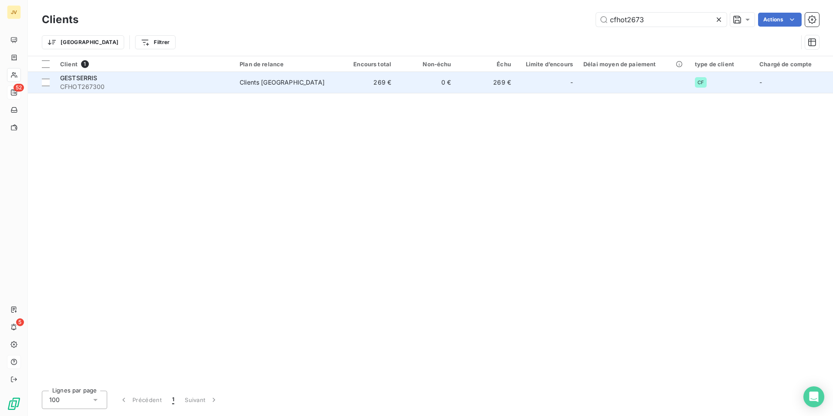
type input "cfhot2673"
click at [152, 83] on span "CFHOT267300" at bounding box center [144, 86] width 169 height 9
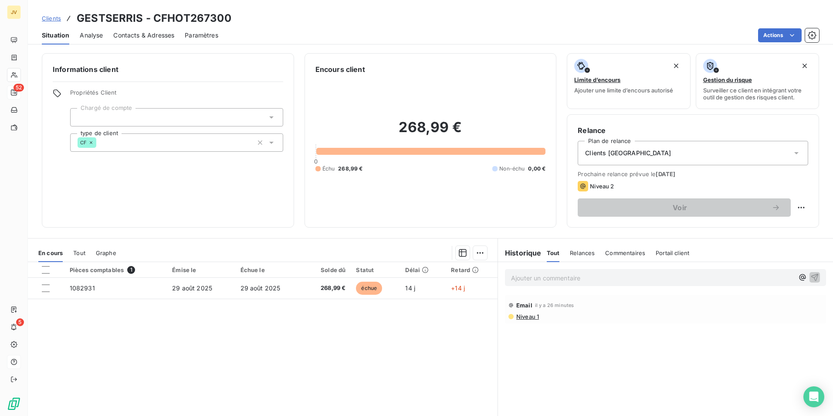
click at [156, 35] on span "Contacts & Adresses" at bounding box center [143, 35] width 61 height 9
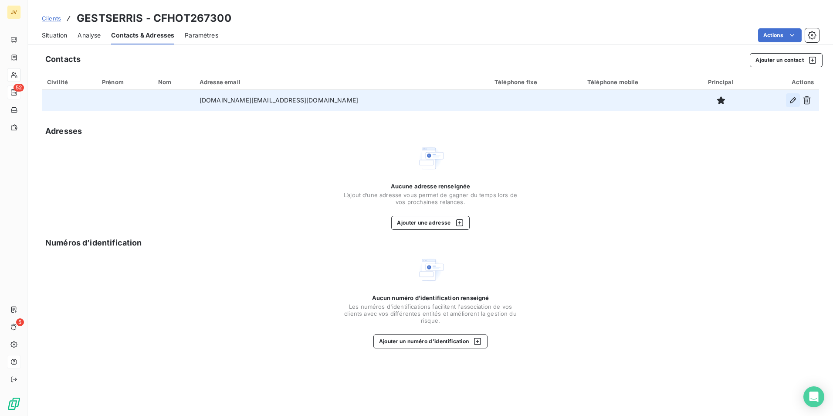
click at [793, 101] on icon "button" at bounding box center [793, 100] width 9 height 9
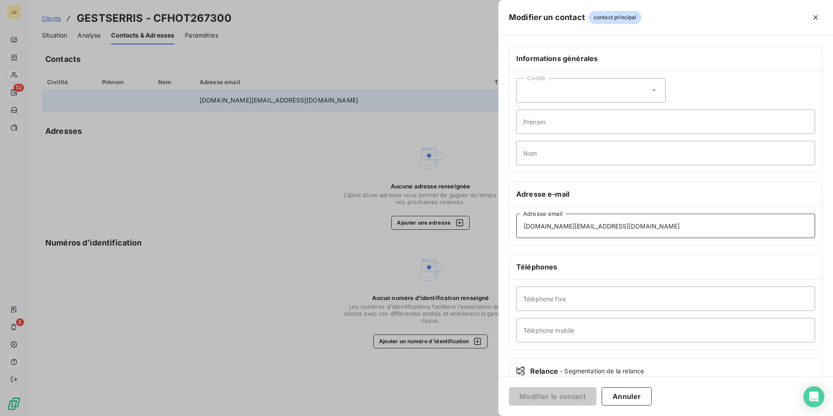
drag, startPoint x: 607, startPoint y: 228, endPoint x: 410, endPoint y: 199, distance: 199.5
click at [473, 415] on div "Modifier un contact contact principal Informations générales Civilité Prénom No…" at bounding box center [416, 416] width 833 height 0
paste input "pichet"
type input "[DOMAIN_NAME][EMAIL_ADDRESS][DOMAIN_NAME]"
click at [555, 397] on button "Modifier le contact" at bounding box center [553, 396] width 88 height 18
